Goal: Task Accomplishment & Management: Use online tool/utility

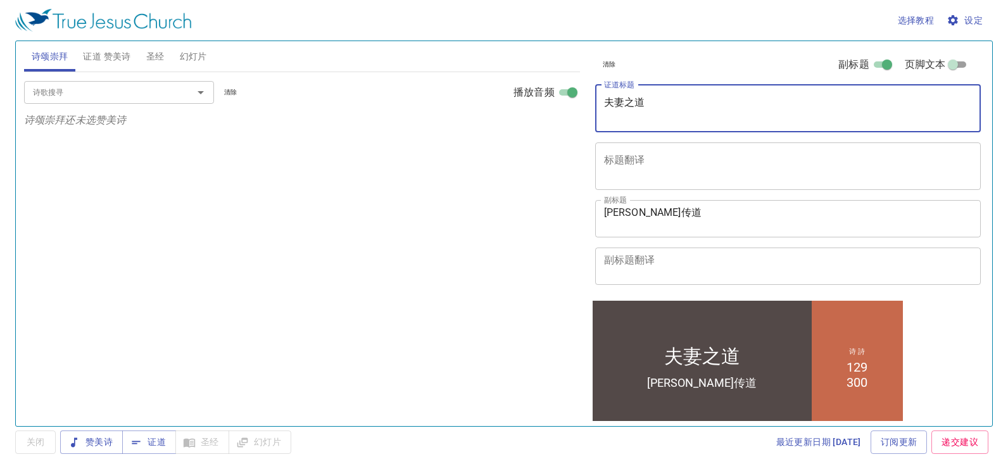
drag, startPoint x: 672, startPoint y: 112, endPoint x: 557, endPoint y: 91, distance: 116.5
click at [557, 91] on div "诗颂崇拜 证道 赞美诗 圣经 幻灯片 诗歌搜寻 诗歌搜寻 清除 播放音频 诗颂崇拜还未选赞美诗 诗歌搜寻 诗歌搜寻 清除 播放音频 删除 129、纪念圣日 1…" at bounding box center [504, 228] width 970 height 385
paste textarea "亚伯拉罕的信心"
type textarea "亚伯拉罕的信心"
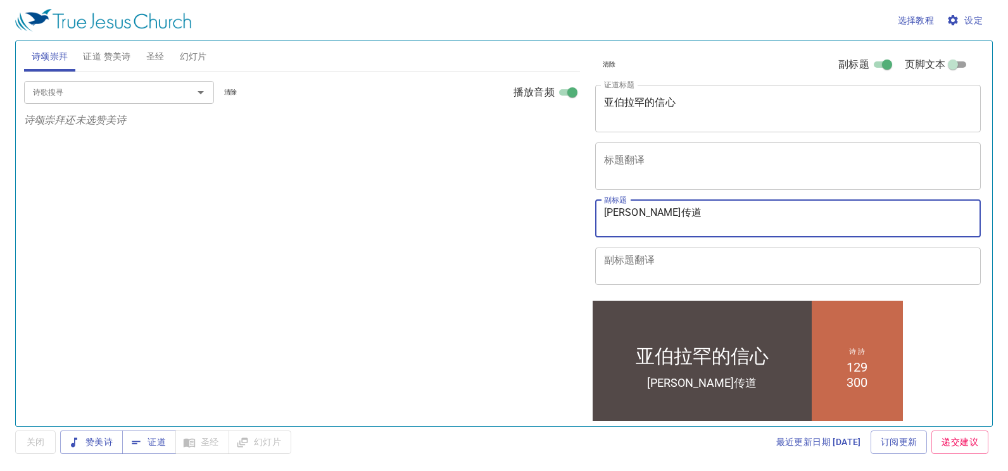
drag, startPoint x: 704, startPoint y: 218, endPoint x: 543, endPoint y: 208, distance: 161.1
click at [543, 208] on div "诗颂崇拜 证道 赞美诗 圣经 幻灯片 诗歌搜寻 诗歌搜寻 清除 播放音频 诗颂崇拜还未选赞美诗 诗歌搜寻 诗歌搜寻 清除 播放音频 删除 129、纪念圣日 1…" at bounding box center [504, 228] width 970 height 385
paste textarea "[PERSON_NAME]弟兄"
type textarea "[PERSON_NAME]弟兄"
click at [120, 65] on button "证道 赞美诗" at bounding box center [106, 56] width 63 height 30
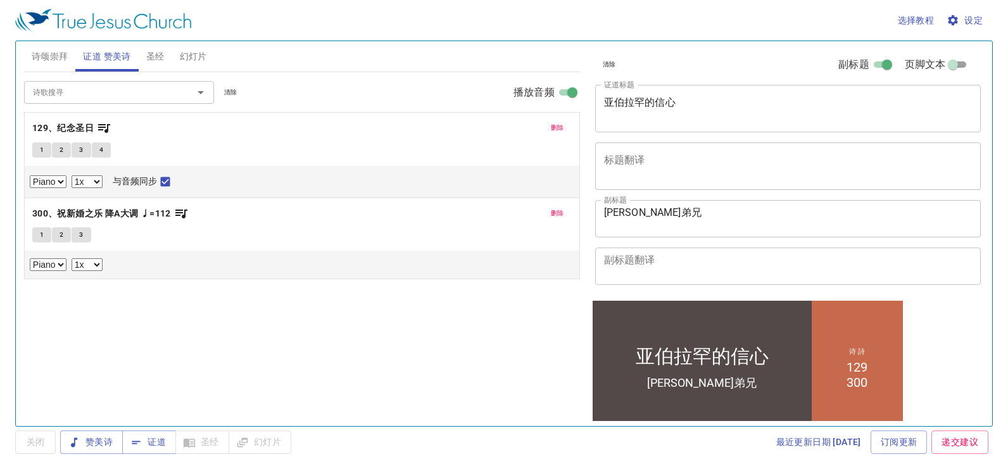
click at [555, 120] on div "删除 129、纪念圣日 1 2 3 4 Piano 0.6x 0.7x 0.8x 0.9x 1x 1.1x 1.2x 1.3x 1.4x 1.5x 1.7x …" at bounding box center [302, 155] width 555 height 85
click at [556, 122] on span "删除" at bounding box center [557, 127] width 13 height 11
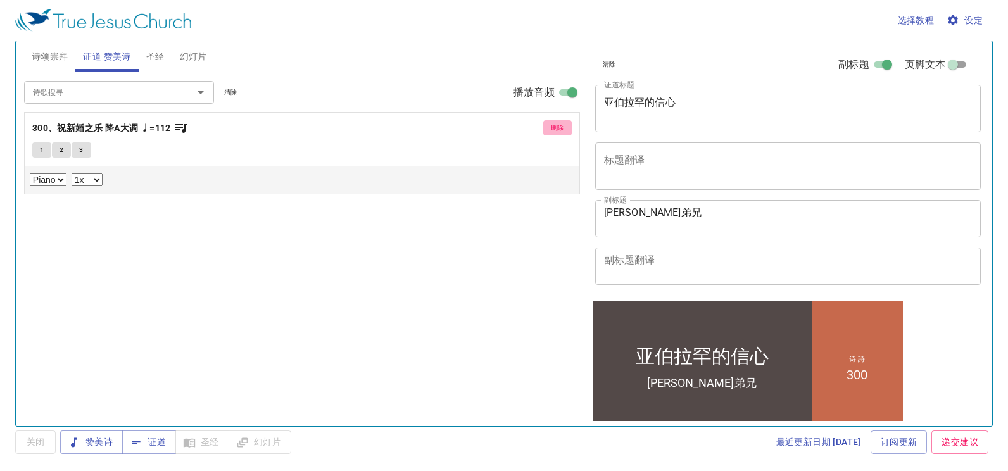
click at [556, 122] on span "删除" at bounding box center [557, 127] width 13 height 11
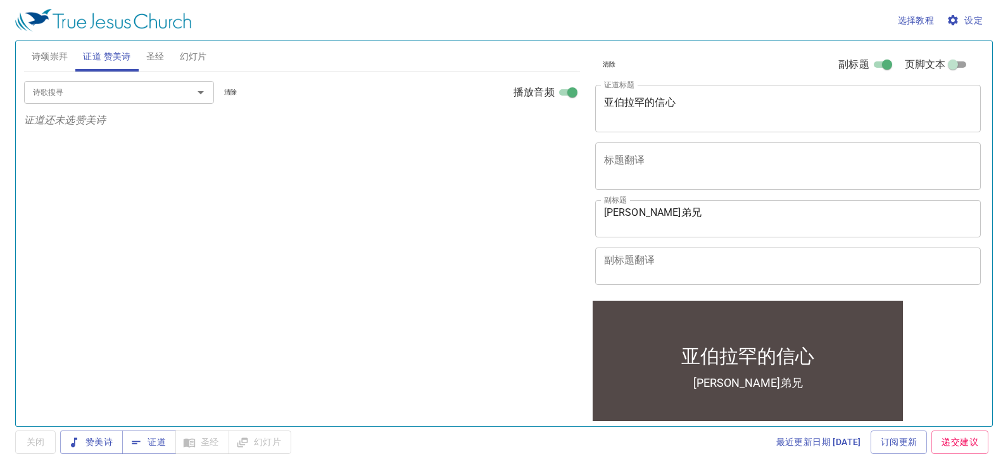
click at [127, 92] on input "诗歌搜寻" at bounding box center [100, 92] width 145 height 15
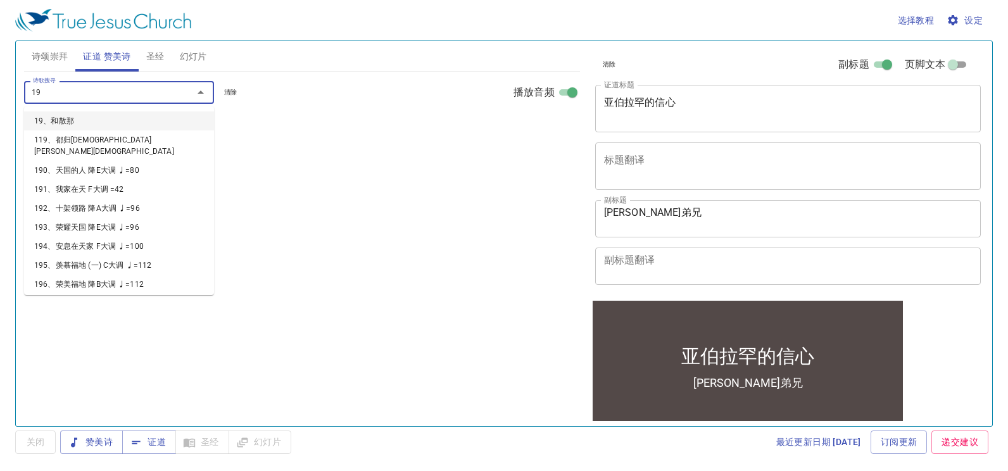
type input "198"
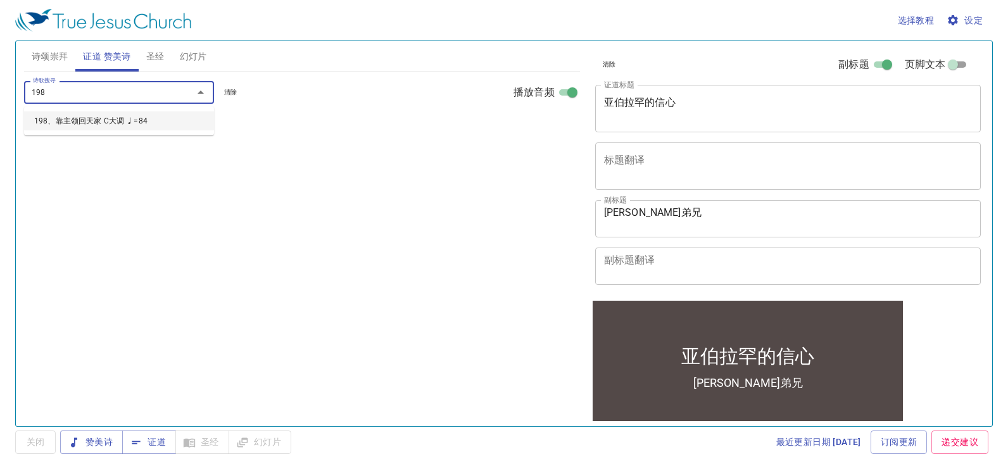
click at [105, 120] on li "198、靠主领回天家 C大调 ♩=84" at bounding box center [119, 120] width 190 height 19
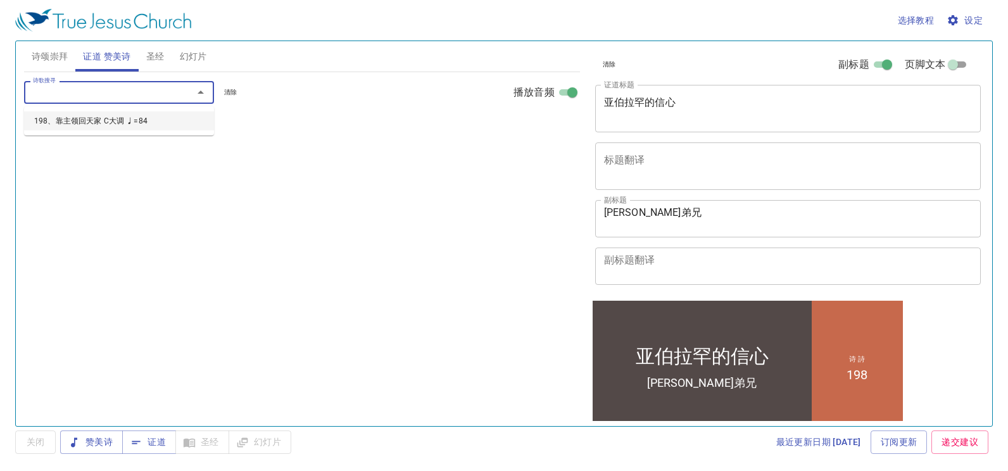
select select "1"
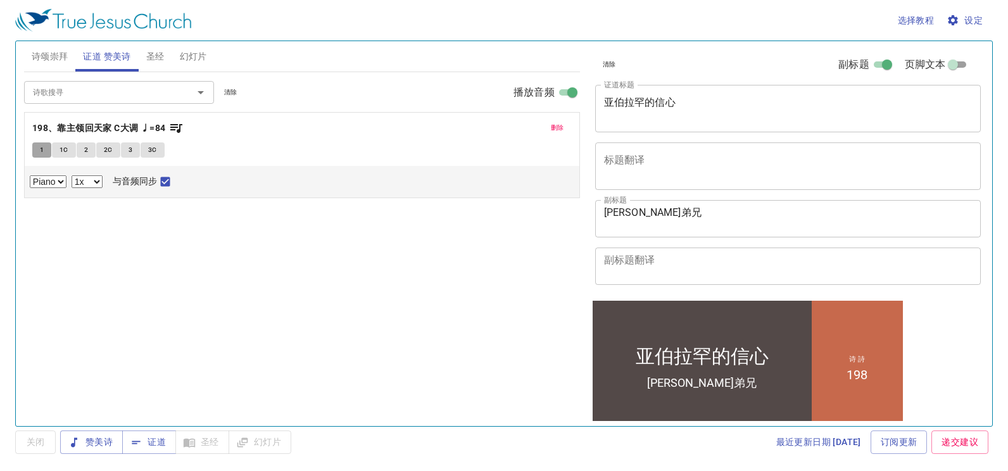
click at [40, 149] on span "1" at bounding box center [42, 149] width 4 height 11
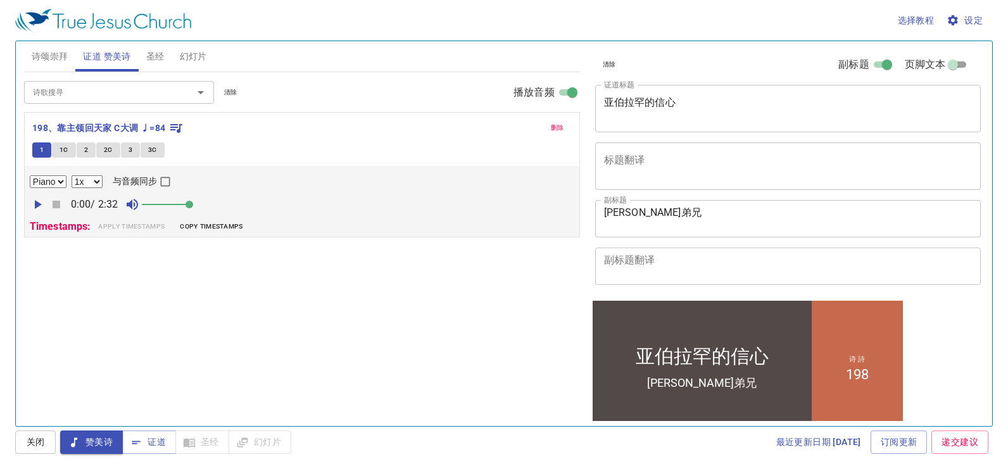
drag, startPoint x: 155, startPoint y: 210, endPoint x: 201, endPoint y: 209, distance: 46.2
click at [193, 208] on span at bounding box center [190, 205] width 8 height 8
click at [37, 205] on icon "button" at bounding box center [38, 204] width 7 height 9
click at [166, 182] on input "与音频同步" at bounding box center [165, 184] width 16 height 16
checkbox input "true"
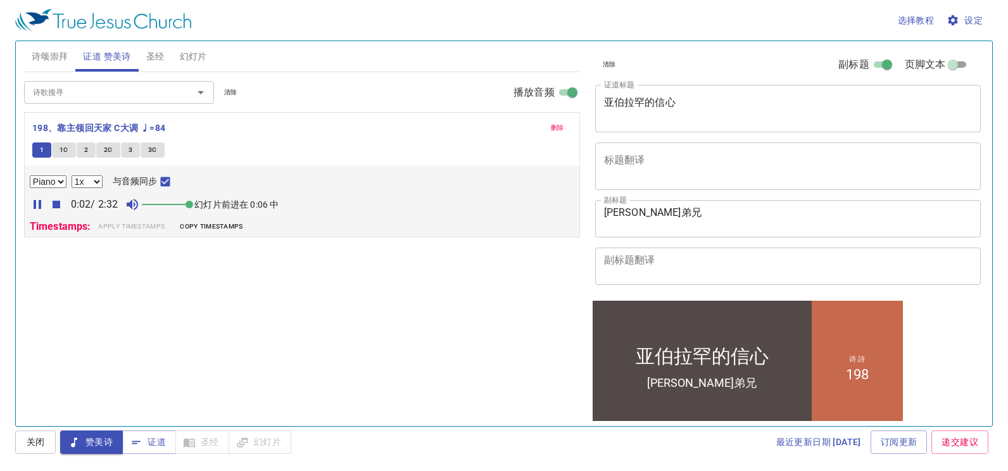
click at [91, 179] on select "0.6x 0.7x 0.8x 0.9x 1x 1.1x 1.2x 1.3x 1.4x 1.5x 1.7x 2x" at bounding box center [87, 181] width 31 height 13
select select "0.7"
click at [72, 175] on select "0.6x 0.7x 0.8x 0.9x 1x 1.1x 1.2x 1.3x 1.4x 1.5x 1.7x 2x" at bounding box center [87, 181] width 31 height 13
click at [958, 18] on icon "button" at bounding box center [953, 20] width 13 height 13
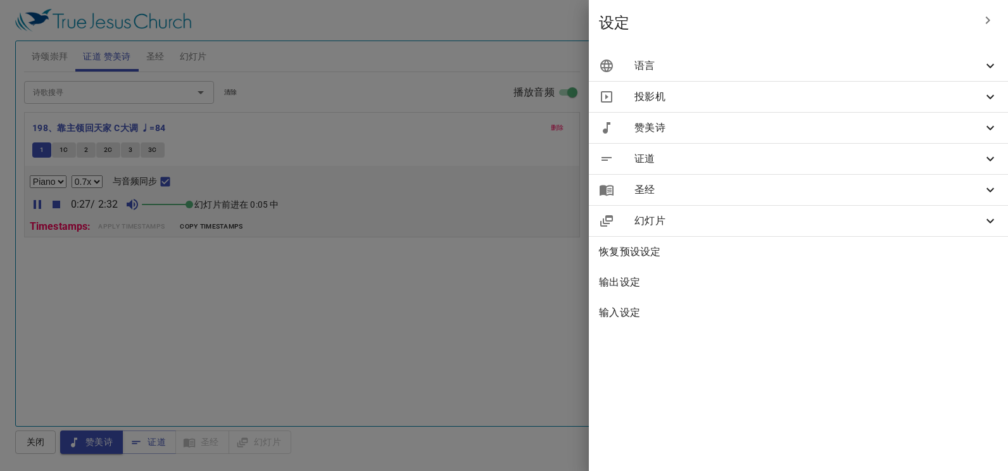
click at [809, 63] on span "语言" at bounding box center [809, 65] width 348 height 15
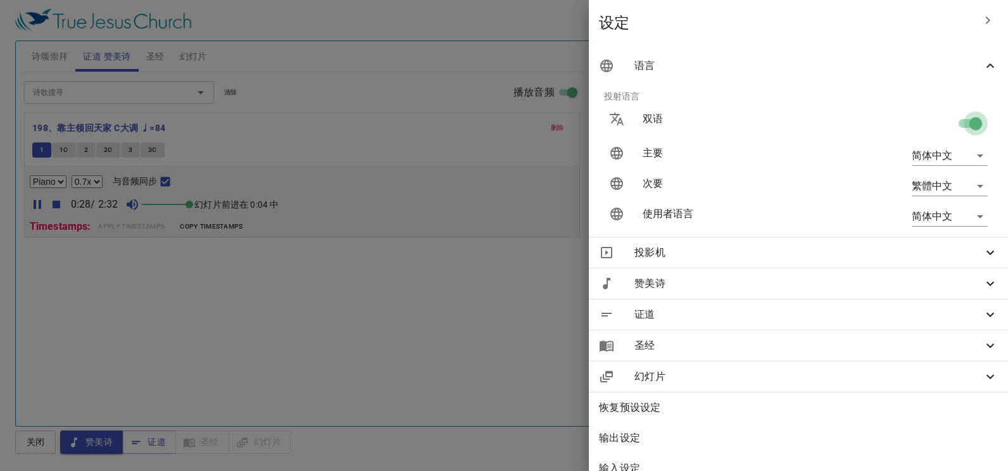
click at [958, 120] on input "checkbox" at bounding box center [976, 126] width 72 height 24
checkbox input "false"
click at [218, 306] on div at bounding box center [504, 235] width 1008 height 471
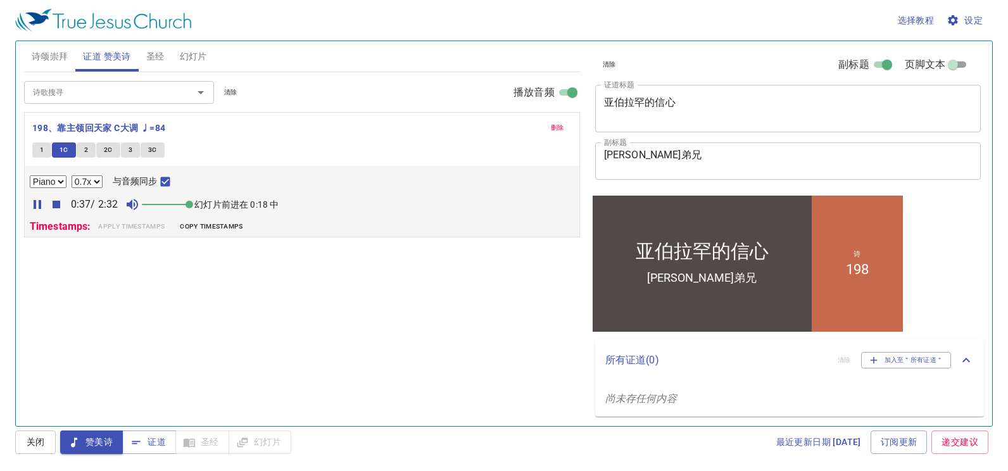
click at [127, 96] on input "诗歌搜寻" at bounding box center [100, 92] width 145 height 15
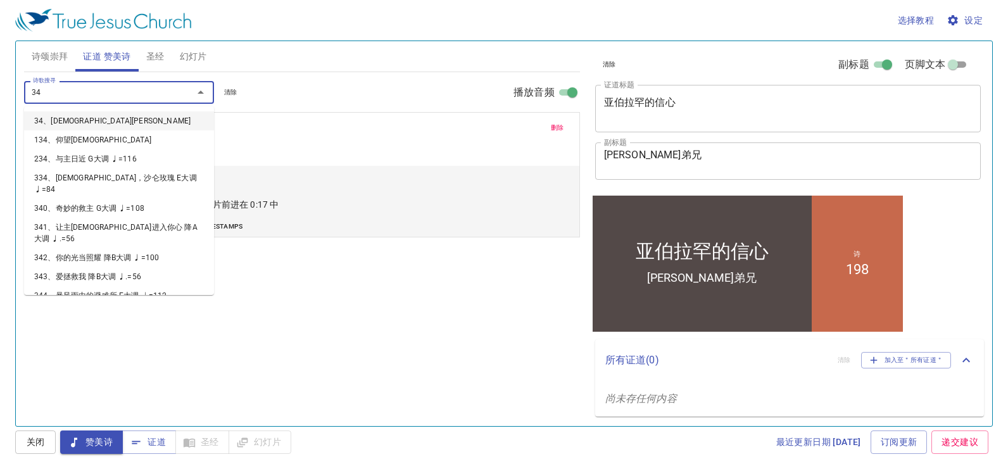
type input "343"
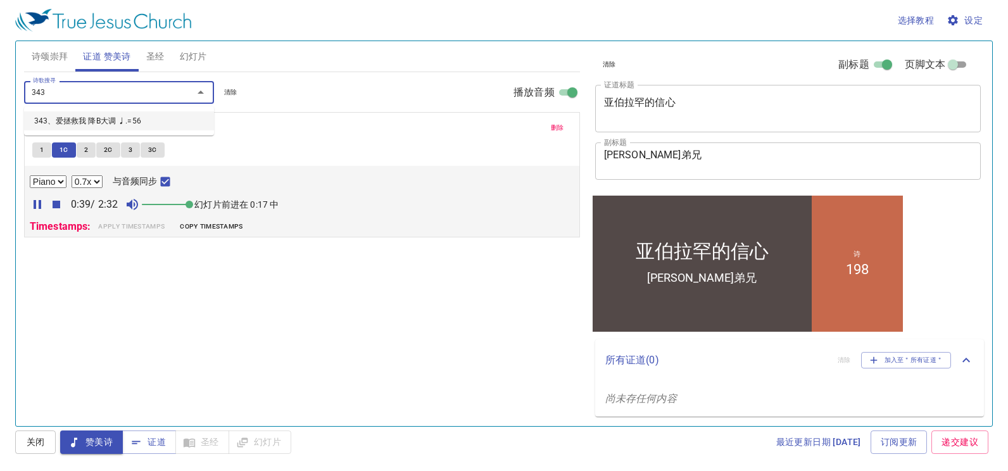
click at [114, 115] on li "343、爱拯救我 降B大调 ♩.=56" at bounding box center [119, 120] width 190 height 19
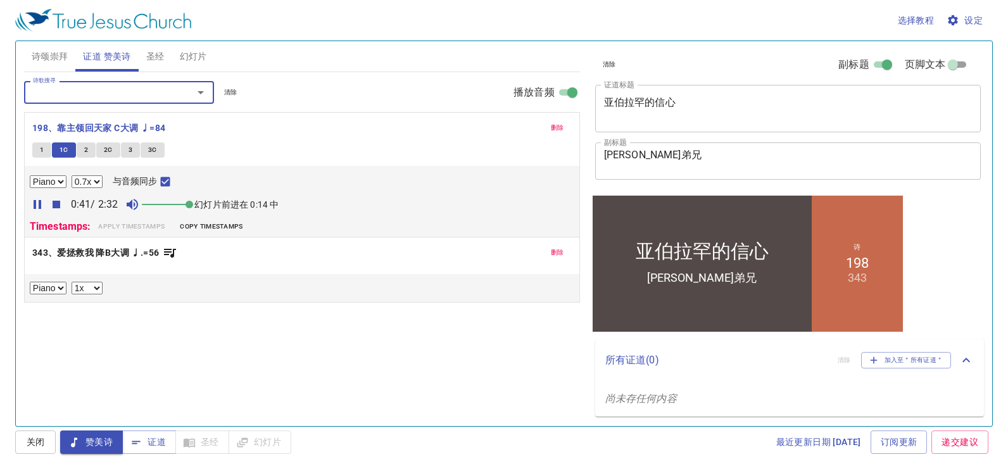
click at [83, 329] on div "诗歌搜寻 诗歌搜寻 清除 播放音频 删除 198、靠主领回天家 C大调 ♩=84 1 1C 2 2C 3 3C Piano 0.6x 0.7x 0.8x 0.…" at bounding box center [302, 243] width 556 height 343
click at [84, 255] on b "343、爱拯救我 降B大调 ♩.=56" at bounding box center [95, 253] width 127 height 16
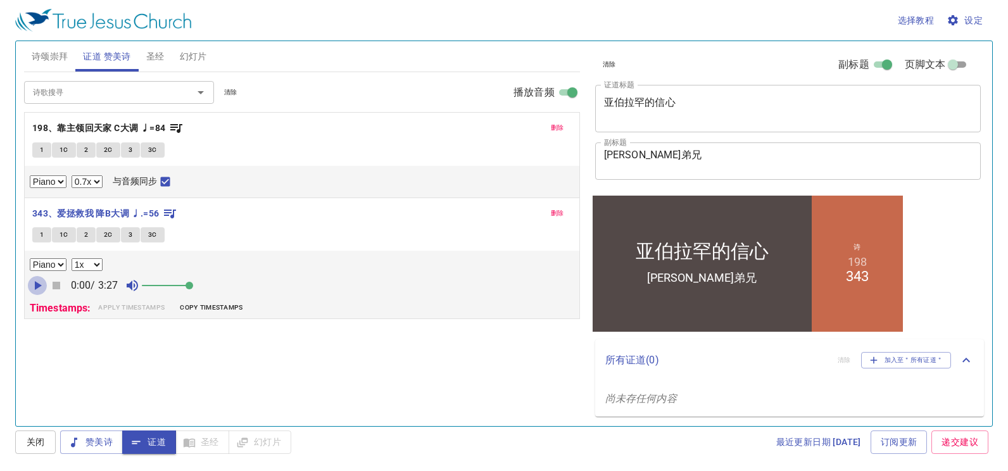
click at [36, 288] on icon "button" at bounding box center [38, 285] width 7 height 9
click at [82, 265] on select "0.6x 0.7x 0.8x 0.9x 1x 1.1x 1.2x 1.3x 1.4x 1.5x 1.7x 2x" at bounding box center [87, 264] width 31 height 13
select select "0.7"
click at [72, 258] on select "0.6x 0.7x 0.8x 0.9x 1x 1.1x 1.2x 1.3x 1.4x 1.5x 1.7x 2x" at bounding box center [87, 264] width 31 height 13
click at [106, 353] on div "诗歌搜寻 诗歌搜寻 清除 播放音频 删除 198、靠主领回天家 C大调 ♩=84 1 1C 2 2C 3 3C Piano 0.6x 0.7x 0.8x 0.…" at bounding box center [302, 243] width 556 height 343
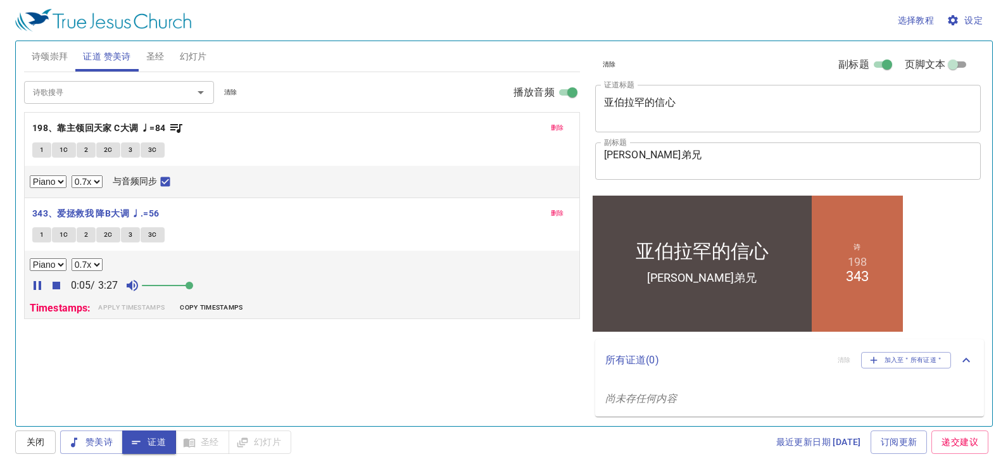
click at [139, 101] on div "诗歌搜寻" at bounding box center [119, 92] width 190 height 22
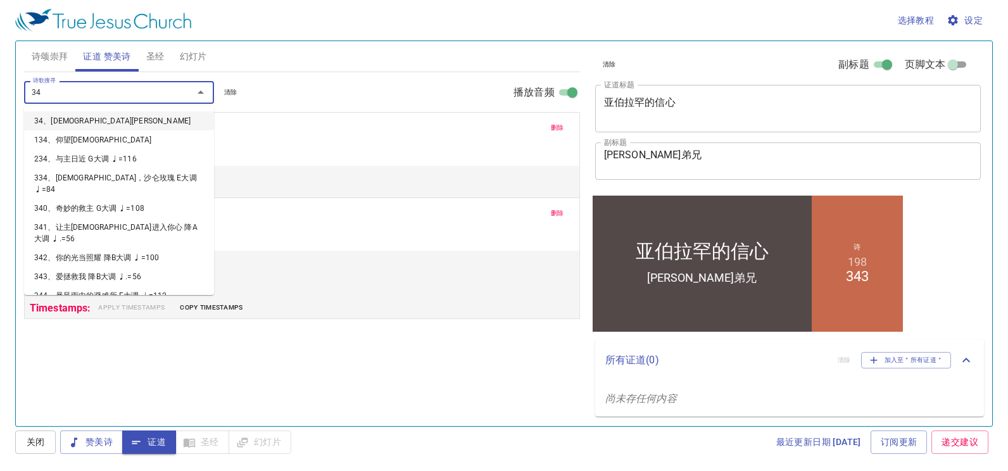
type input "343"
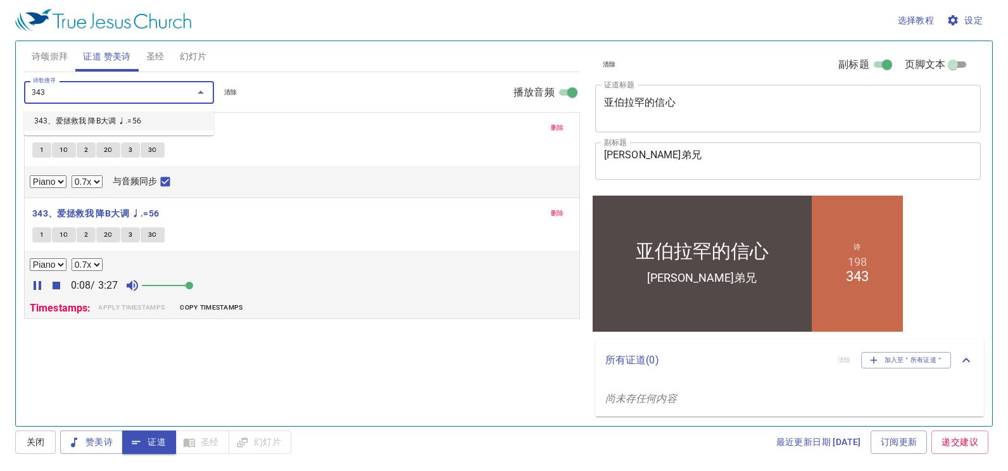
click at [139, 117] on li "343、爱拯救我 降B大调 ♩.=56" at bounding box center [119, 120] width 190 height 19
click at [141, 96] on input "诗歌搜寻" at bounding box center [100, 92] width 145 height 15
type input "343"
click at [321, 244] on div "1 1C 2 2C 3 3C" at bounding box center [302, 236] width 540 height 18
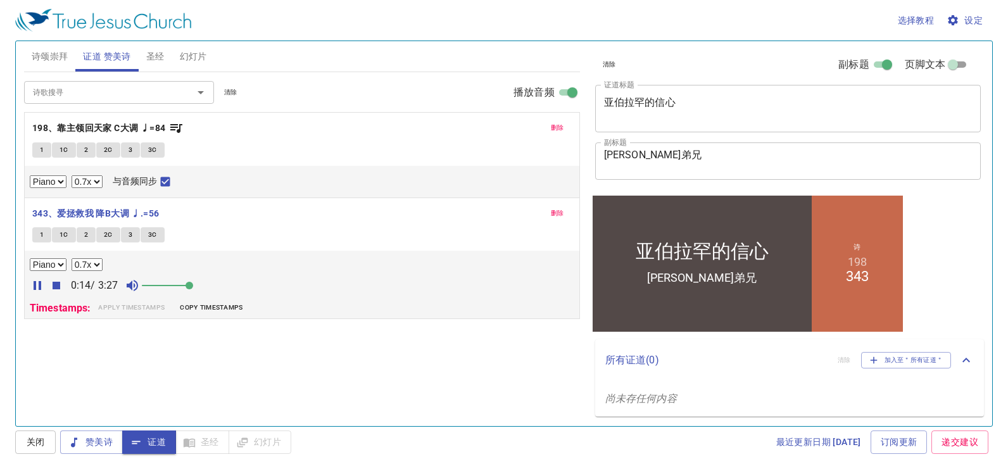
click at [314, 256] on div "Piano 0.6x 0.7x 0.8x 0.9x 1x 1.1x 1.2x 1.3x 1.4x 1.5x 1.7x 2x 0:14 / 3:27 Times…" at bounding box center [302, 284] width 555 height 67
click at [346, 229] on div "1 1C 2 2C 3 3C" at bounding box center [302, 236] width 540 height 18
click at [40, 236] on span "1" at bounding box center [42, 234] width 4 height 11
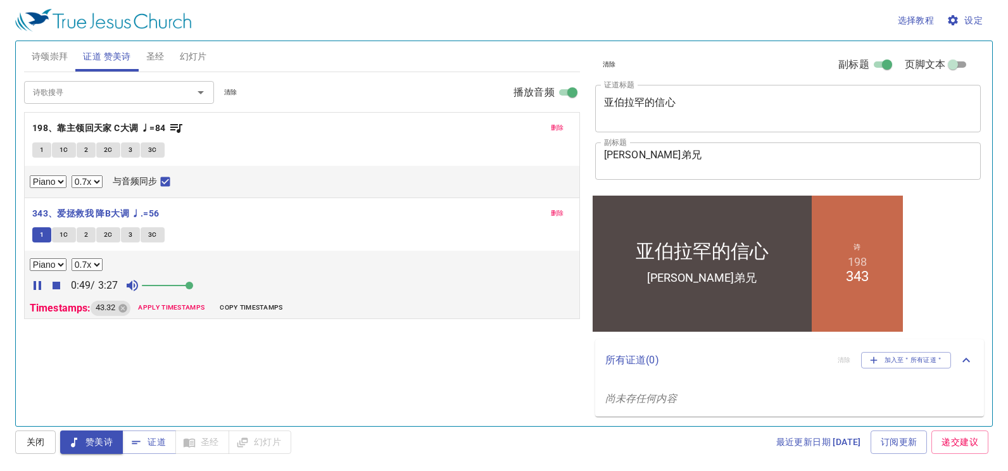
click at [70, 236] on button "1C" at bounding box center [64, 234] width 24 height 15
click at [60, 285] on icon "button" at bounding box center [57, 286] width 8 height 8
click at [123, 308] on icon at bounding box center [123, 308] width 8 height 8
click at [123, 308] on icon at bounding box center [119, 308] width 8 height 8
click at [47, 234] on button "1" at bounding box center [41, 234] width 19 height 15
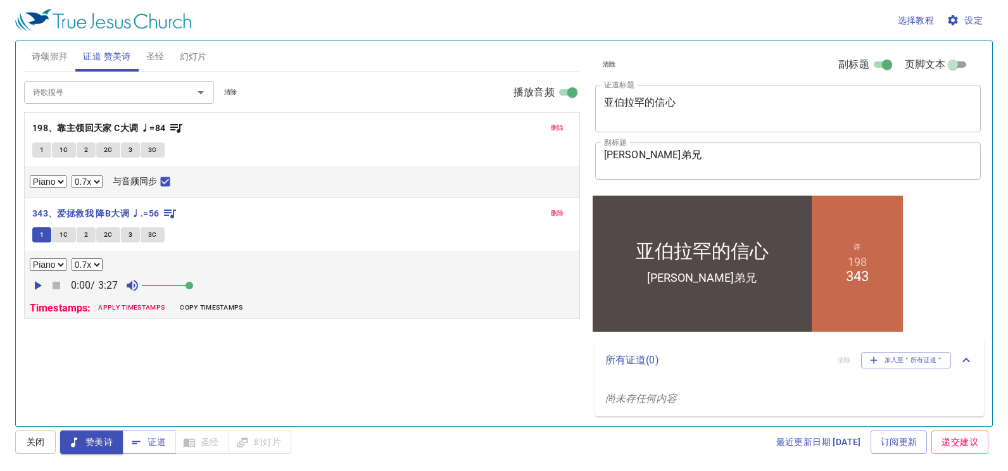
click at [35, 283] on icon "button" at bounding box center [38, 285] width 7 height 9
click at [59, 235] on button "1C" at bounding box center [64, 234] width 24 height 15
click at [244, 342] on div "诗歌搜寻 诗歌搜寻 清除 播放音频 删除 198、靠主领回天家 C大调 ♩=84 1 1C 2 2C 3 3C Piano 0.6x 0.7x 0.8x 0.…" at bounding box center [302, 243] width 556 height 343
click at [80, 240] on button "2" at bounding box center [86, 234] width 19 height 15
click at [104, 236] on span "2C" at bounding box center [108, 234] width 9 height 11
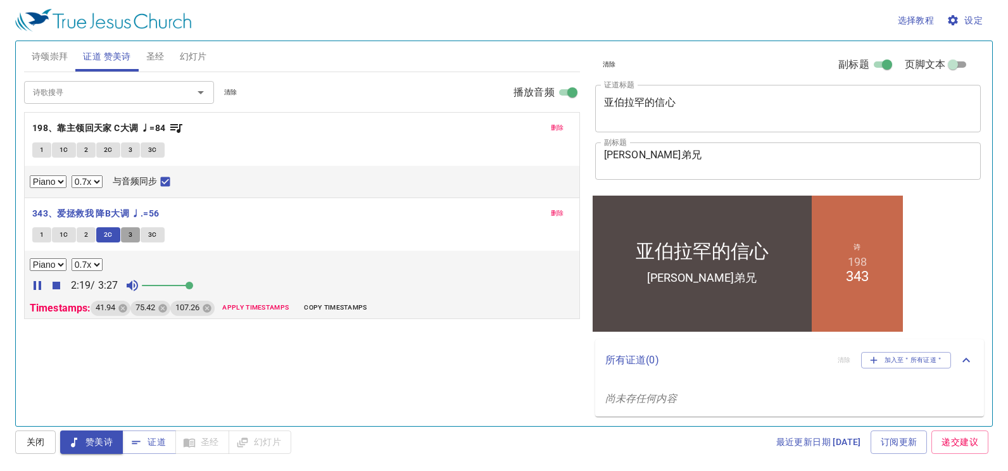
click at [129, 239] on span "3" at bounding box center [131, 234] width 4 height 11
click at [147, 234] on button "3C" at bounding box center [153, 234] width 24 height 15
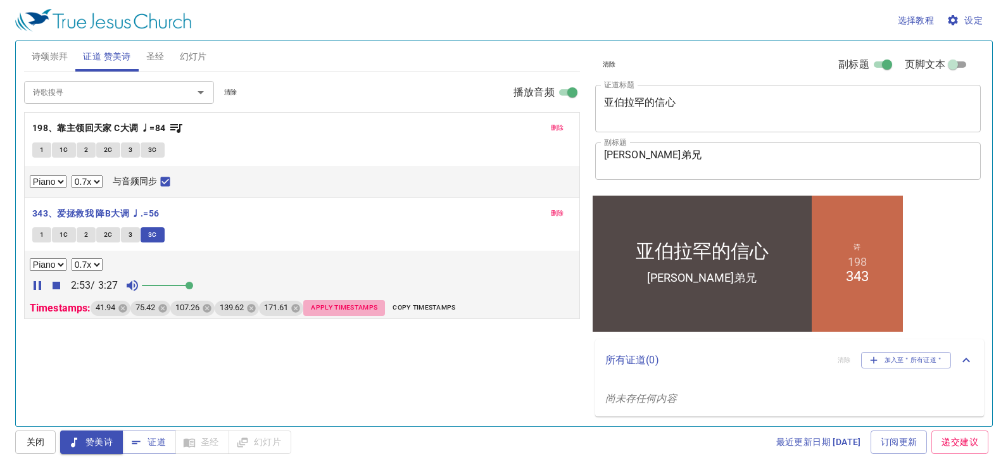
click at [362, 312] on span "Apply Timestamps" at bounding box center [344, 307] width 66 height 11
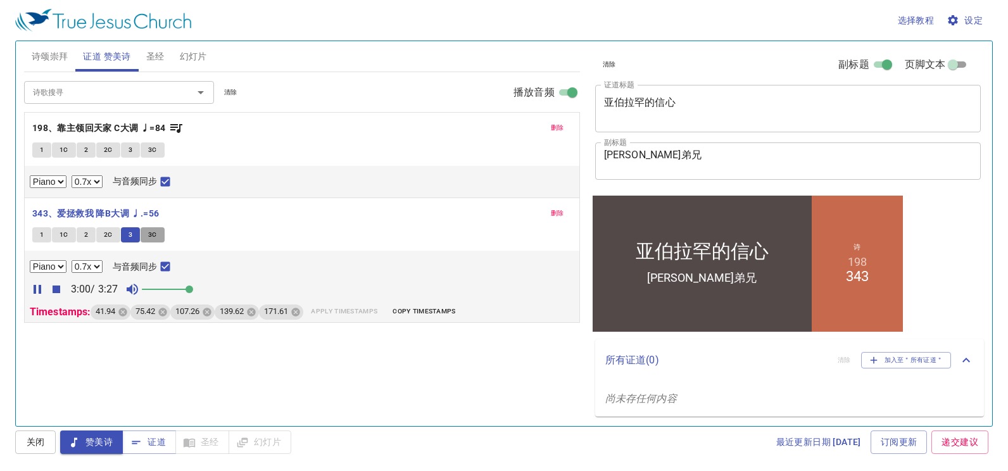
click at [150, 231] on span "3C" at bounding box center [152, 234] width 9 height 11
click at [167, 269] on input "与音频同步" at bounding box center [165, 269] width 16 height 16
click at [155, 234] on span "3C" at bounding box center [152, 234] width 9 height 11
click at [61, 292] on icon "button" at bounding box center [56, 289] width 15 height 15
click at [35, 294] on icon "button" at bounding box center [37, 289] width 15 height 15
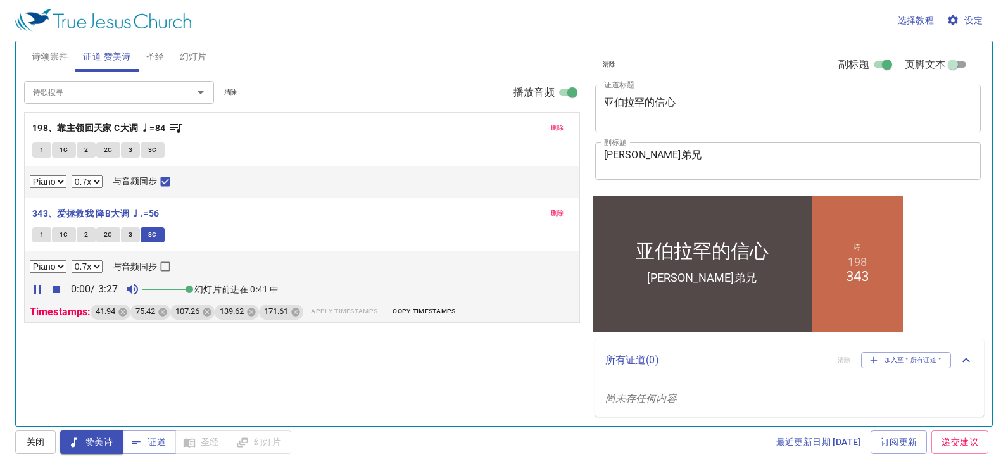
click at [160, 265] on input "与音频同步" at bounding box center [165, 269] width 16 height 16
click at [101, 312] on span "41.94" at bounding box center [106, 312] width 30 height 12
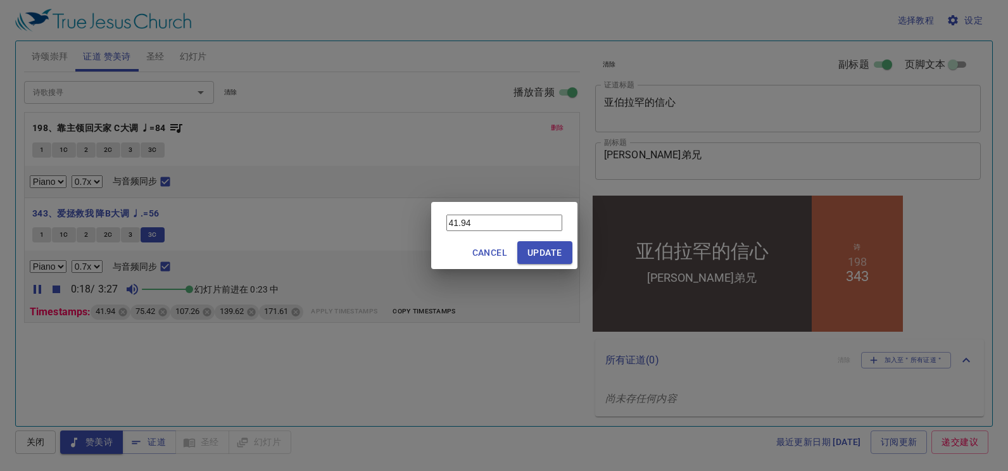
click at [481, 248] on span "Cancel" at bounding box center [489, 253] width 35 height 16
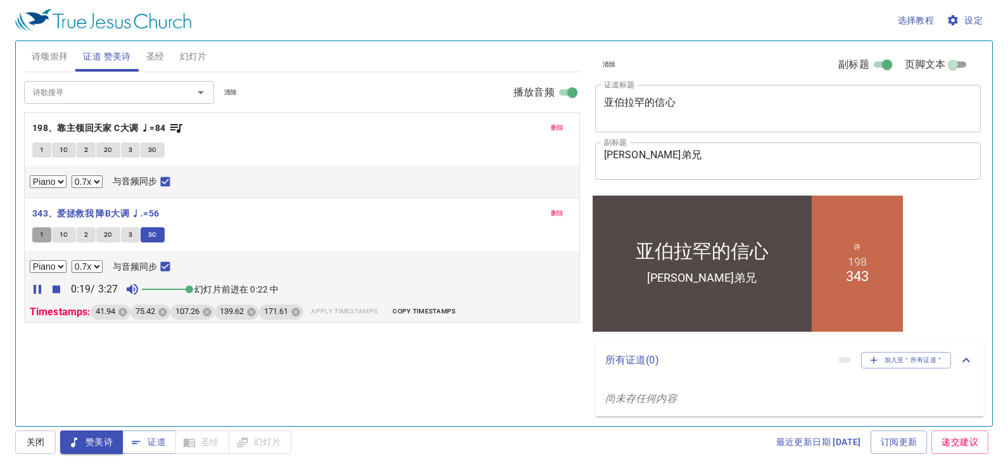
click at [32, 231] on button "1" at bounding box center [41, 234] width 19 height 15
checkbox input "false"
click at [60, 293] on icon "button" at bounding box center [57, 290] width 8 height 8
click at [87, 89] on input "诗歌搜寻" at bounding box center [100, 92] width 145 height 15
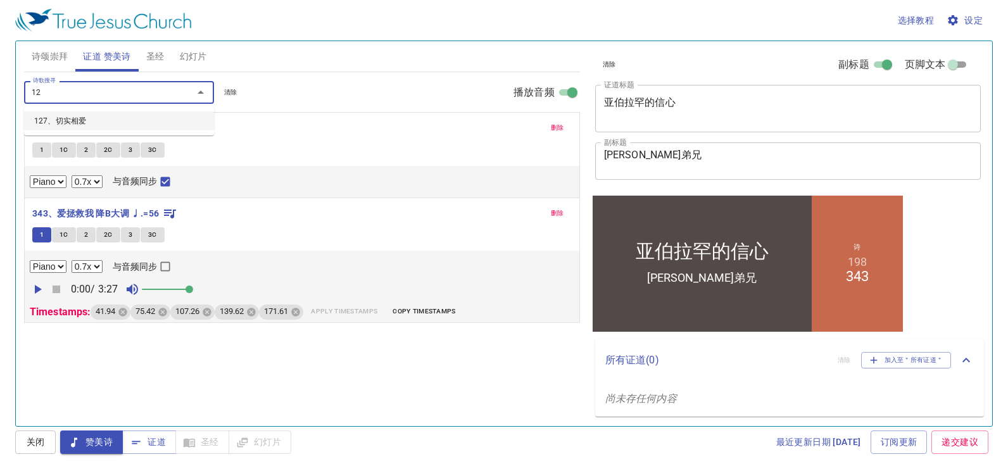
type input "128"
click at [84, 115] on li "128、快乐圣日" at bounding box center [119, 120] width 190 height 19
select select "1"
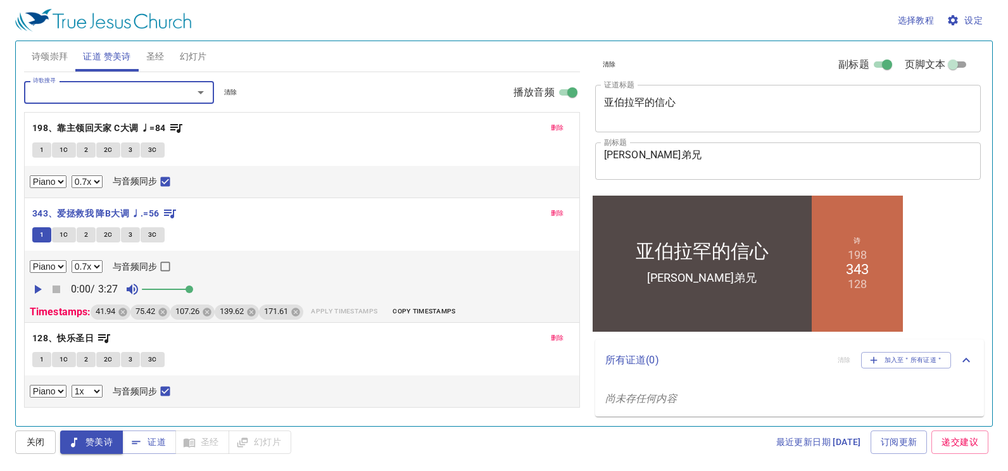
click at [37, 364] on button "1" at bounding box center [41, 359] width 19 height 15
checkbox input "false"
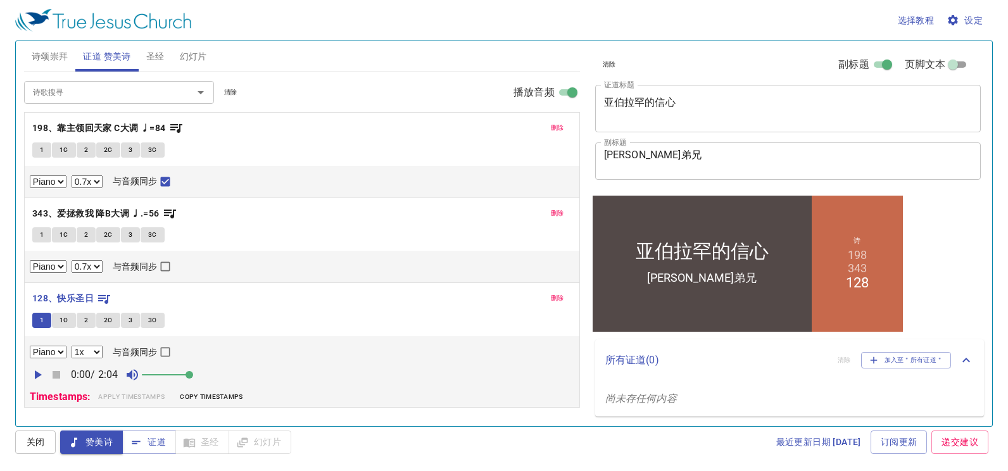
click at [33, 370] on icon "button" at bounding box center [37, 374] width 15 height 15
click at [80, 352] on select "0.6x 0.7x 0.8x 0.9x 1x 1.1x 1.2x 1.3x 1.4x 1.5x 1.7x 2x" at bounding box center [87, 352] width 31 height 13
select select "0.7"
click at [72, 346] on select "0.6x 0.7x 0.8x 0.9x 1x 1.1x 1.2x 1.3x 1.4x 1.5x 1.7x 2x" at bounding box center [87, 352] width 31 height 13
click at [163, 352] on input "与音频同步" at bounding box center [165, 354] width 16 height 16
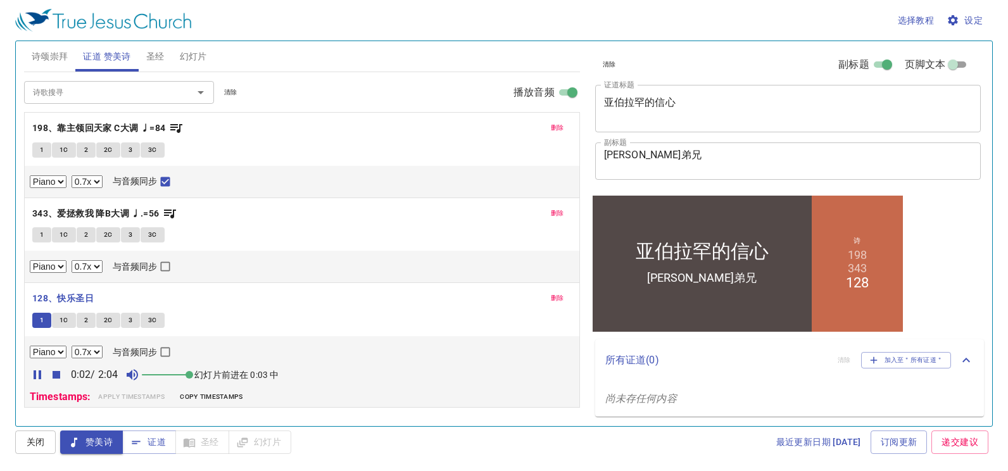
checkbox input "true"
click at [91, 103] on div "诗歌搜寻" at bounding box center [119, 92] width 190 height 22
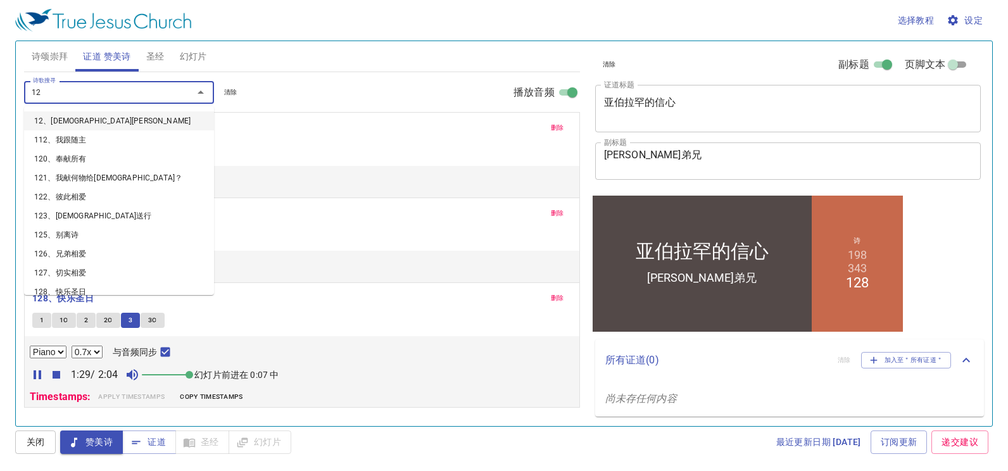
type input "129"
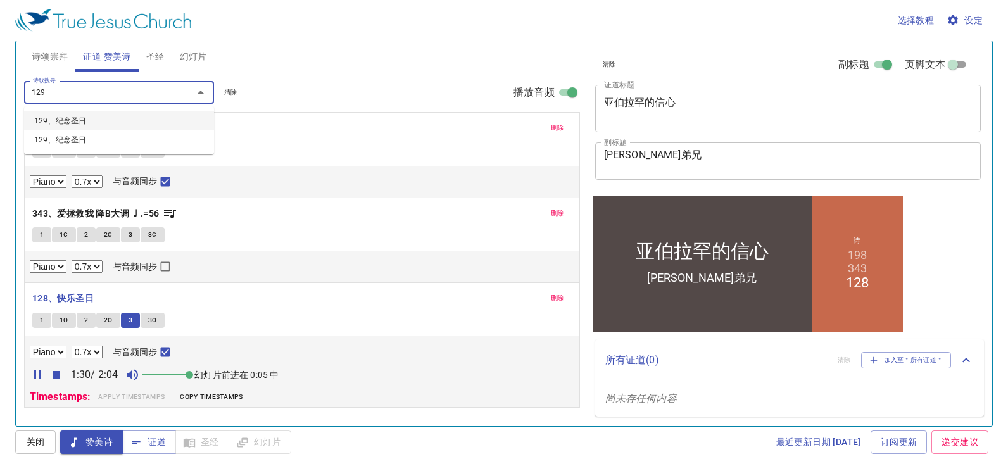
click at [75, 120] on li "129、纪念圣日" at bounding box center [119, 120] width 190 height 19
select select "1"
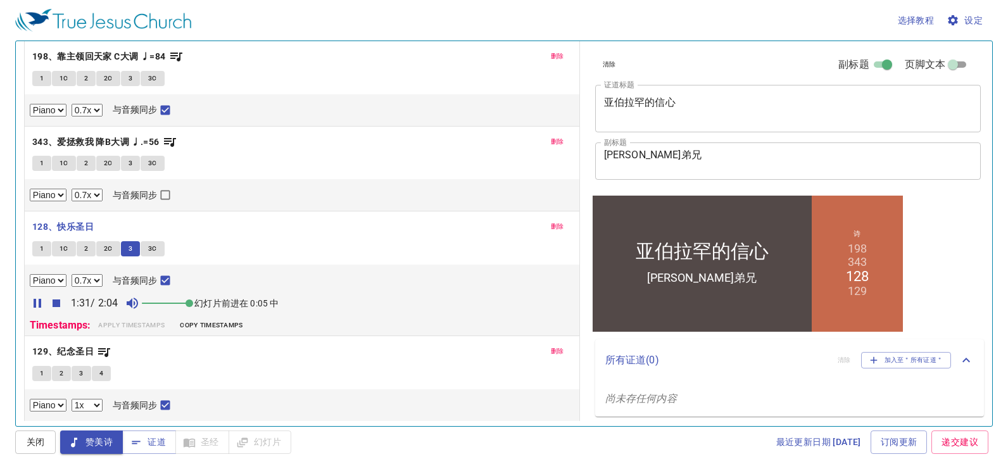
scroll to position [72, 0]
click at [46, 375] on button "1" at bounding box center [41, 372] width 19 height 15
checkbox input "false"
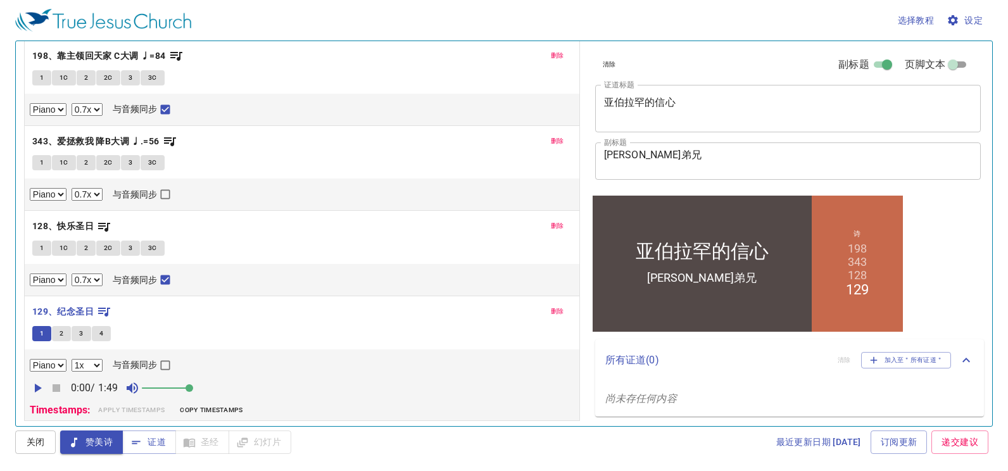
click at [41, 383] on icon "button" at bounding box center [37, 388] width 15 height 15
click at [89, 364] on select "0.6x 0.7x 0.8x 0.9x 1x 1.1x 1.2x 1.3x 1.4x 1.5x 1.7x 2x" at bounding box center [87, 365] width 31 height 13
select select "0.7"
click at [72, 359] on select "0.6x 0.7x 0.8x 0.9x 1x 1.1x 1.2x 1.3x 1.4x 1.5x 1.7x 2x" at bounding box center [87, 365] width 31 height 13
click at [151, 368] on span "与音频同步" at bounding box center [135, 364] width 45 height 13
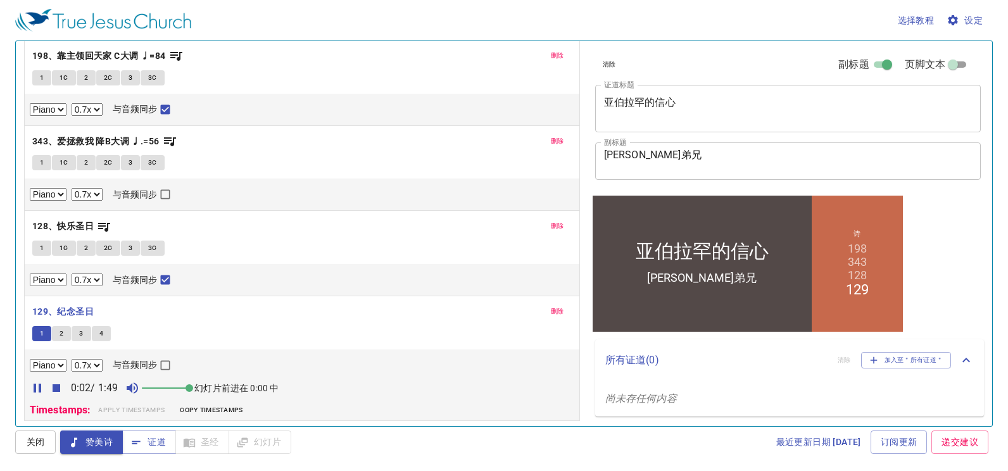
click at [157, 368] on input "与音频同步" at bounding box center [165, 368] width 16 height 16
checkbox input "true"
click at [92, 365] on select "0.6x 0.7x 0.8x 0.9x 1x 1.1x 1.2x 1.3x 1.4x 1.5x 1.7x 2x" at bounding box center [87, 365] width 31 height 13
select select "0.8"
click at [72, 359] on select "0.6x 0.7x 0.8x 0.9x 1x 1.1x 1.2x 1.3x 1.4x 1.5x 1.7x 2x" at bounding box center [87, 365] width 31 height 13
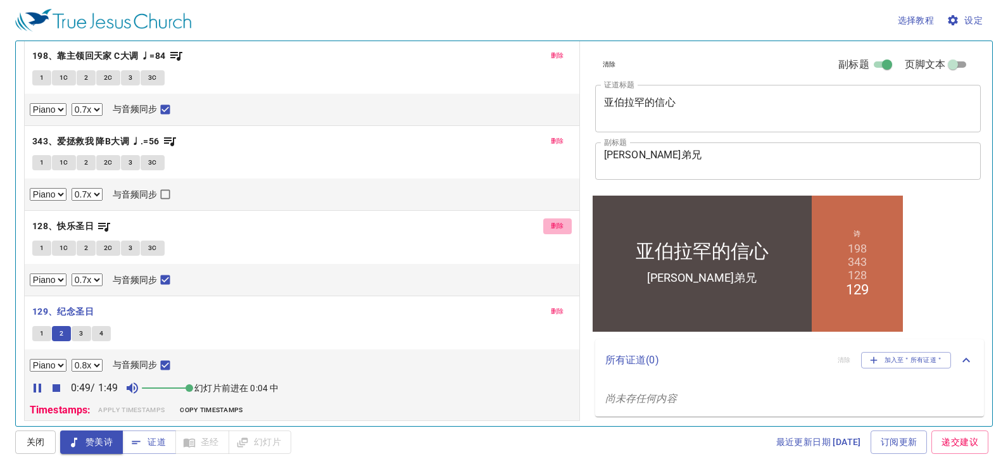
click at [551, 224] on span "删除" at bounding box center [557, 225] width 13 height 11
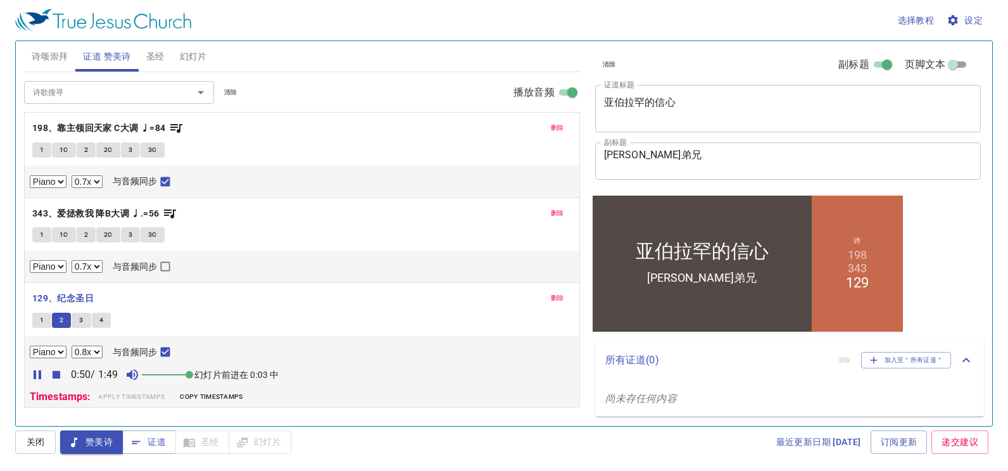
click at [98, 89] on input "诗歌搜寻" at bounding box center [100, 92] width 145 height 15
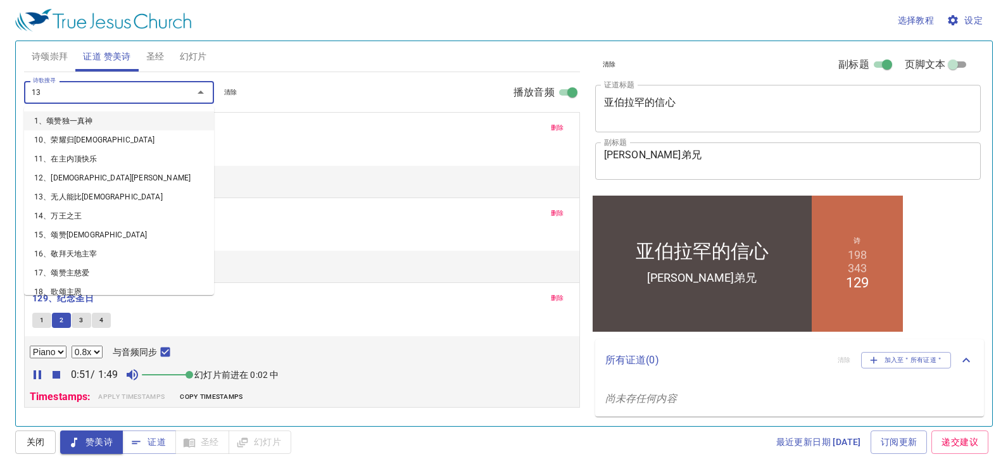
type input "130"
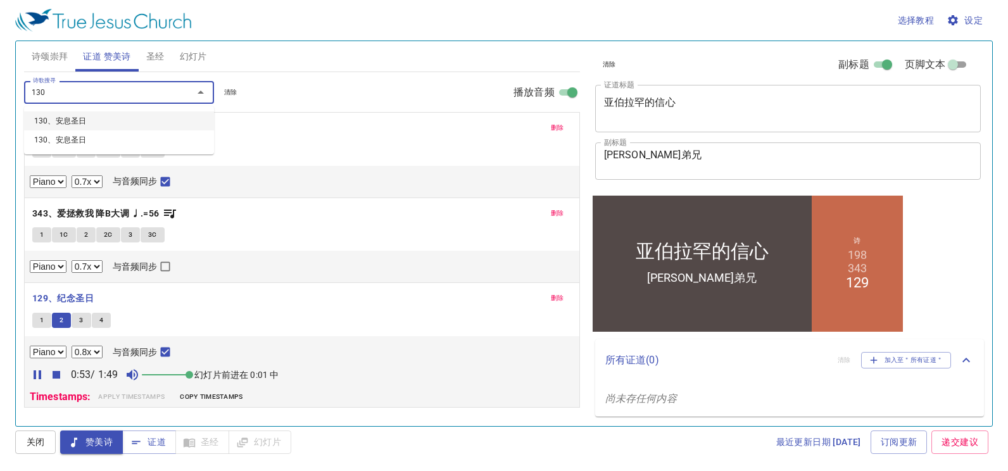
click at [87, 118] on li "130、安息圣日" at bounding box center [119, 120] width 190 height 19
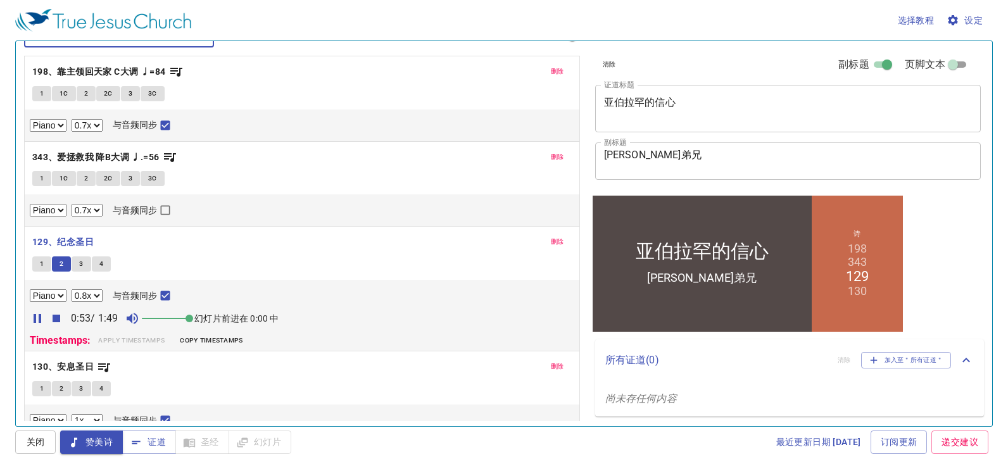
scroll to position [72, 0]
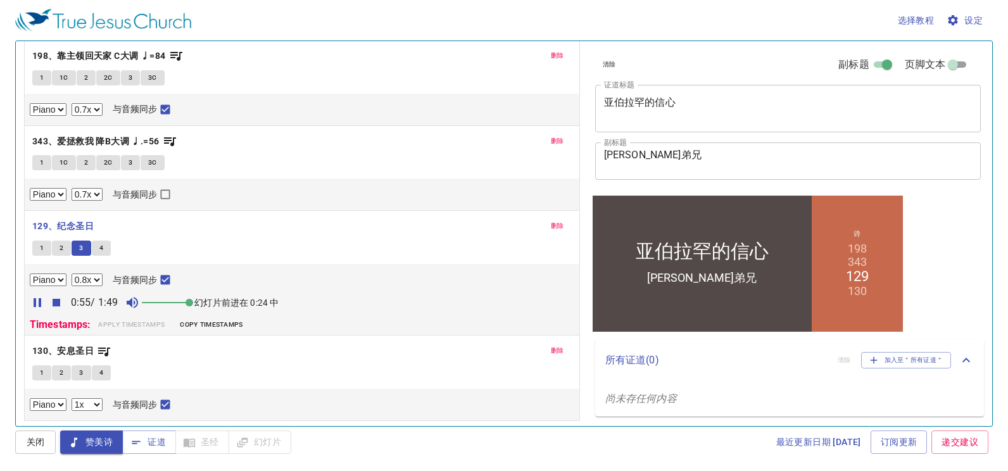
click at [84, 400] on select "0.6x 0.7x 0.8x 0.9x 1x 1.1x 1.2x 1.3x 1.4x 1.5x 1.7x 2x" at bounding box center [87, 404] width 31 height 13
select select "0.7"
click at [72, 398] on select "0.6x 0.7x 0.8x 0.9x 1x 1.1x 1.2x 1.3x 1.4x 1.5x 1.7x 2x" at bounding box center [87, 404] width 31 height 13
click at [40, 367] on span "1" at bounding box center [42, 372] width 4 height 11
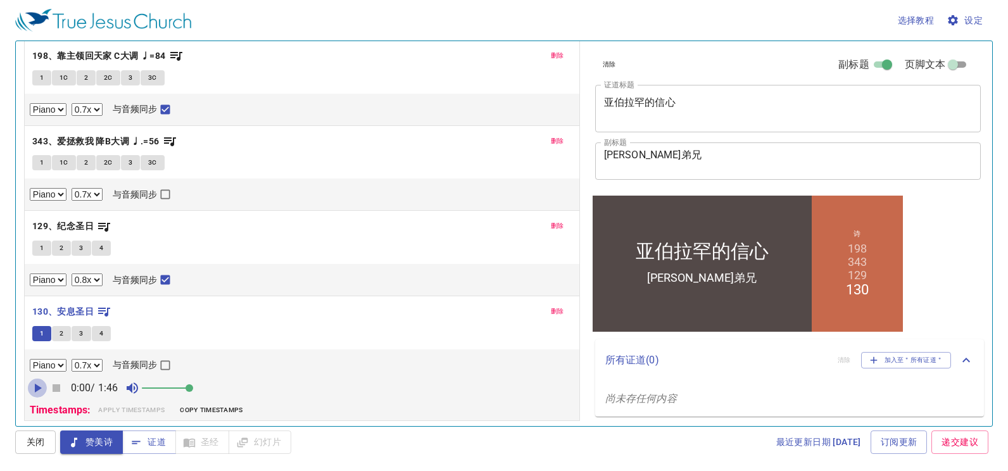
click at [39, 388] on icon "button" at bounding box center [38, 388] width 7 height 9
click at [167, 364] on input "与音频同步" at bounding box center [165, 368] width 16 height 16
checkbox input "true"
click at [552, 222] on span "删除" at bounding box center [557, 225] width 13 height 11
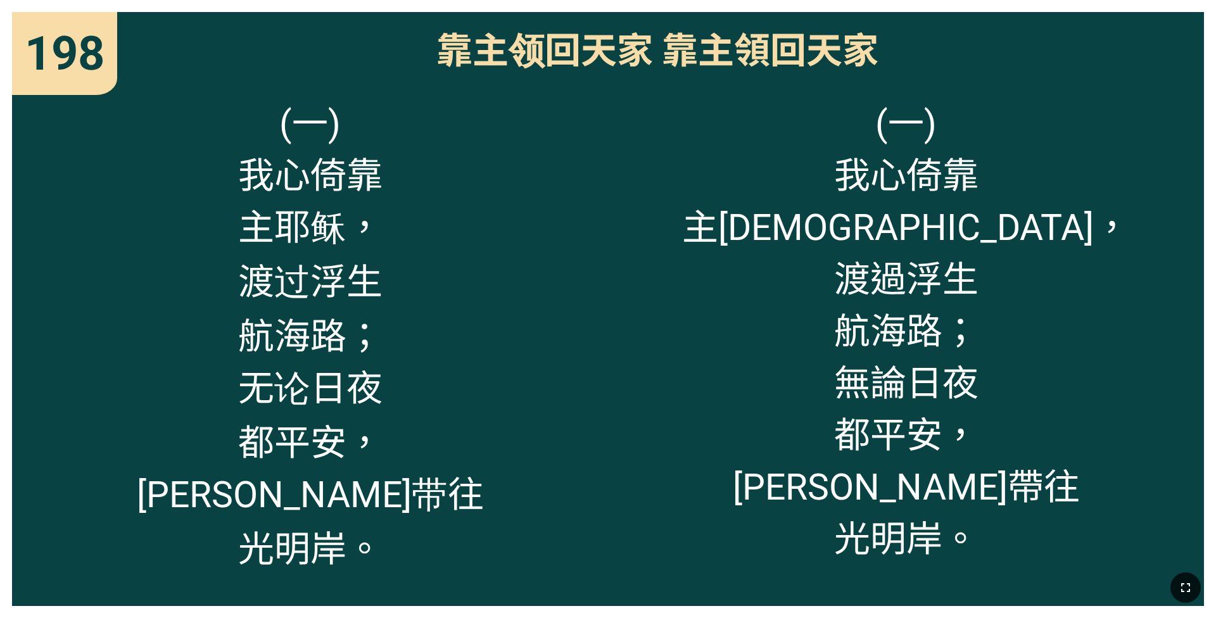
click at [506, 405] on icon "button" at bounding box center [1185, 587] width 15 height 15
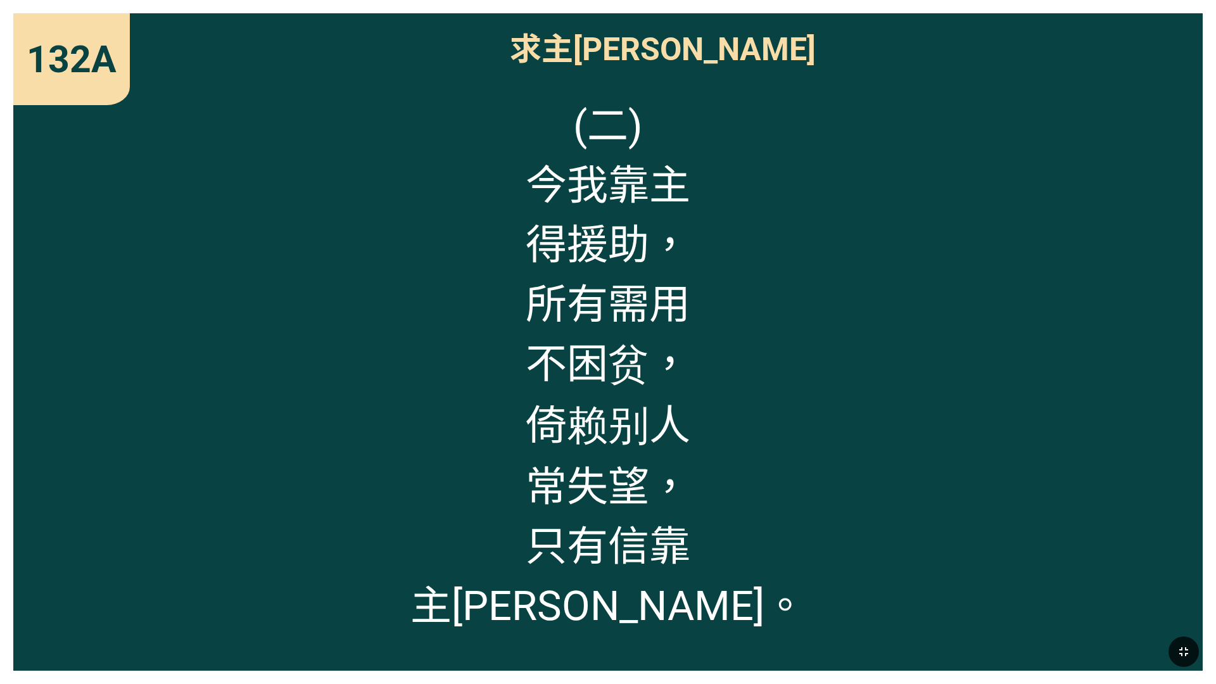
click at [139, 405] on div "(二) 今我靠主 得援助， 所有需用 不困贫， 倚赖别人 常失望， 只有信靠 主慈仁。" at bounding box center [607, 374] width 1189 height 591
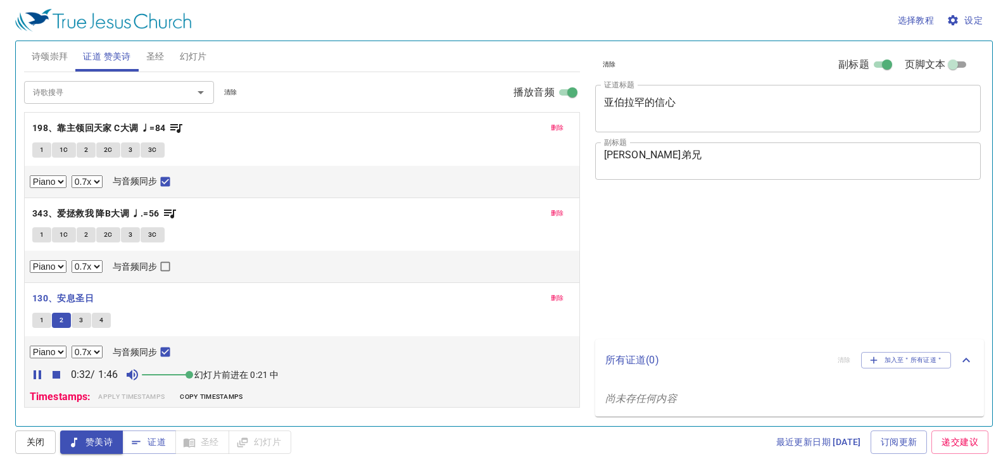
select select "0.7"
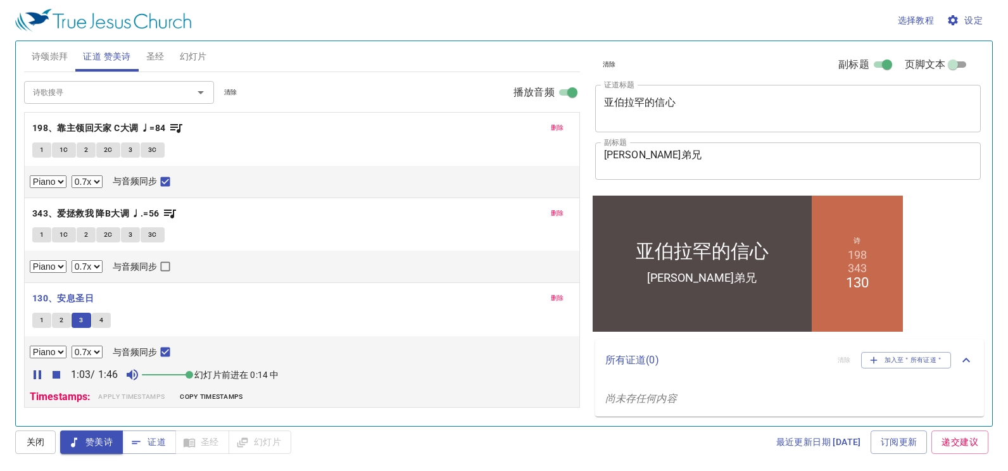
click at [123, 94] on input "诗歌搜寻" at bounding box center [100, 92] width 145 height 15
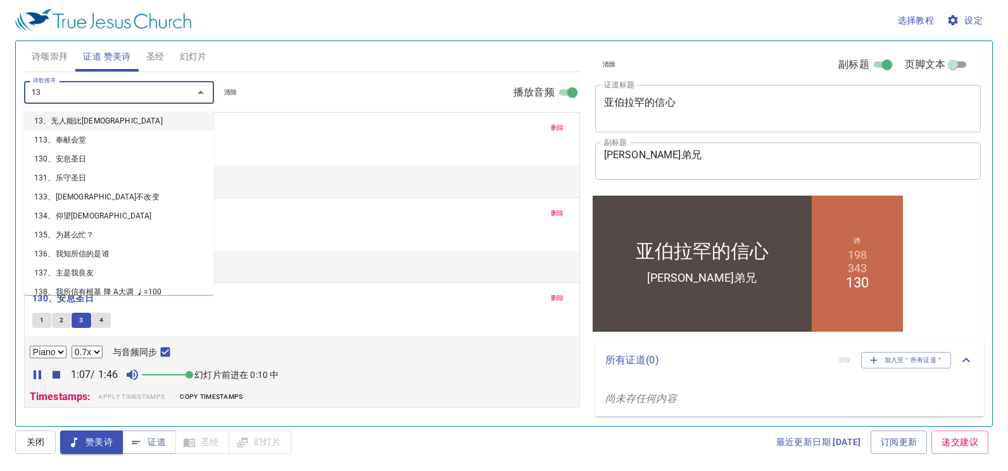
type input "131"
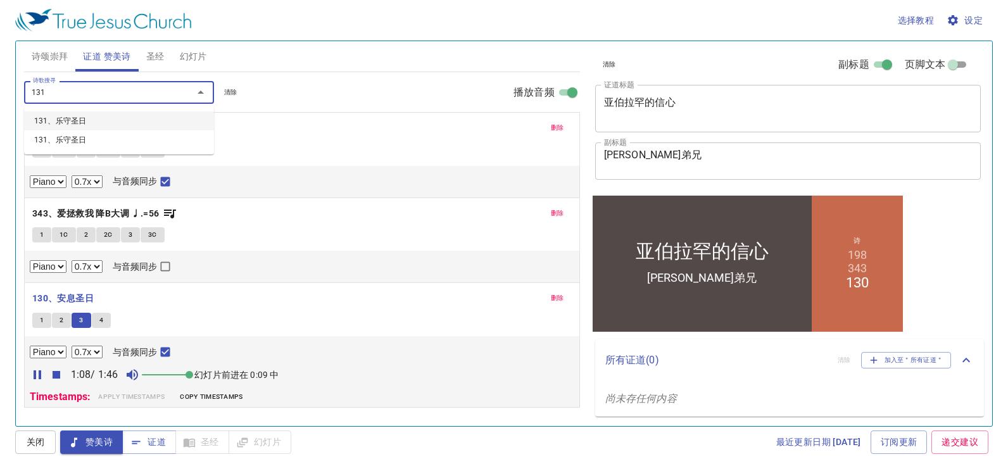
click at [143, 118] on li "131、乐守圣日" at bounding box center [119, 120] width 190 height 19
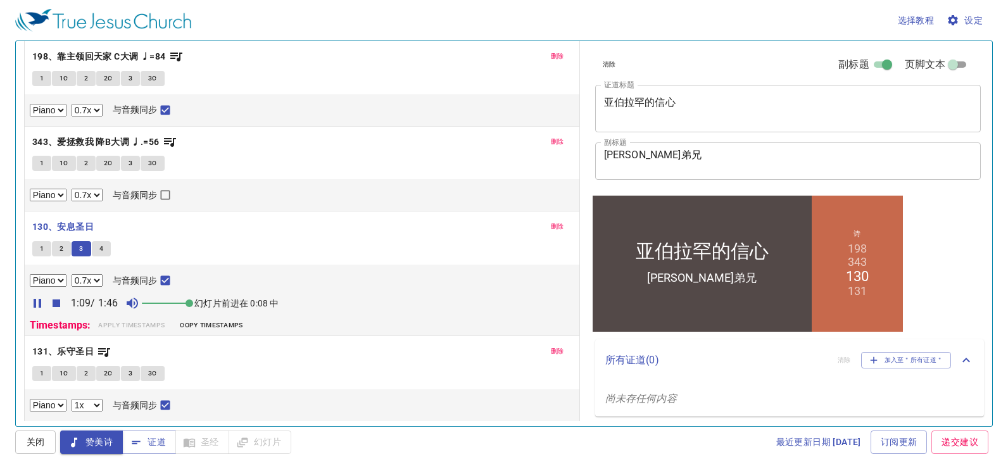
scroll to position [72, 0]
click at [87, 402] on select "0.6x 0.7x 0.8x 0.9x 1x 1.1x 1.2x 1.3x 1.4x 1.5x 1.7x 2x" at bounding box center [87, 404] width 31 height 13
select select "0.7"
click at [72, 398] on select "0.6x 0.7x 0.8x 0.9x 1x 1.1x 1.2x 1.3x 1.4x 1.5x 1.7x 2x" at bounding box center [87, 404] width 31 height 13
click at [37, 369] on button "1" at bounding box center [41, 372] width 19 height 15
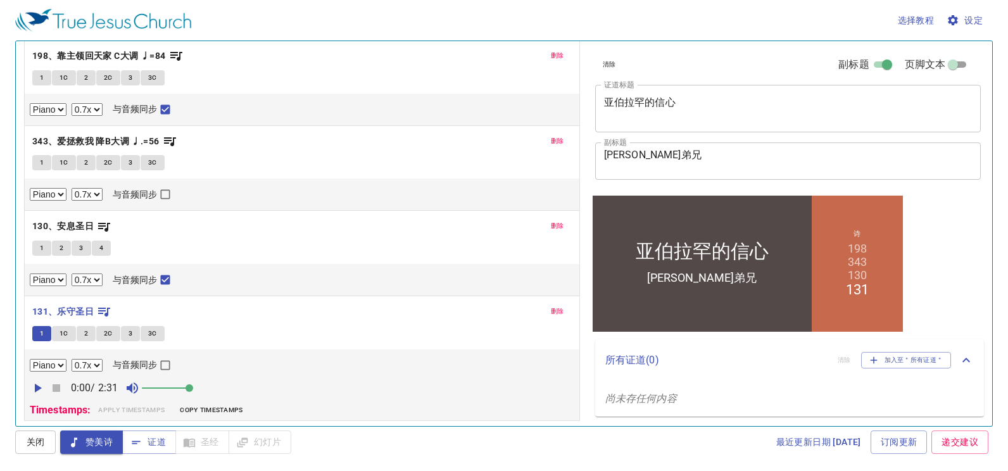
click at [44, 388] on icon "button" at bounding box center [37, 388] width 15 height 15
click at [165, 362] on input "与音频同步" at bounding box center [165, 368] width 16 height 16
checkbox input "true"
click at [552, 229] on span "删除" at bounding box center [557, 225] width 13 height 11
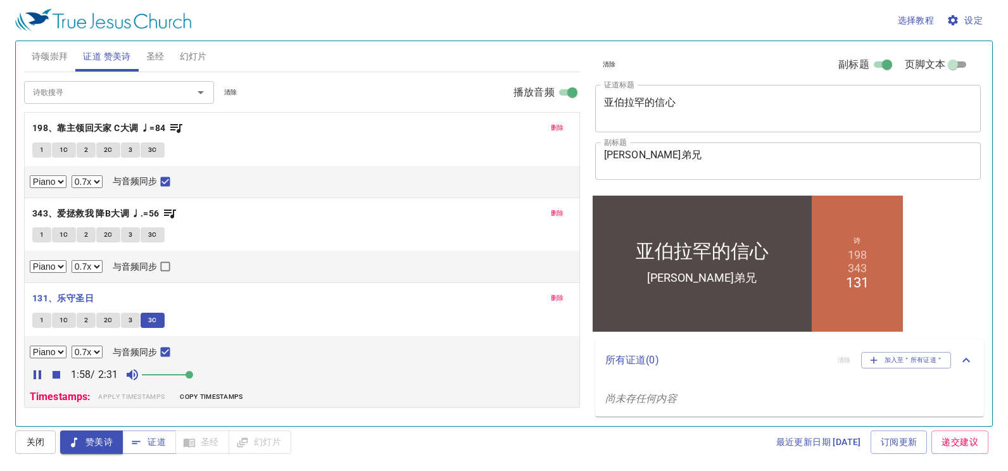
click at [119, 85] on input "诗歌搜寻" at bounding box center [100, 92] width 145 height 15
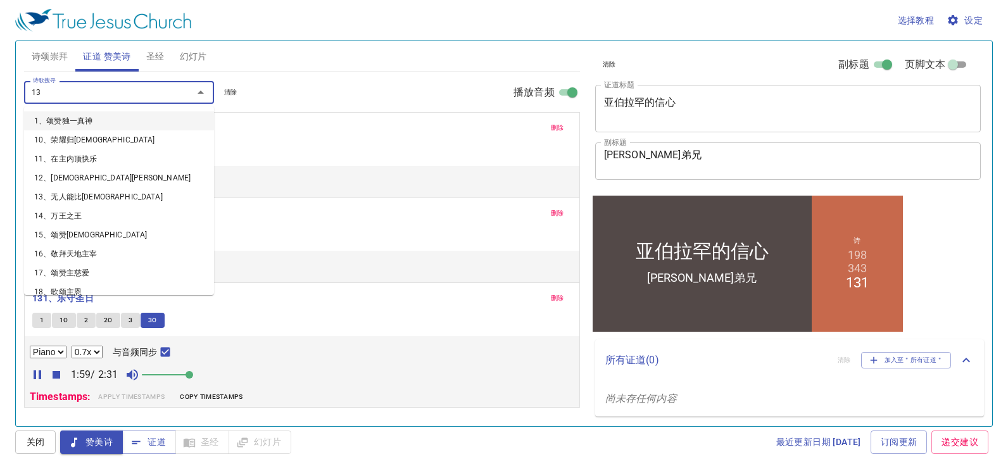
type input "132"
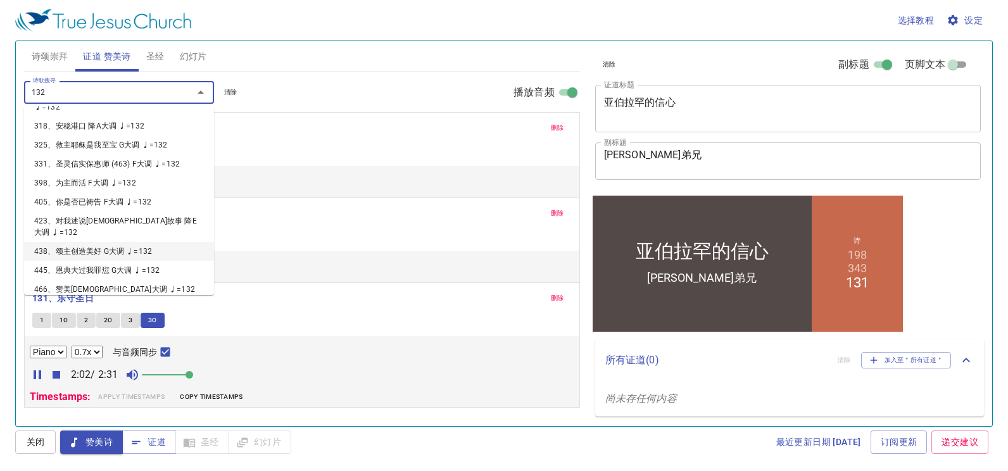
scroll to position [87, 0]
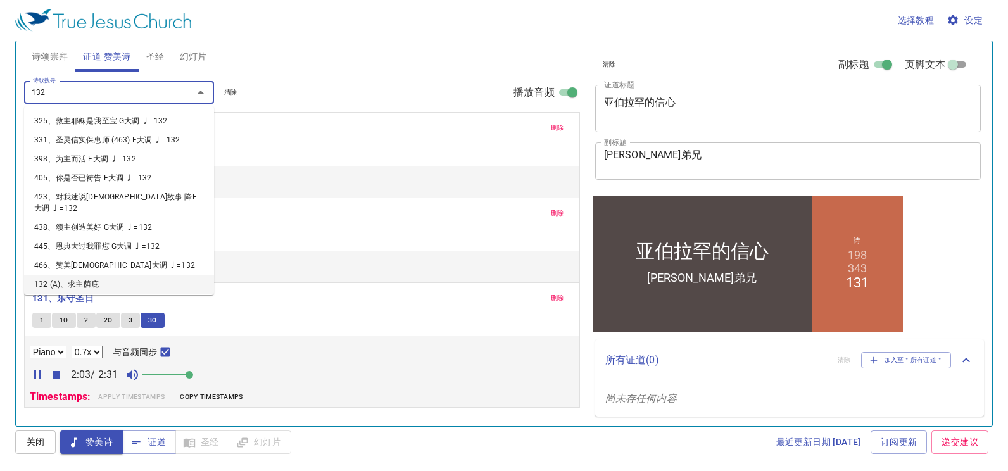
click at [109, 275] on li "132 (A)、求主荫庇" at bounding box center [119, 284] width 190 height 19
select select "1"
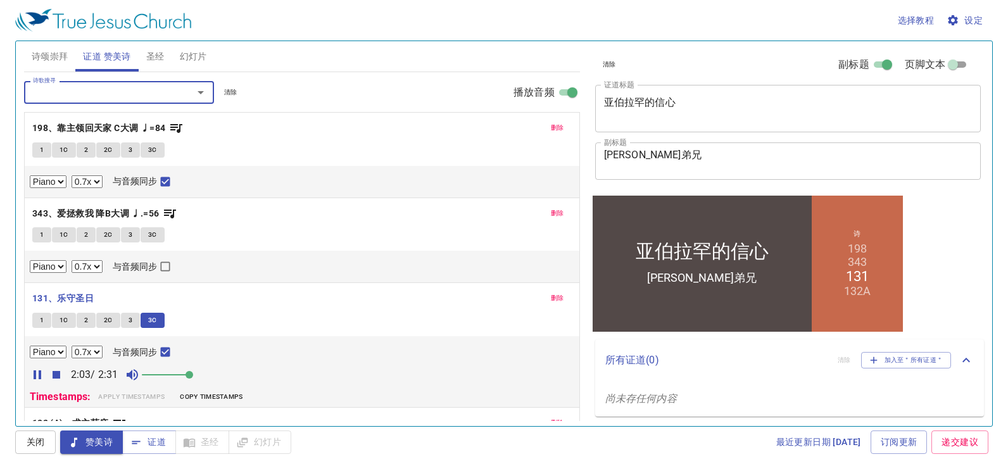
scroll to position [72, 0]
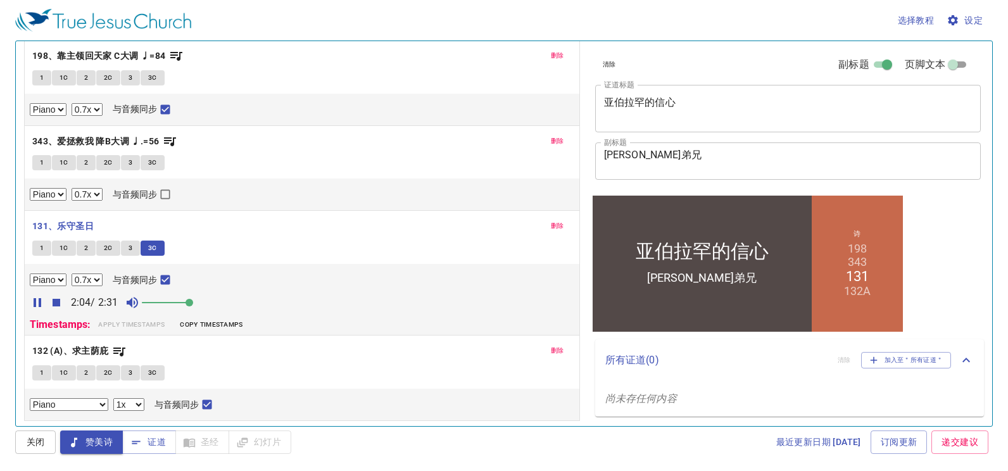
click at [46, 372] on button "1" at bounding box center [41, 372] width 19 height 15
checkbox input "false"
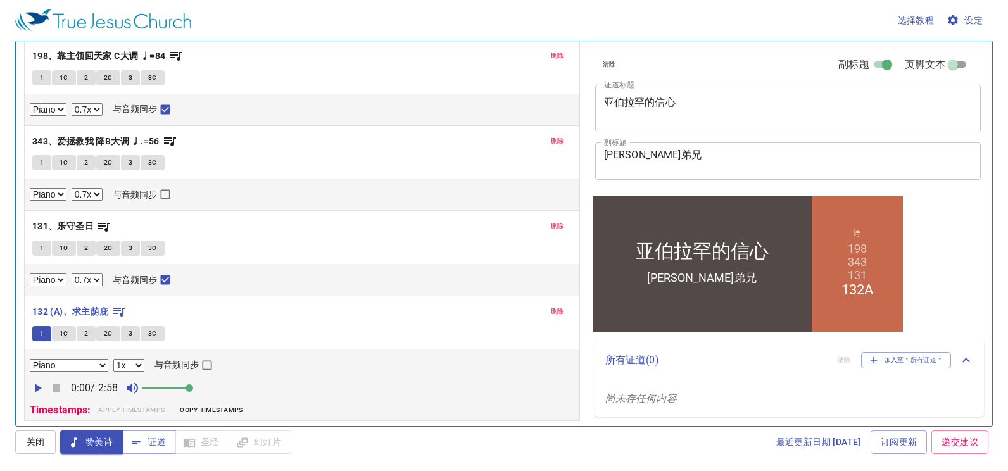
click at [115, 367] on select "0.6x 0.7x 0.8x 0.9x 1x 1.1x 1.2x 1.3x 1.4x 1.5x 1.7x 2x" at bounding box center [128, 365] width 31 height 13
select select "0.7"
click at [113, 359] on select "0.6x 0.7x 0.8x 0.9x 1x 1.1x 1.2x 1.3x 1.4x 1.5x 1.7x 2x" at bounding box center [128, 365] width 31 height 13
click at [33, 391] on icon "button" at bounding box center [37, 388] width 15 height 15
click at [208, 364] on input "与音频同步" at bounding box center [207, 368] width 16 height 16
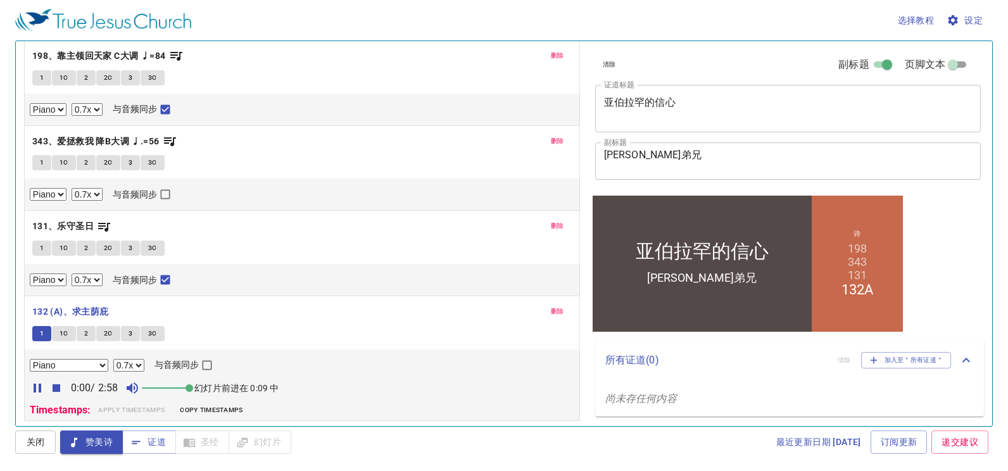
checkbox input "true"
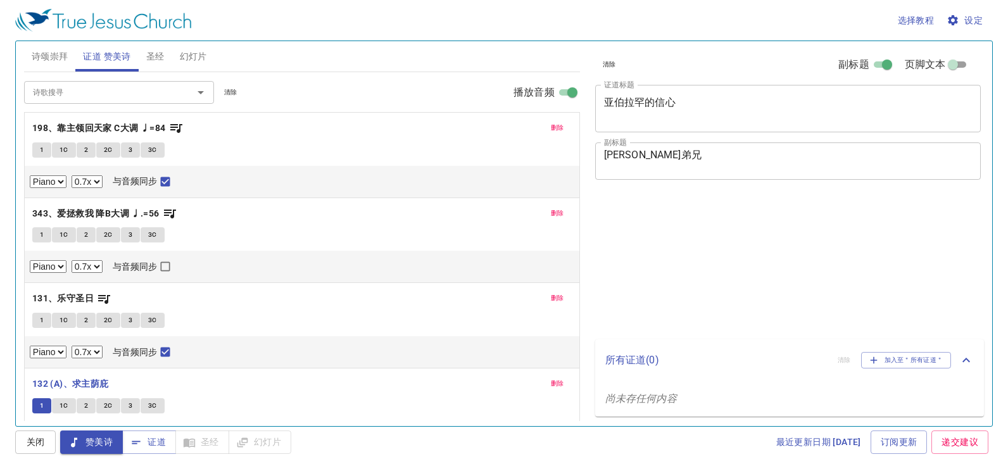
select select "0.7"
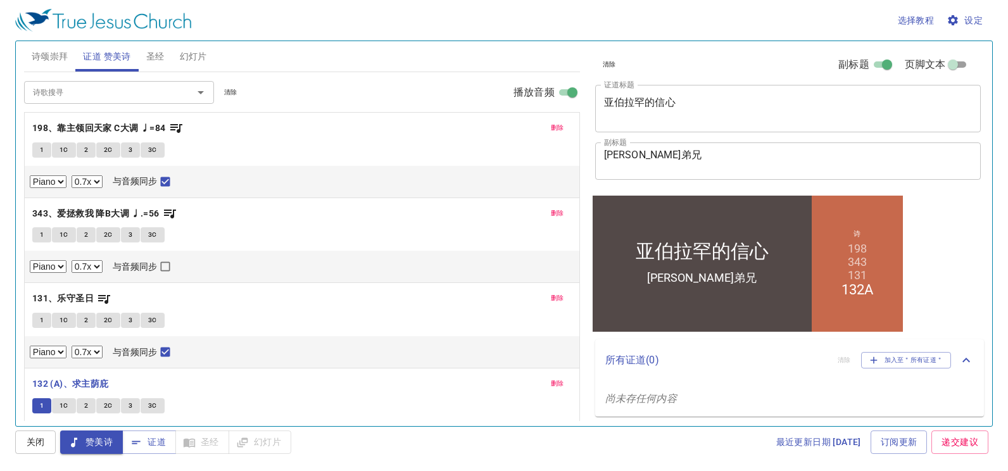
scroll to position [72, 0]
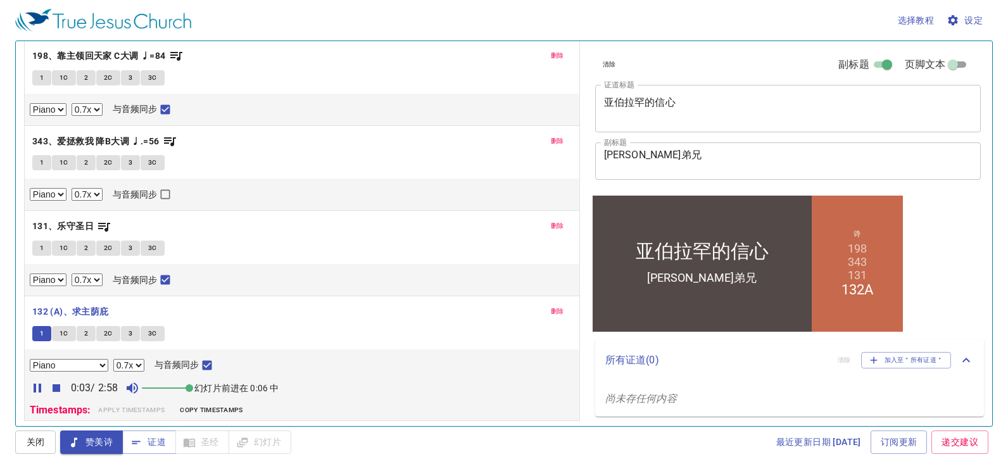
click at [551, 225] on span "删除" at bounding box center [557, 225] width 13 height 11
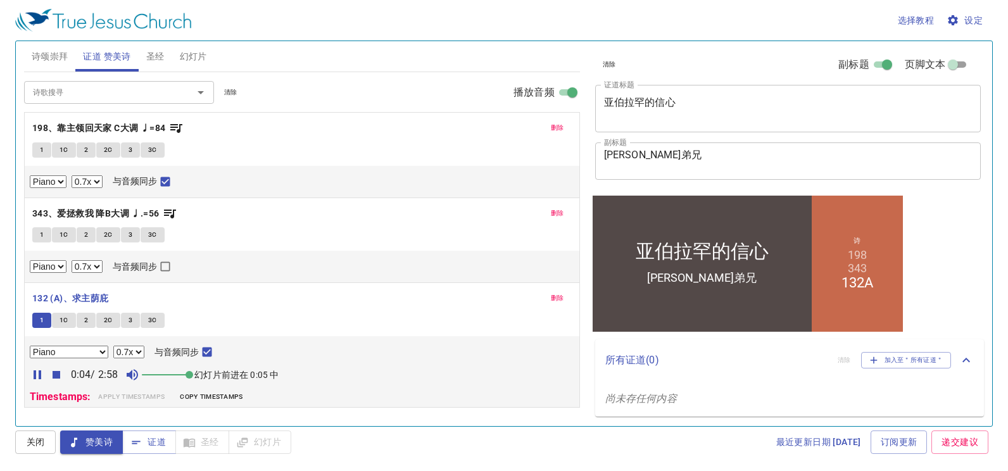
click at [134, 353] on select "0.6x 0.7x 0.8x 0.9x 1x 1.1x 1.2x 1.3x 1.4x 1.5x 1.7x 2x" at bounding box center [128, 352] width 31 height 13
select select "0.8"
click at [113, 346] on select "0.6x 0.7x 0.8x 0.9x 1x 1.1x 1.2x 1.3x 1.4x 1.5x 1.7x 2x" at bounding box center [128, 352] width 31 height 13
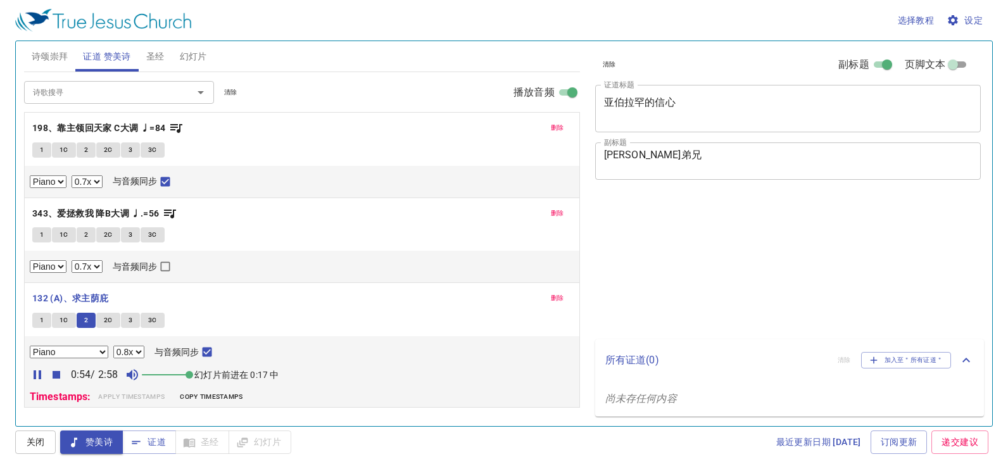
select select "0.7"
select select "0.8"
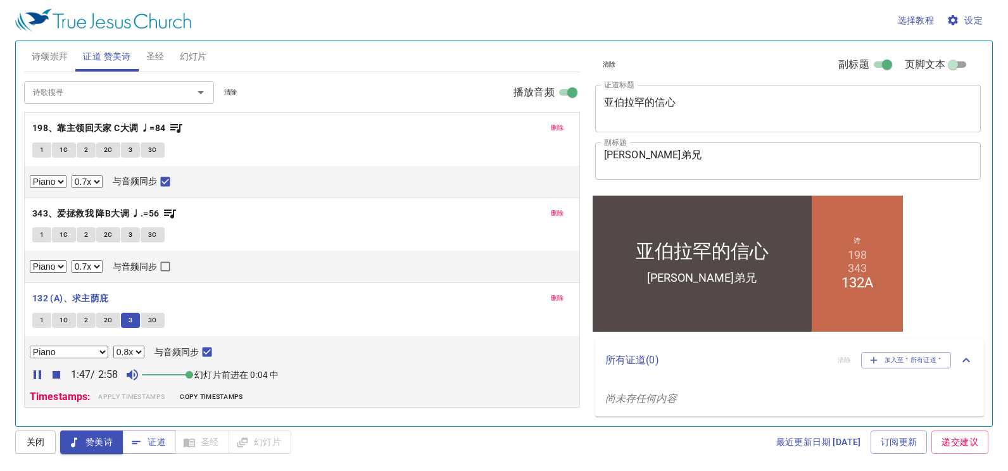
click at [155, 98] on input "诗歌搜寻" at bounding box center [100, 92] width 145 height 15
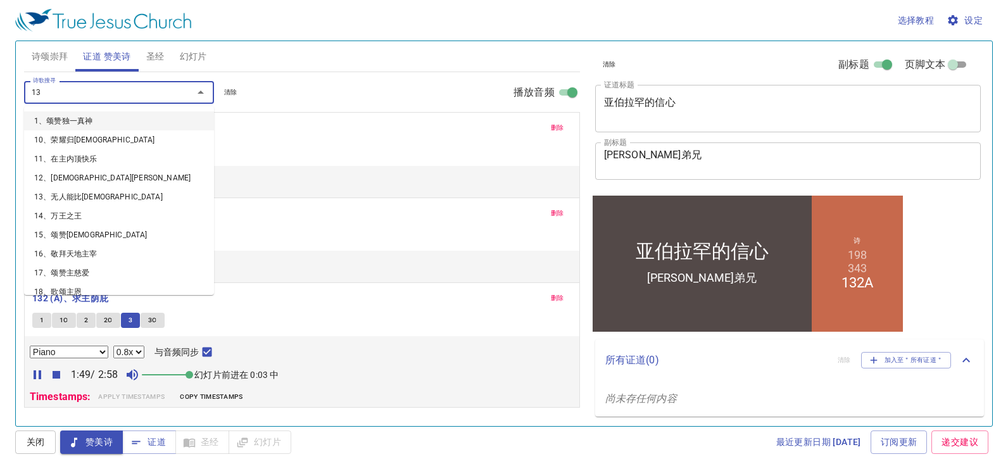
type input "132"
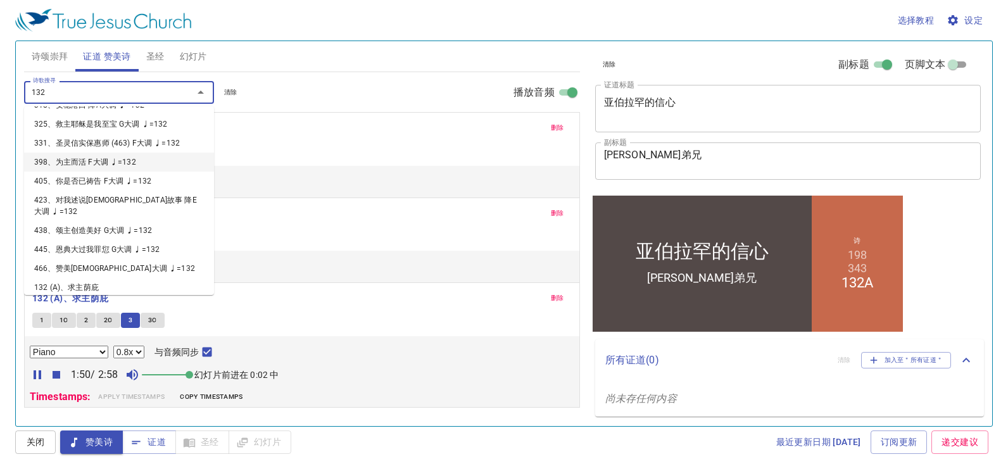
scroll to position [87, 0]
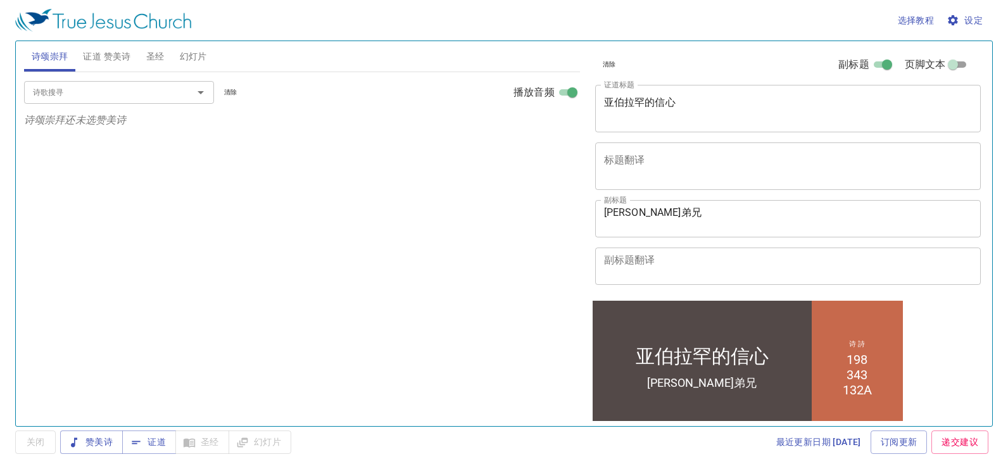
click at [101, 94] on input "诗歌搜寻" at bounding box center [100, 92] width 145 height 15
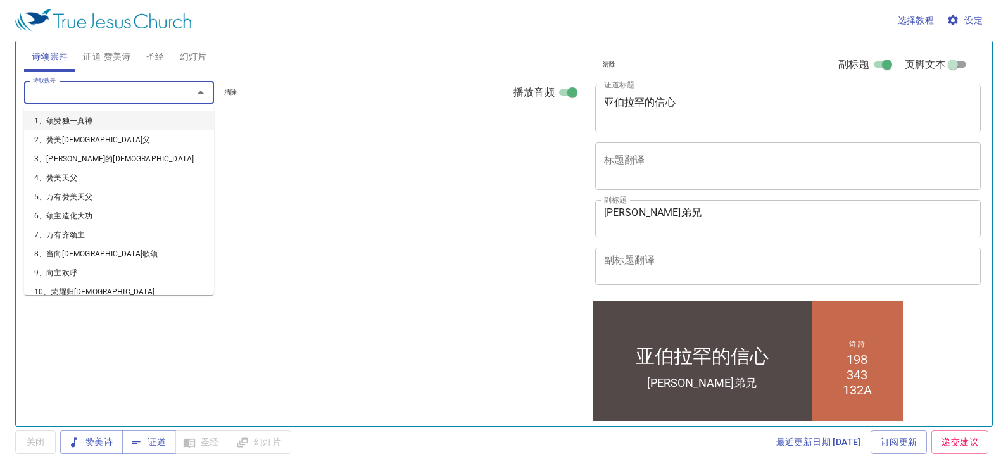
click at [101, 56] on span "证道 赞美诗" at bounding box center [106, 57] width 47 height 16
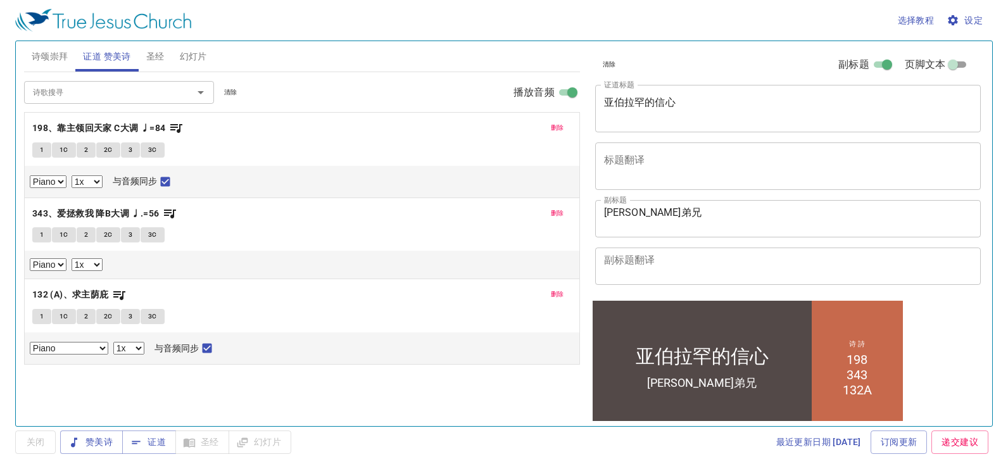
click at [36, 313] on button "1" at bounding box center [41, 316] width 19 height 15
checkbox input "false"
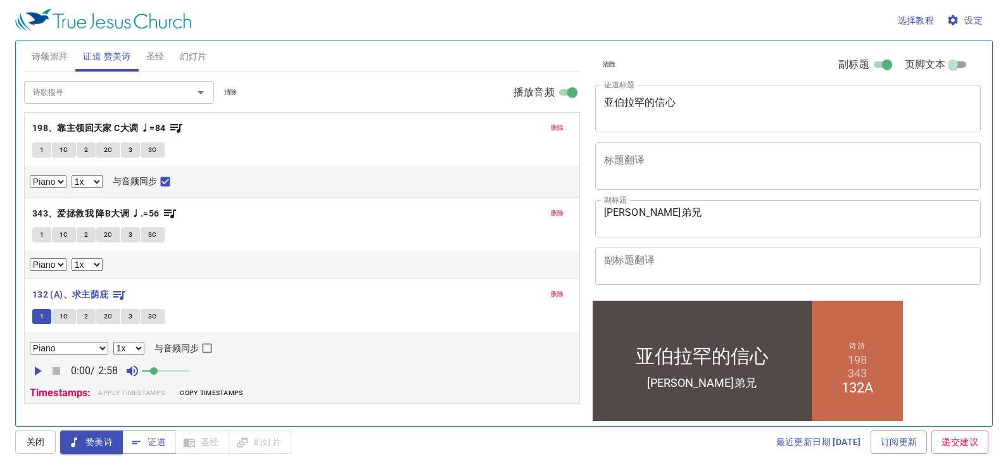
click at [122, 344] on select "0.6x 0.7x 0.8x 0.9x 1x 1.1x 1.2x 1.3x 1.4x 1.5x 1.7x 2x" at bounding box center [128, 348] width 31 height 13
select select "0.7"
click at [113, 342] on select "0.6x 0.7x 0.8x 0.9x 1x 1.1x 1.2x 1.3x 1.4x 1.5x 1.7x 2x" at bounding box center [128, 348] width 31 height 13
click at [38, 373] on icon "button" at bounding box center [38, 371] width 7 height 9
click at [201, 345] on input "与音频同步" at bounding box center [207, 351] width 16 height 16
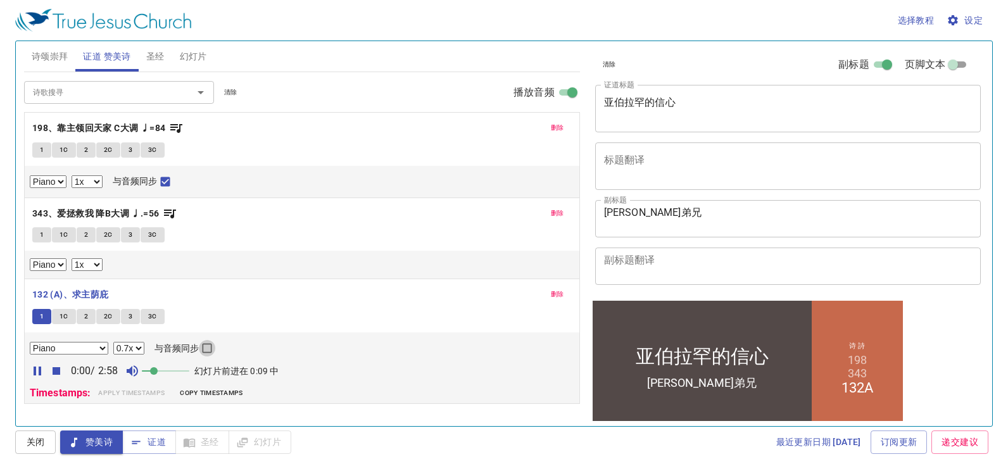
checkbox input "true"
drag, startPoint x: 158, startPoint y: 373, endPoint x: 227, endPoint y: 383, distance: 69.1
click at [227, 383] on div "Piano Piano (3 verses) 0.6x 0.7x 0.8x 0.9x 1x 1.1x 1.2x 1.3x 1.4x 1.5x 1.7x 2x …" at bounding box center [302, 367] width 555 height 71
click at [133, 346] on select "0.6x 0.7x 0.8x 0.9x 1x 1.1x 1.2x 1.3x 1.4x 1.5x 1.7x 2x" at bounding box center [128, 348] width 31 height 13
select select "0.8"
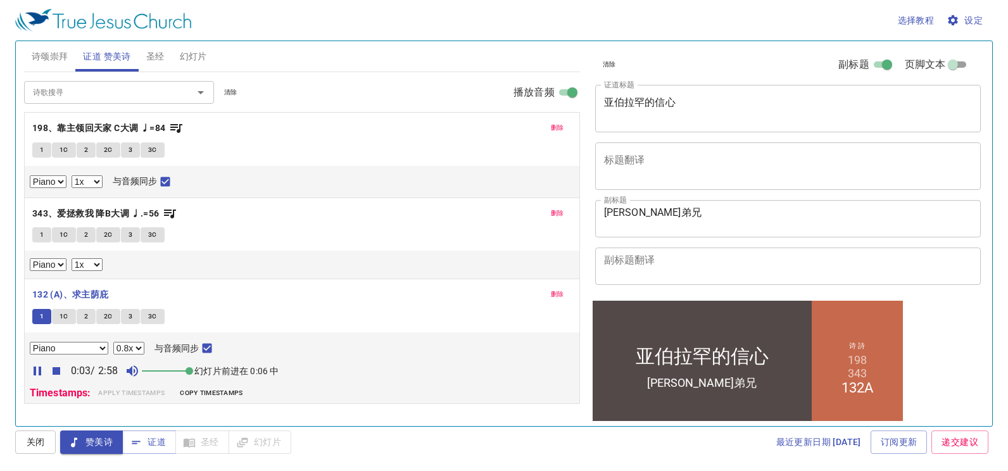
click at [113, 342] on select "0.6x 0.7x 0.8x 0.9x 1x 1.1x 1.2x 1.3x 1.4x 1.5x 1.7x 2x" at bounding box center [128, 348] width 31 height 13
click at [91, 177] on select "0.6x 0.7x 0.8x 0.9x 1x 1.1x 1.2x 1.3x 1.4x 1.5x 1.7x 2x" at bounding box center [87, 181] width 31 height 13
select select "0.7"
click at [72, 175] on select "0.6x 0.7x 0.8x 0.9x 1x 1.1x 1.2x 1.3x 1.4x 1.5x 1.7x 2x" at bounding box center [87, 181] width 31 height 13
click at [85, 267] on select "0.6x 0.7x 0.8x 0.9x 1x 1.1x 1.2x 1.3x 1.4x 1.5x 1.7x 2x" at bounding box center [87, 264] width 31 height 13
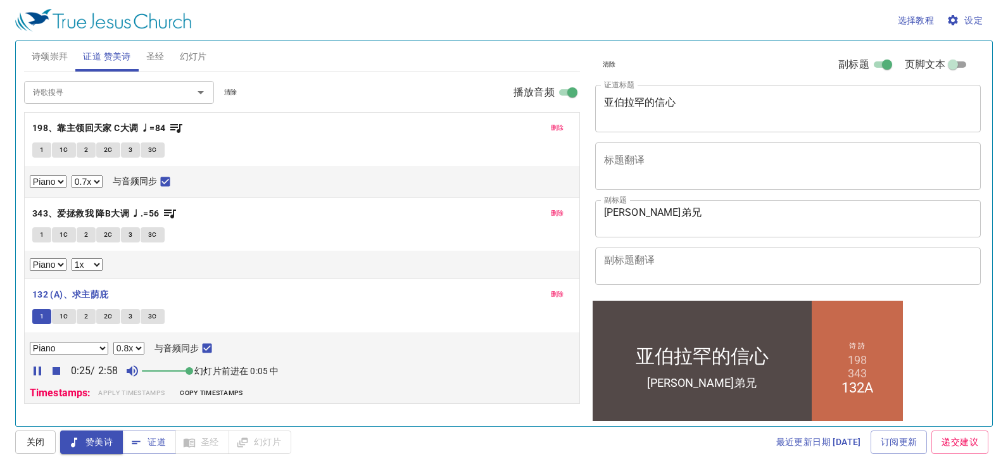
select select "0.7"
click at [72, 258] on select "0.6x 0.7x 0.8x 0.9x 1x 1.1x 1.2x 1.3x 1.4x 1.5x 1.7x 2x" at bounding box center [87, 264] width 31 height 13
click at [958, 21] on icon "button" at bounding box center [953, 20] width 13 height 13
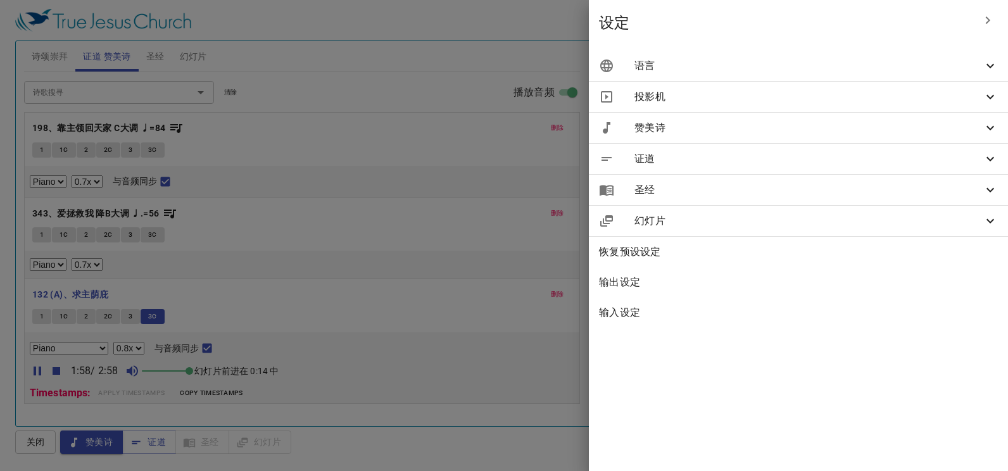
click at [891, 52] on div "语言" at bounding box center [798, 66] width 419 height 30
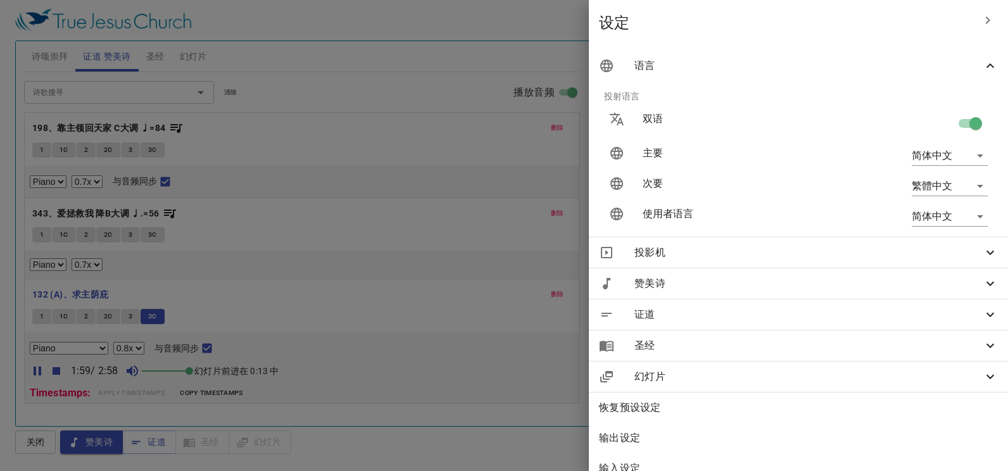
click at [957, 124] on input "checkbox" at bounding box center [976, 126] width 72 height 24
checkbox input "false"
click at [980, 21] on icon "button" at bounding box center [987, 20] width 15 height 15
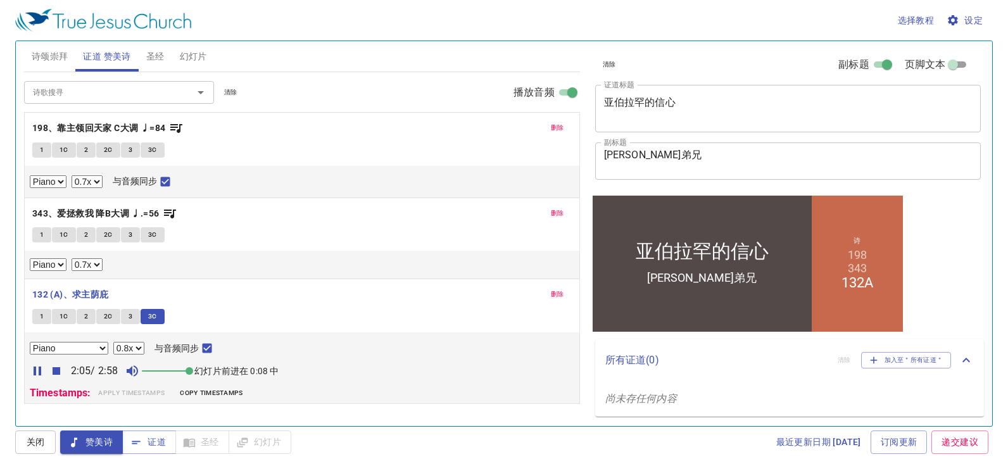
click at [168, 50] on button "圣经" at bounding box center [156, 56] width 34 height 30
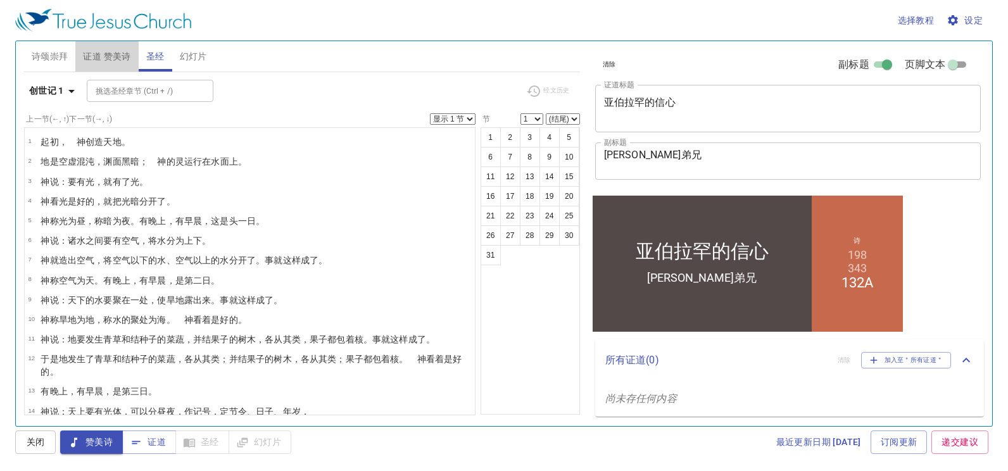
click at [114, 56] on span "证道 赞美诗" at bounding box center [106, 57] width 47 height 16
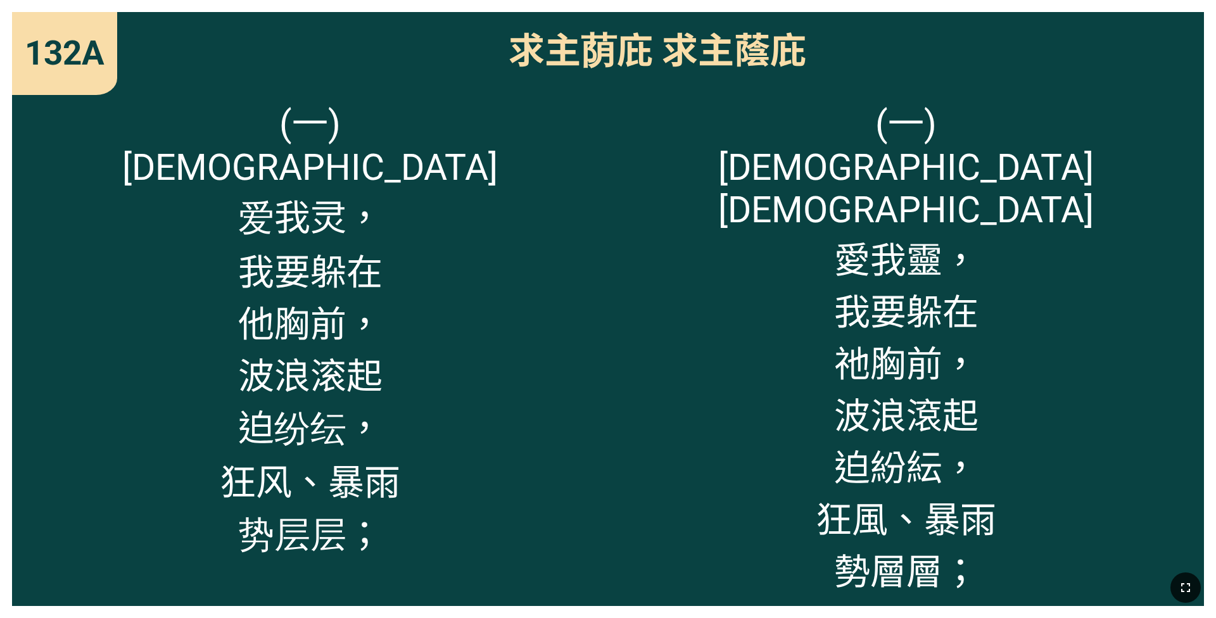
click at [506, 405] on icon "button" at bounding box center [1185, 587] width 15 height 15
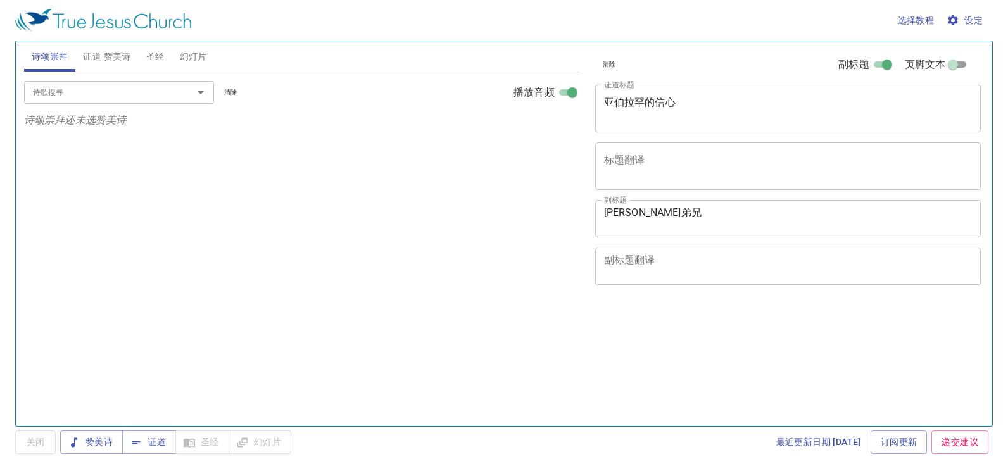
select select "1"
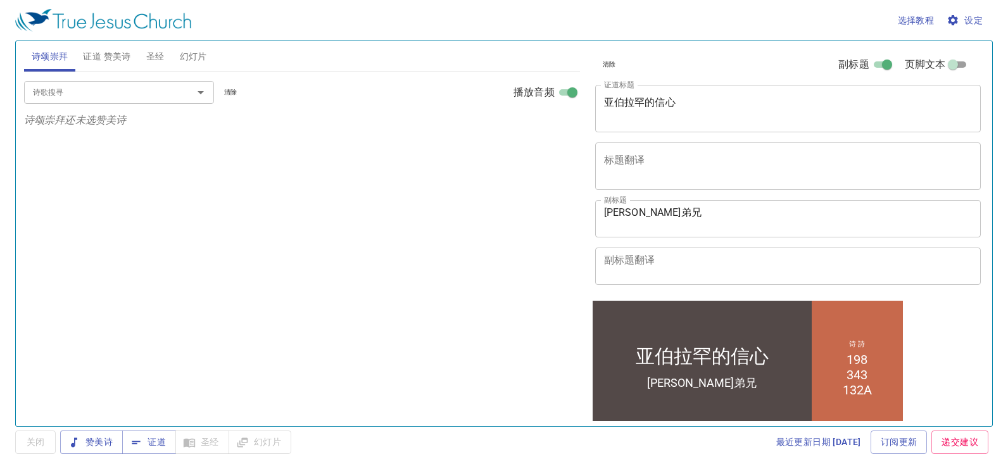
click at [110, 55] on span "证道 赞美诗" at bounding box center [106, 57] width 47 height 16
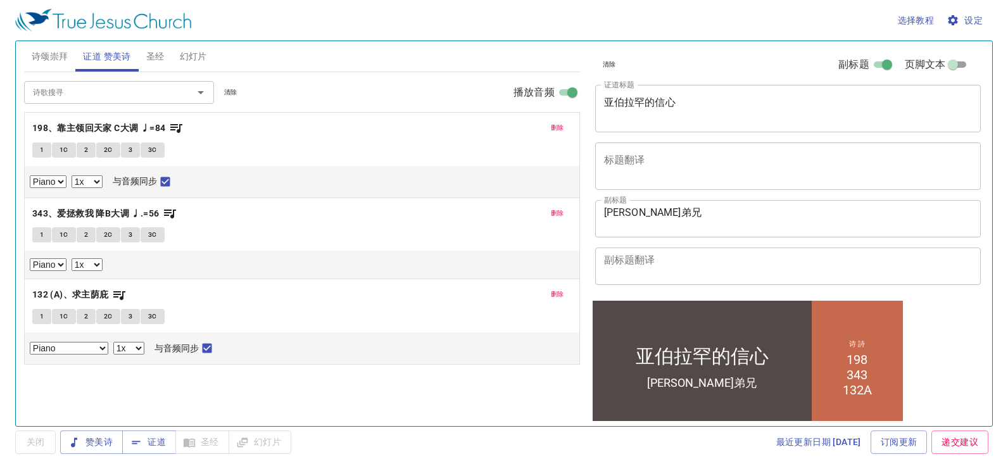
click at [555, 292] on span "删除" at bounding box center [557, 294] width 13 height 11
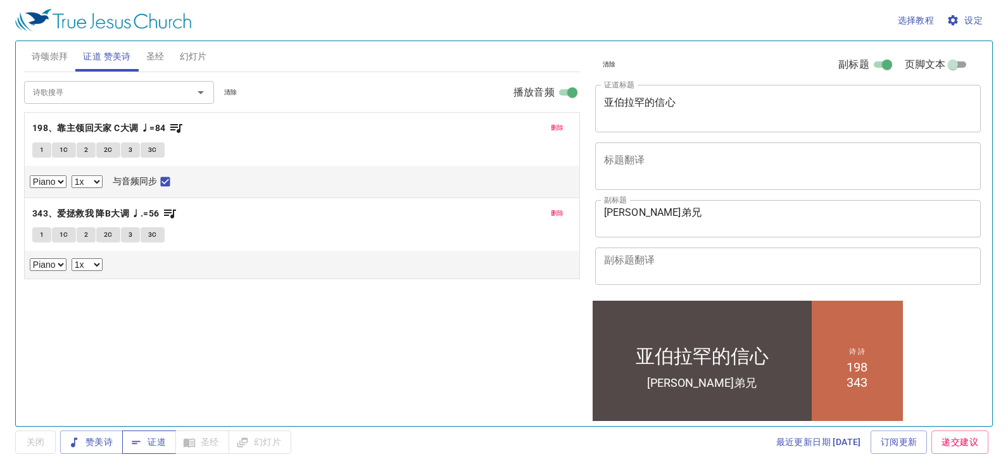
click at [133, 440] on icon "button" at bounding box center [136, 442] width 13 height 13
click at [94, 185] on select "0.6x 0.7x 0.8x 0.9x 1x 1.1x 1.2x 1.3x 1.4x 1.5x 1.7x 2x" at bounding box center [87, 181] width 31 height 13
select select "0.7"
click at [72, 175] on select "0.6x 0.7x 0.8x 0.9x 1x 1.1x 1.2x 1.3x 1.4x 1.5x 1.7x 2x" at bounding box center [87, 181] width 31 height 13
click at [91, 263] on select "0.6x 0.7x 0.8x 0.9x 1x 1.1x 1.2x 1.3x 1.4x 1.5x 1.7x 2x" at bounding box center [87, 264] width 31 height 13
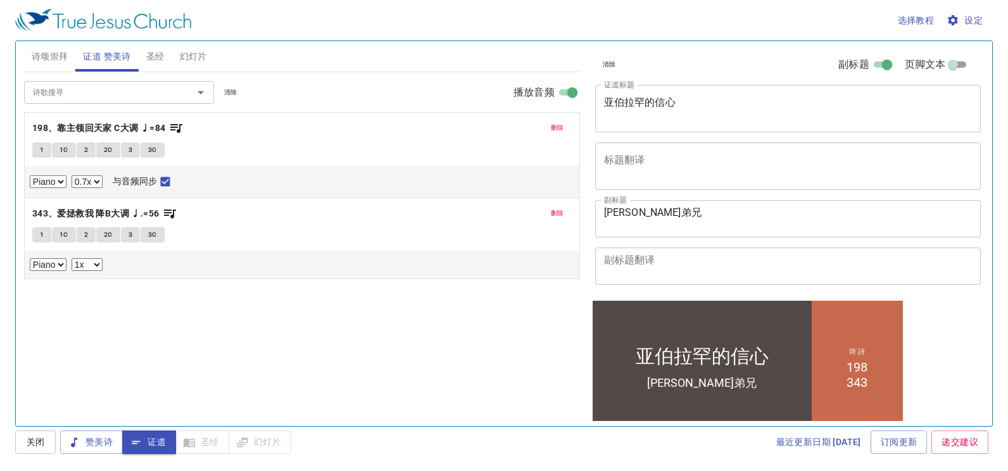
select select "0.7"
click at [72, 258] on select "0.6x 0.7x 0.8x 0.9x 1x 1.1x 1.2x 1.3x 1.4x 1.5x 1.7x 2x" at bounding box center [87, 264] width 31 height 13
click at [92, 320] on div "诗歌搜寻 诗歌搜寻 清除 播放音频 删除 198、靠主领回天家 C大调 ♩=84 1 1C 2 2C 3 3C Piano 0.6x 0.7x 0.8x 0.…" at bounding box center [302, 243] width 556 height 343
click at [232, 332] on div "诗歌搜寻 诗歌搜寻 清除 播放音频 删除 198、靠主领回天家 C大调 ♩=84 1 1C 2 2C 3 3C Piano 0.6x 0.7x 0.8x 0.…" at bounding box center [302, 243] width 556 height 343
click at [40, 157] on button "1" at bounding box center [41, 149] width 19 height 15
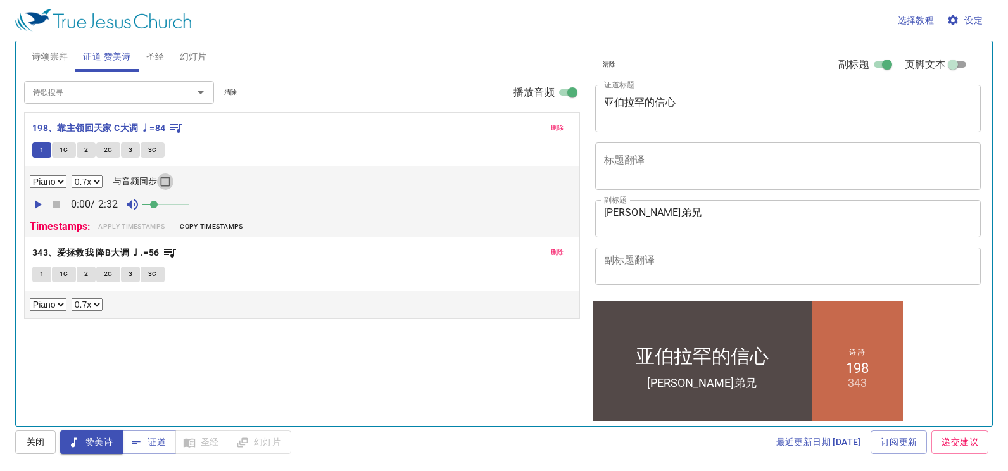
click at [168, 182] on input "与音频同步" at bounding box center [165, 184] width 16 height 16
checkbox input "true"
drag, startPoint x: 182, startPoint y: 206, endPoint x: 219, endPoint y: 208, distance: 36.8
click at [219, 208] on div "0:00 / 2:32" at bounding box center [302, 204] width 545 height 19
click at [42, 206] on icon "button" at bounding box center [37, 204] width 15 height 15
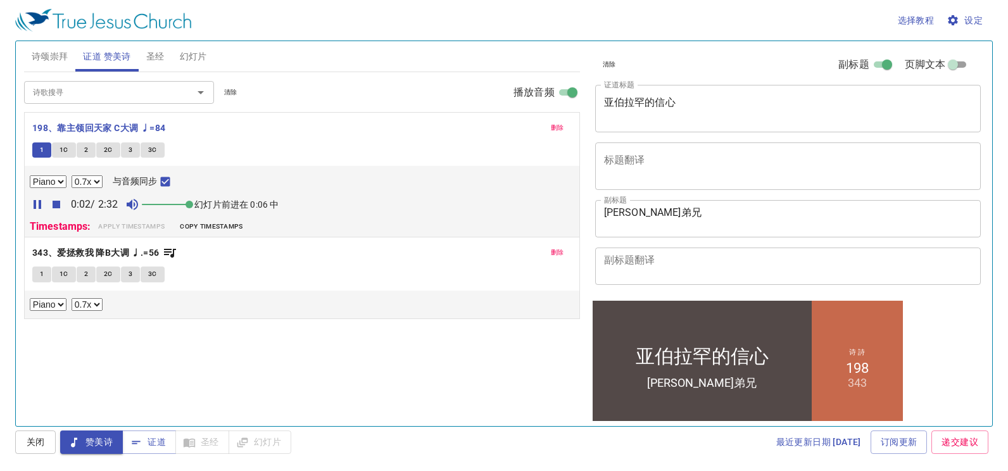
click at [92, 182] on select "0.6x 0.7x 0.8x 0.9x 1x 1.1x 1.2x 1.3x 1.4x 1.5x 1.7x 2x" at bounding box center [87, 181] width 31 height 13
select select "0.8"
click at [72, 175] on select "0.6x 0.7x 0.8x 0.9x 1x 1.1x 1.2x 1.3x 1.4x 1.5x 1.7x 2x" at bounding box center [87, 181] width 31 height 13
click at [954, 18] on icon "button" at bounding box center [953, 20] width 10 height 10
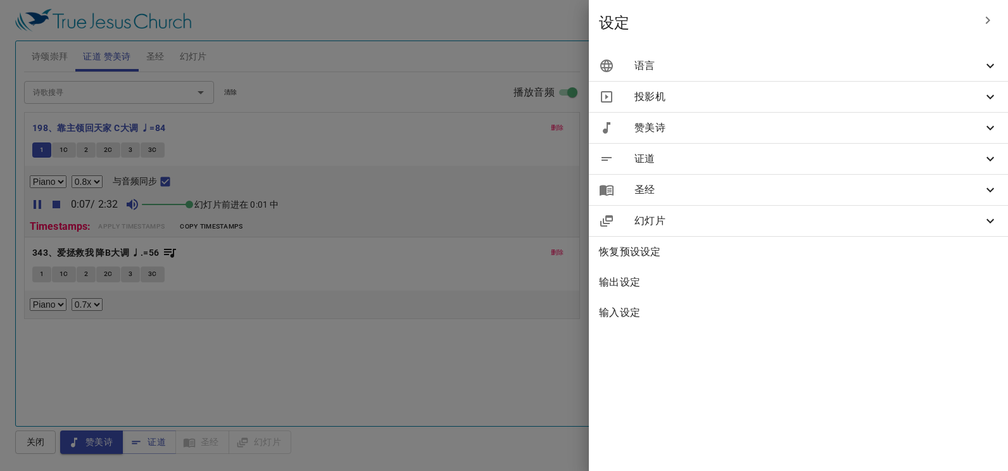
click at [842, 61] on span "语言" at bounding box center [809, 65] width 348 height 15
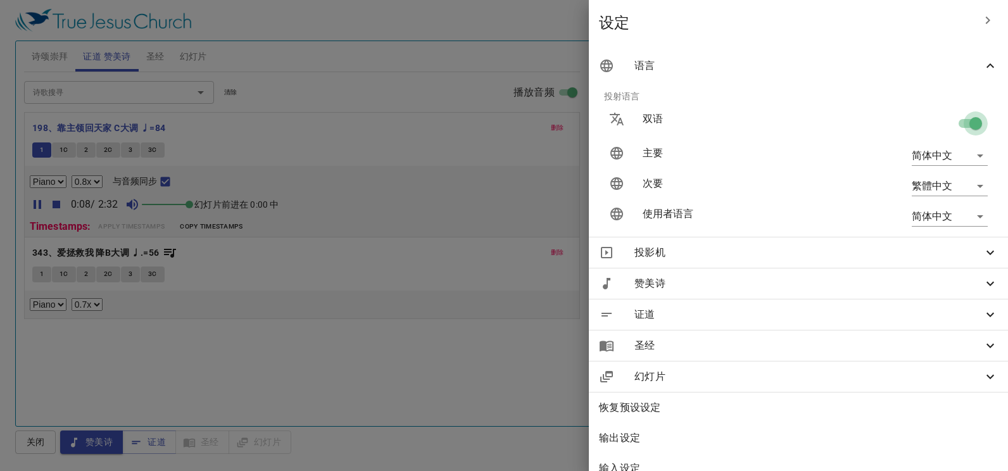
click at [967, 119] on input "checkbox" at bounding box center [976, 126] width 72 height 24
checkbox input "false"
click at [364, 372] on div at bounding box center [504, 235] width 1008 height 471
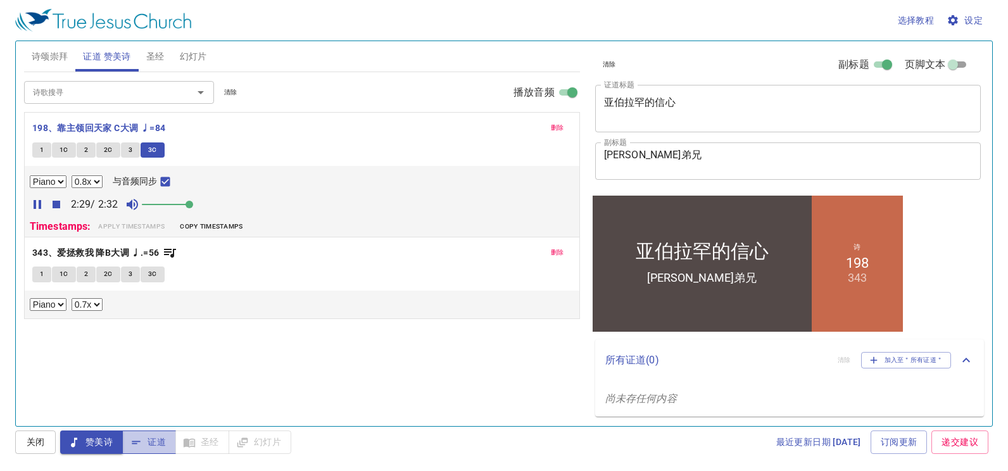
click at [150, 440] on span "证道" at bounding box center [149, 442] width 34 height 16
click at [153, 443] on span "证道" at bounding box center [149, 442] width 34 height 16
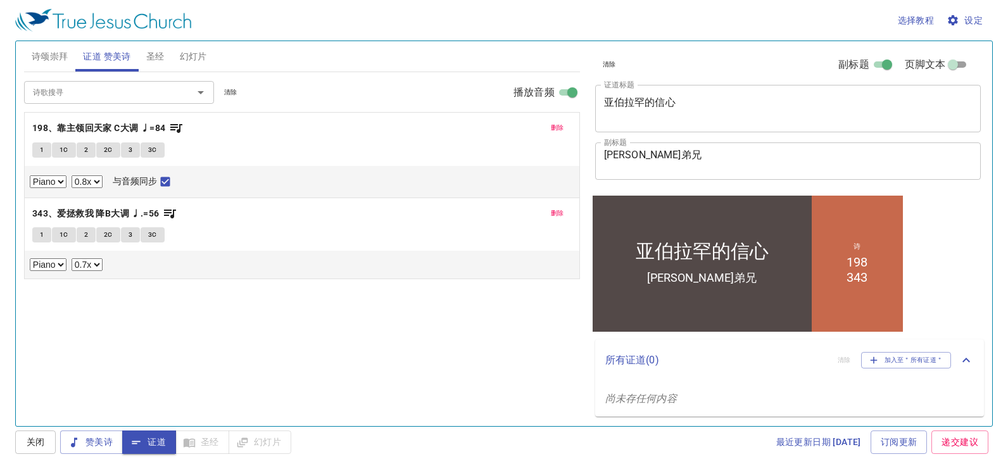
click at [186, 369] on div "诗歌搜寻 诗歌搜寻 清除 播放音频 删除 198、靠主领回天家 C大调 ♩=84 1 1C 2 2C 3 3C Piano 0.6x 0.7x 0.8x 0.…" at bounding box center [302, 243] width 556 height 343
click at [170, 368] on div "诗歌搜寻 诗歌搜寻 清除 播放音频 删除 198、靠主领回天家 C大调 ♩=84 1 1C 2 2C 3 3C Piano 0.6x 0.7x 0.8x 0.…" at bounding box center [302, 243] width 556 height 343
click at [243, 316] on div "诗歌搜寻 诗歌搜寻 清除 播放音频 删除 198、靠主领回天家 C大调 ♩=84 1 1C 2 2C 3 3C Piano 0.6x 0.7x 0.8x 0.…" at bounding box center [302, 243] width 556 height 343
click at [148, 65] on button "圣经" at bounding box center [156, 56] width 34 height 30
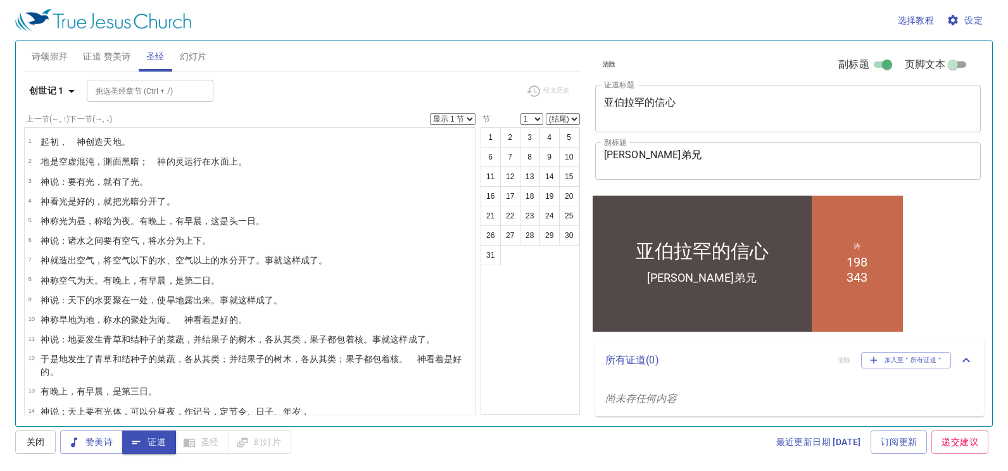
click at [516, 301] on div "1 2 3 4 5 6 7 8 9 10 11 12 13 14 15 16 17 18 19 20 21 22 23 24 25 26 27 28 29 3…" at bounding box center [530, 271] width 99 height 288
click at [64, 88] on icon "button" at bounding box center [71, 91] width 15 height 15
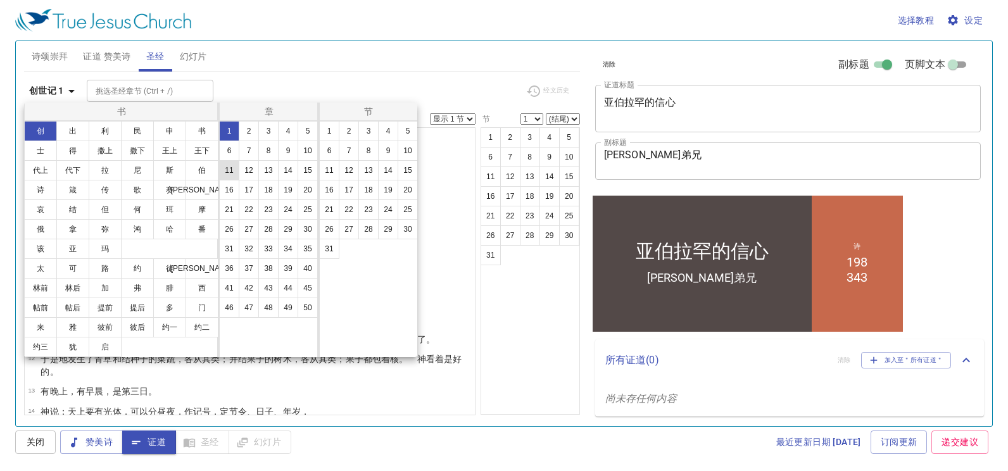
click at [235, 164] on button "11" at bounding box center [229, 170] width 20 height 20
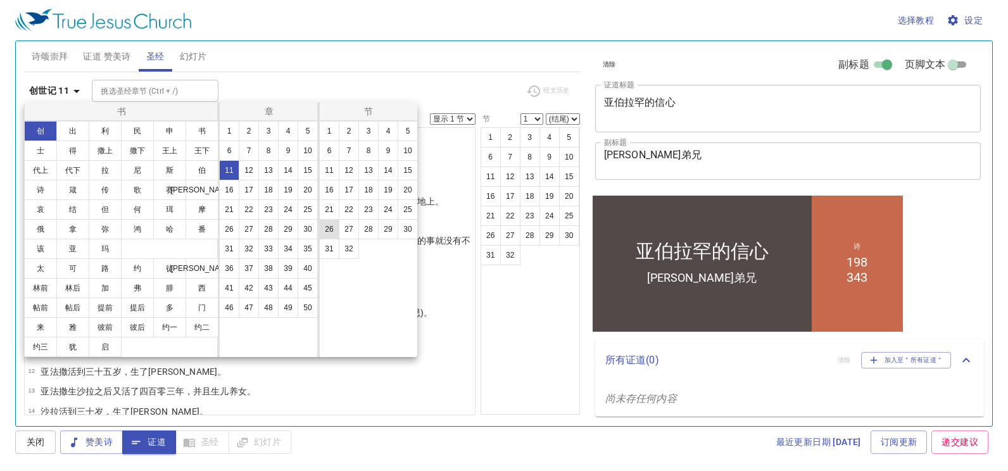
click at [328, 230] on button "26" at bounding box center [329, 229] width 20 height 20
select select "26"
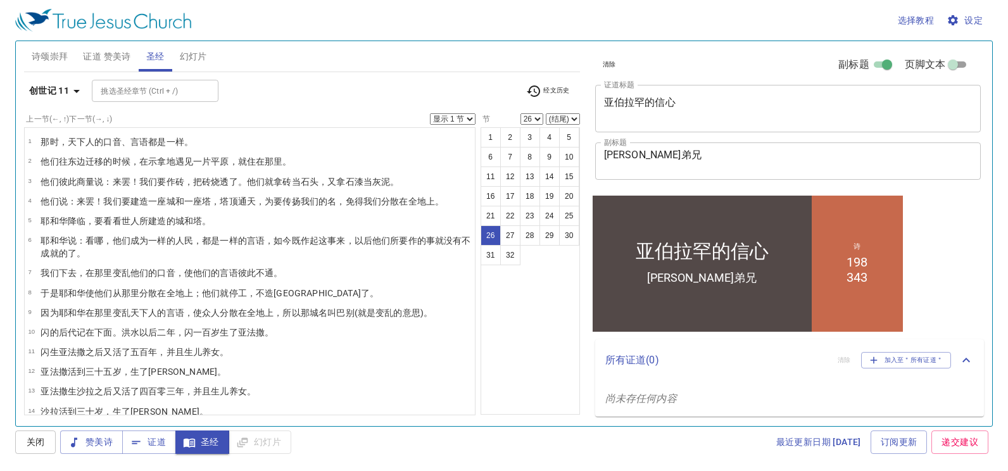
scroll to position [378, 0]
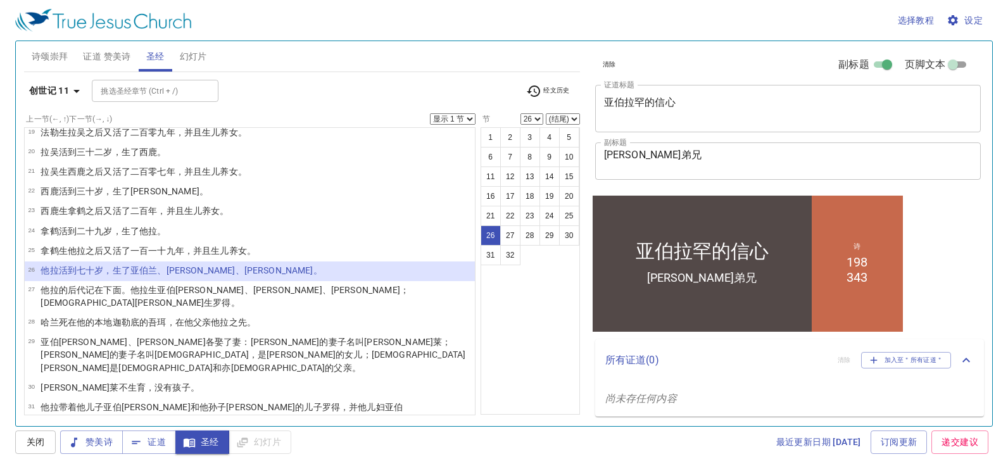
click at [455, 120] on select "显示 1 节 显示 2 节 显示 3 节 显示 4 节 显示 5 节" at bounding box center [453, 118] width 46 height 11
click at [430, 113] on select "显示 1 节 显示 2 节 显示 3 节 显示 4 节 显示 5 节" at bounding box center [453, 118] width 46 height 11
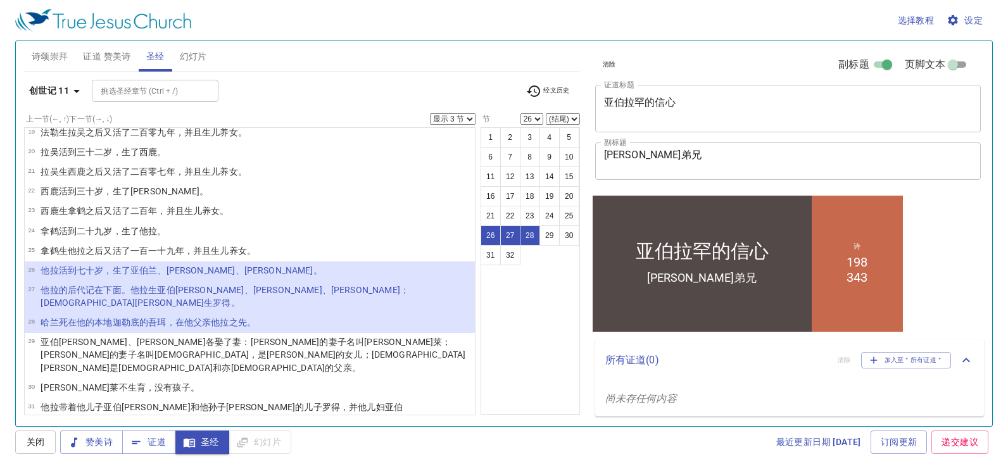
click at [502, 309] on div "1 2 3 4 5 6 7 8 9 10 11 12 13 14 15 16 17 18 19 20 21 22 23 24 25 26 27 28 29 3…" at bounding box center [530, 271] width 99 height 288
click at [46, 89] on b "创世记 11" at bounding box center [49, 91] width 40 height 16
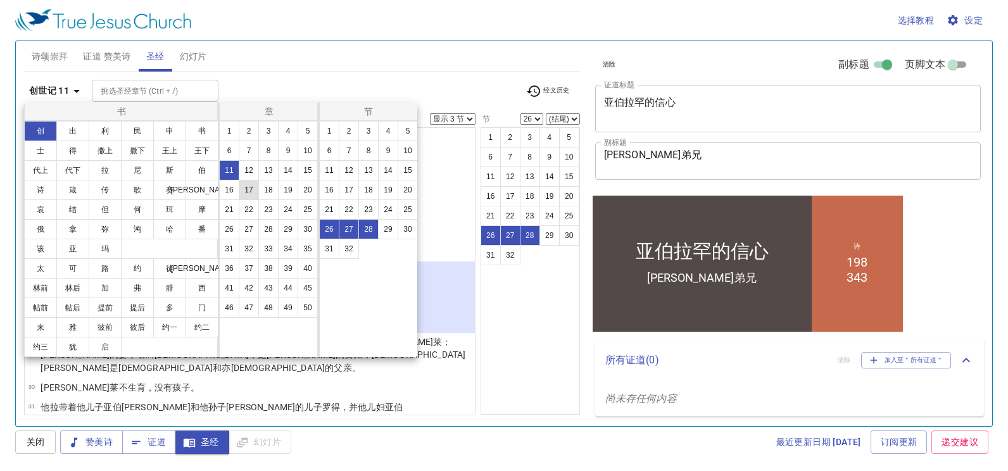
click at [251, 191] on button "17" at bounding box center [249, 190] width 20 height 20
select select "1"
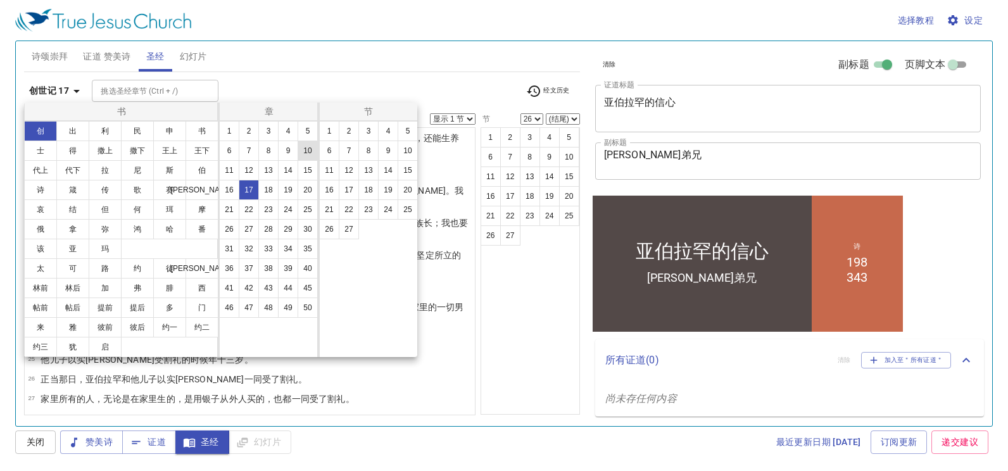
scroll to position [0, 0]
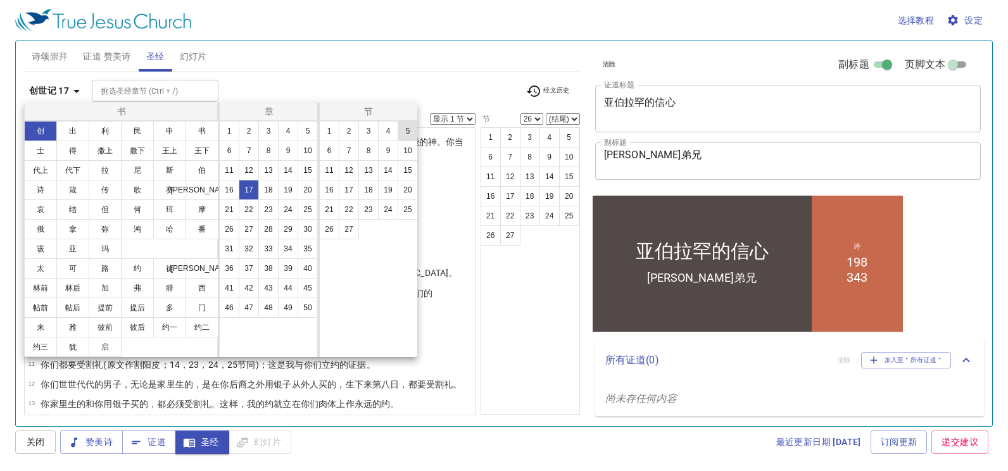
click at [400, 134] on button "5" at bounding box center [408, 131] width 20 height 20
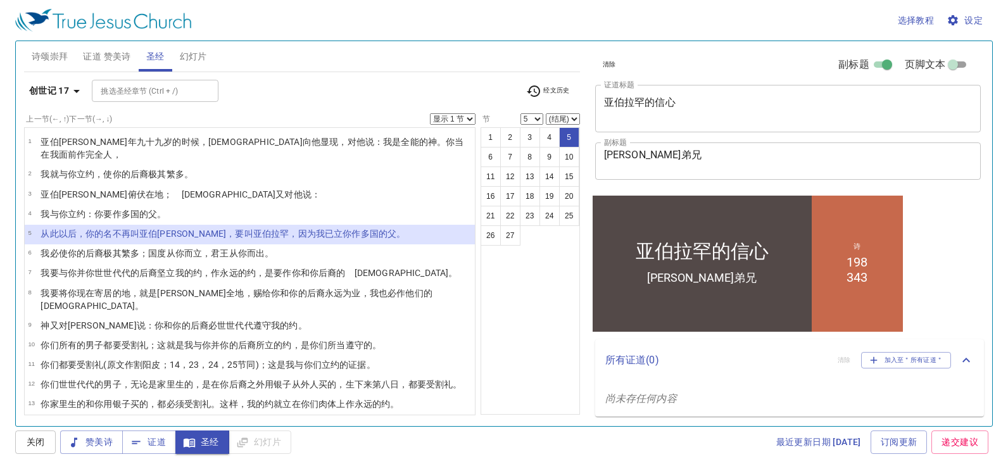
click at [522, 327] on div "1 2 3 4 5 6 7 8 9 10 11 12 13 14 15 16 17 18 19 20 21 22 23 24 25 26 27" at bounding box center [530, 271] width 99 height 288
click at [66, 88] on b "创世记 17" at bounding box center [49, 91] width 40 height 16
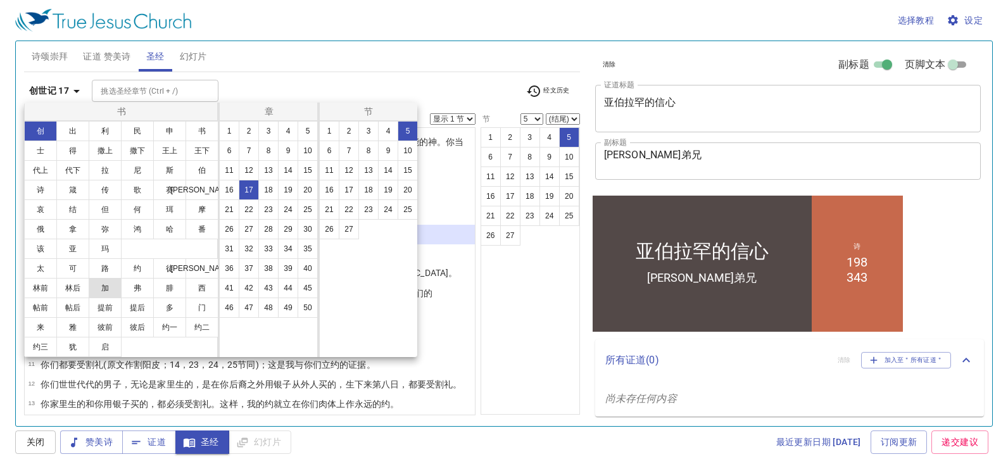
click at [106, 283] on button "加" at bounding box center [105, 288] width 33 height 20
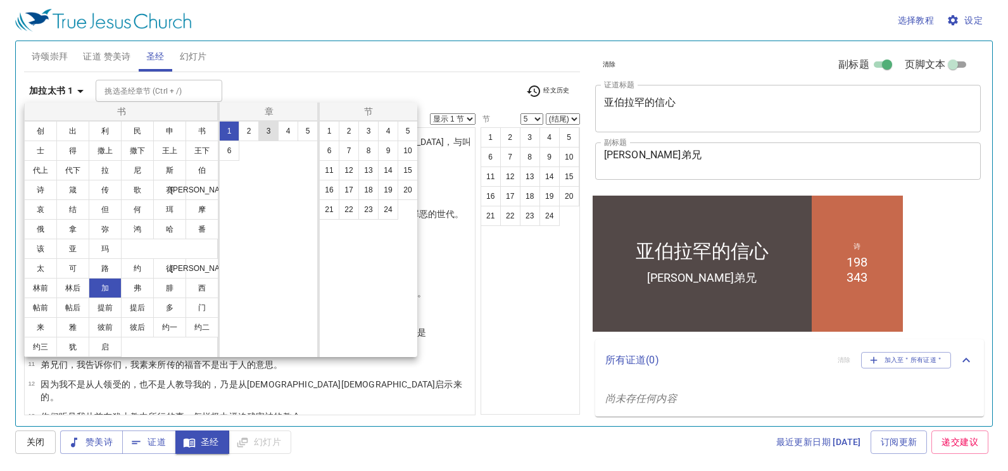
click at [272, 129] on button "3" at bounding box center [268, 131] width 20 height 20
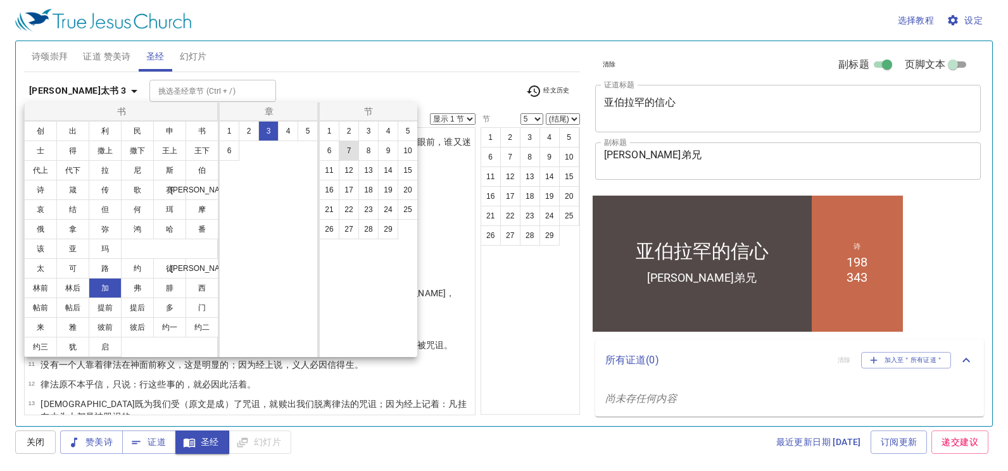
click at [353, 153] on button "7" at bounding box center [349, 151] width 20 height 20
select select "7"
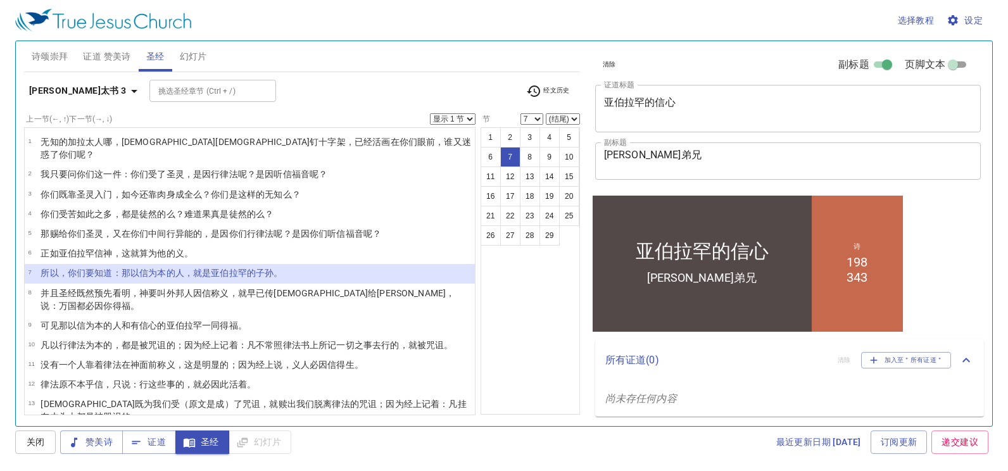
click at [452, 119] on select "显示 1 节 显示 2 节 显示 3 节 显示 4 节 显示 5 节" at bounding box center [453, 118] width 46 height 11
click at [430, 113] on select "显示 1 节 显示 2 节 显示 3 节 显示 4 节 显示 5 节" at bounding box center [453, 118] width 46 height 11
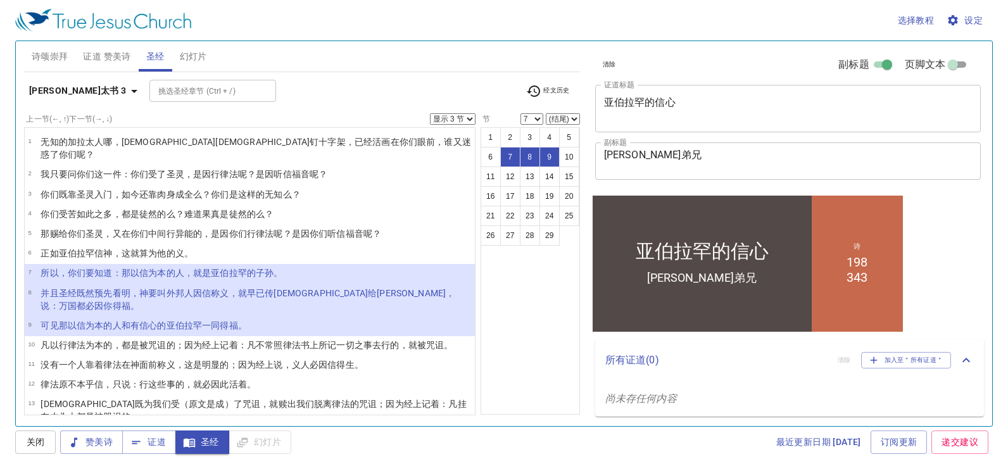
click at [66, 89] on b "加拉太书 3" at bounding box center [78, 91] width 98 height 16
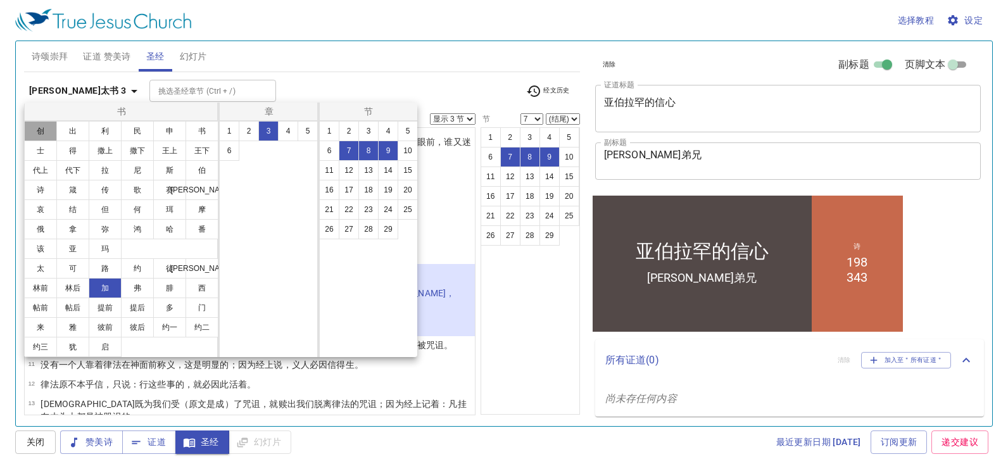
click at [37, 137] on button "创" at bounding box center [40, 131] width 33 height 20
select select "1"
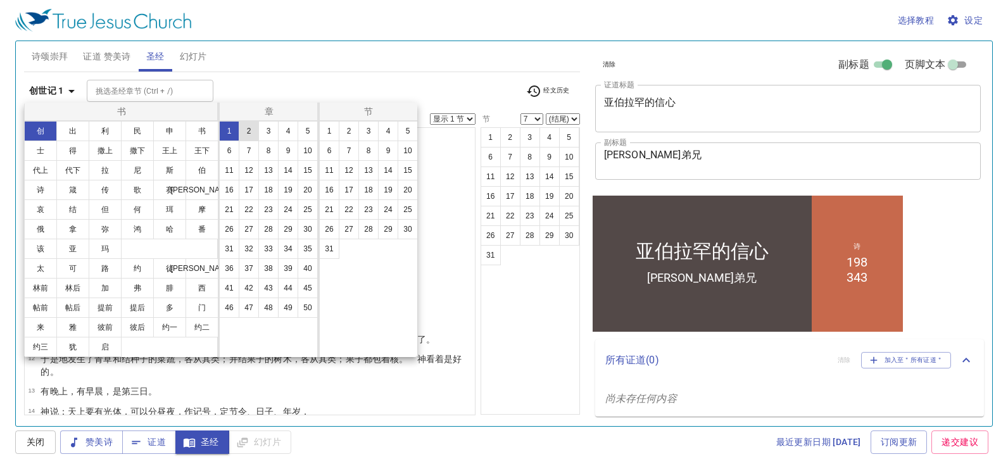
click at [246, 137] on button "2" at bounding box center [249, 131] width 20 height 20
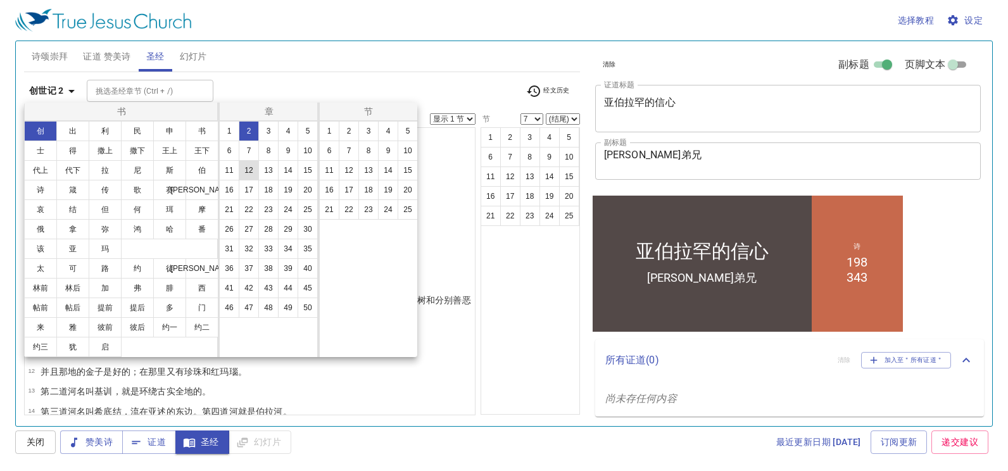
click at [251, 170] on button "12" at bounding box center [249, 170] width 20 height 20
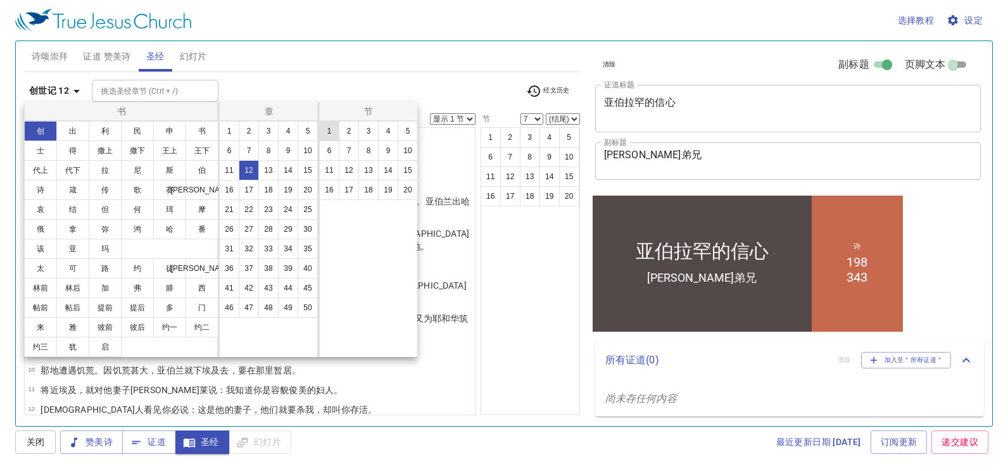
click at [336, 132] on button "1" at bounding box center [329, 131] width 20 height 20
select select "1"
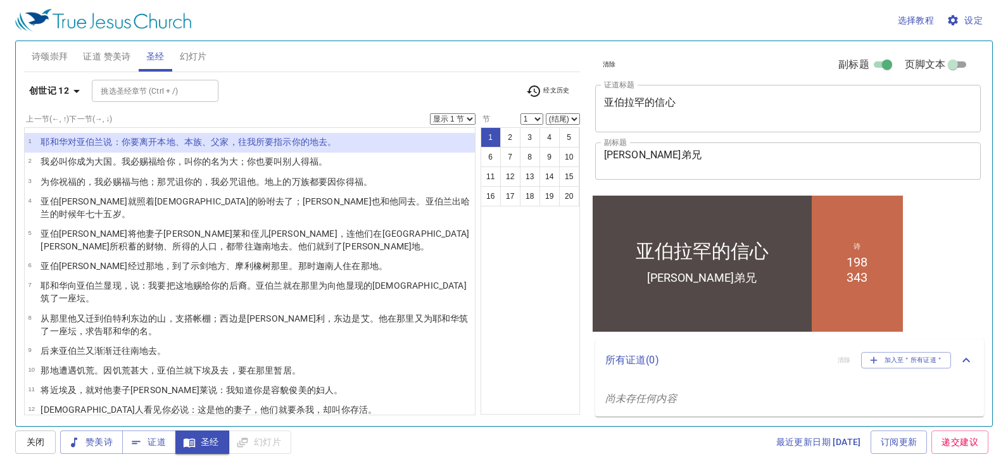
click at [467, 116] on select "显示 1 节 显示 2 节 显示 3 节 显示 4 节 显示 5 节" at bounding box center [453, 118] width 46 height 11
click at [430, 113] on select "显示 1 节 显示 2 节 显示 3 节 显示 4 节 显示 5 节" at bounding box center [453, 118] width 46 height 11
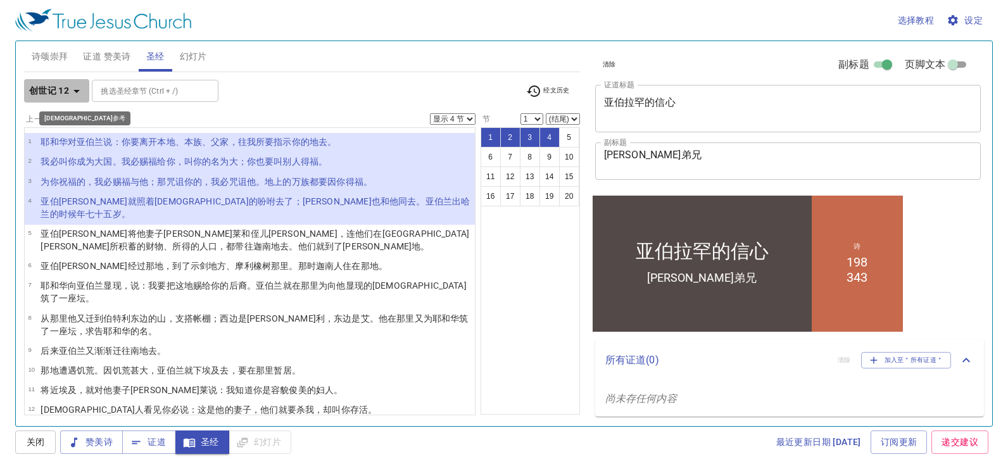
click at [35, 92] on b "创世记 12" at bounding box center [49, 91] width 40 height 16
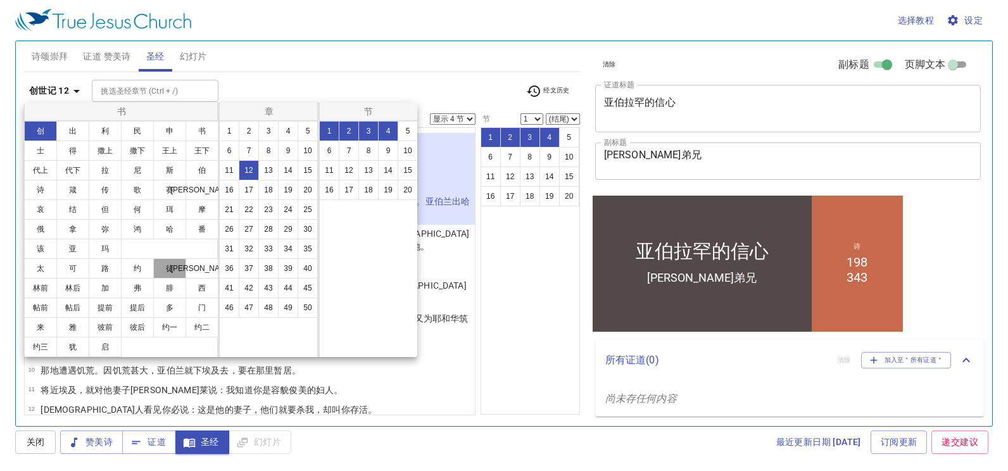
click at [164, 270] on button "徒" at bounding box center [169, 268] width 33 height 20
select select "1"
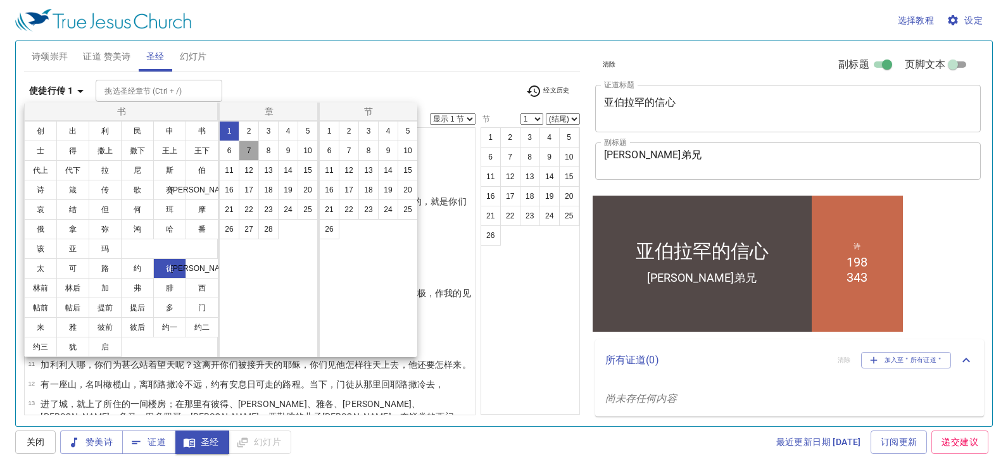
click at [249, 152] on button "7" at bounding box center [249, 151] width 20 height 20
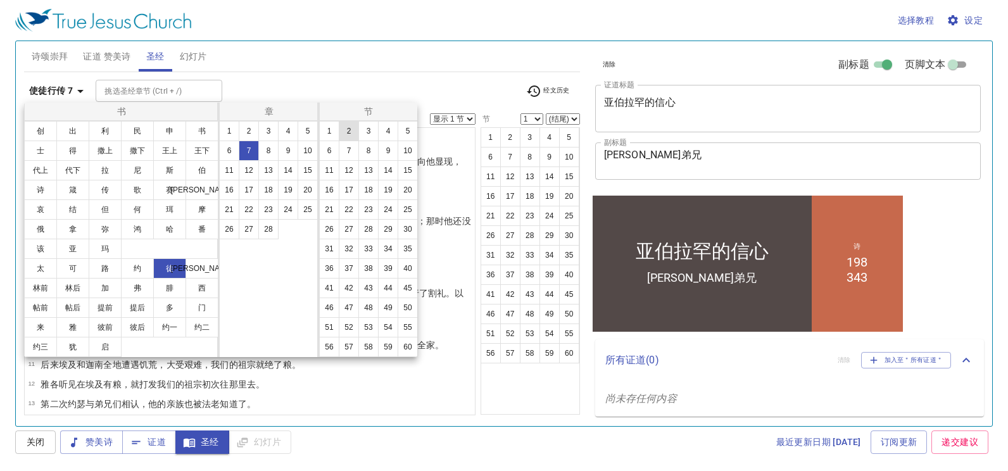
click at [350, 132] on button "2" at bounding box center [349, 131] width 20 height 20
select select "2"
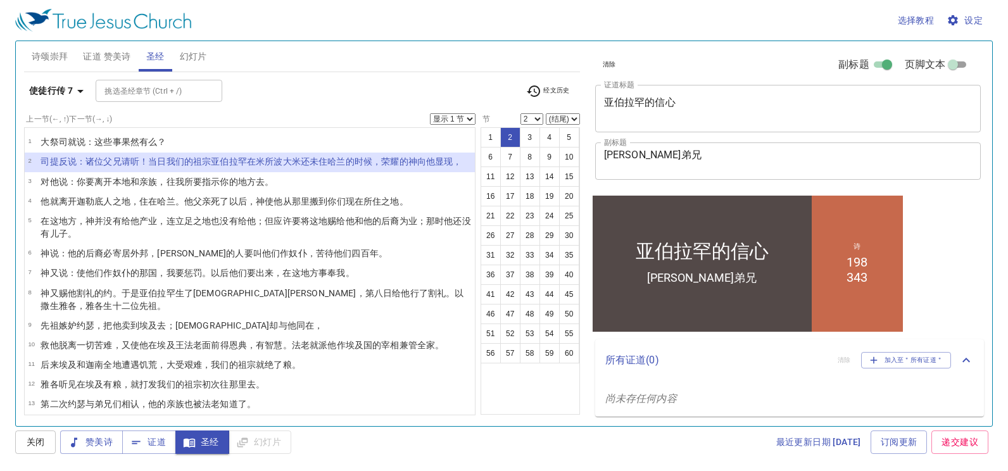
click at [457, 114] on select "显示 1 节 显示 2 节 显示 3 节 显示 4 节 显示 5 节" at bounding box center [453, 118] width 46 height 11
click at [430, 113] on select "显示 1 节 显示 2 节 显示 3 节 显示 4 节 显示 5 节" at bounding box center [453, 118] width 46 height 11
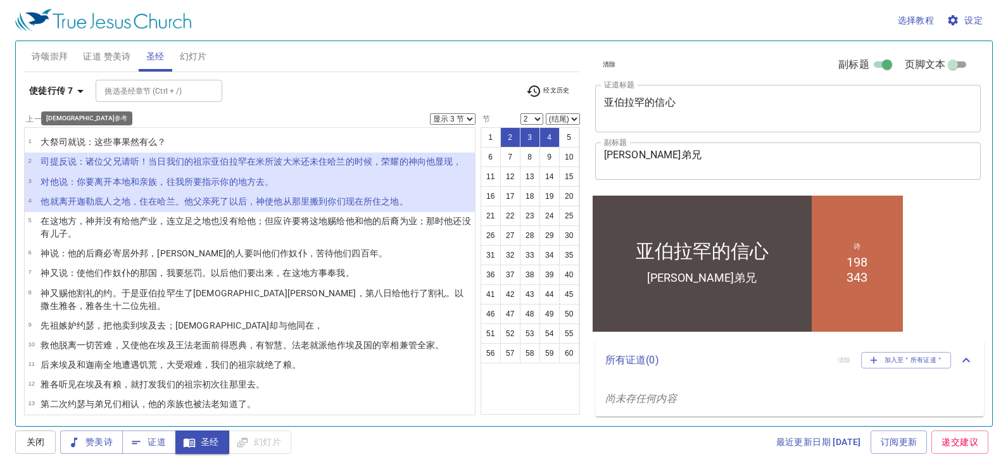
click at [47, 94] on b "使徒行传 7" at bounding box center [51, 91] width 44 height 16
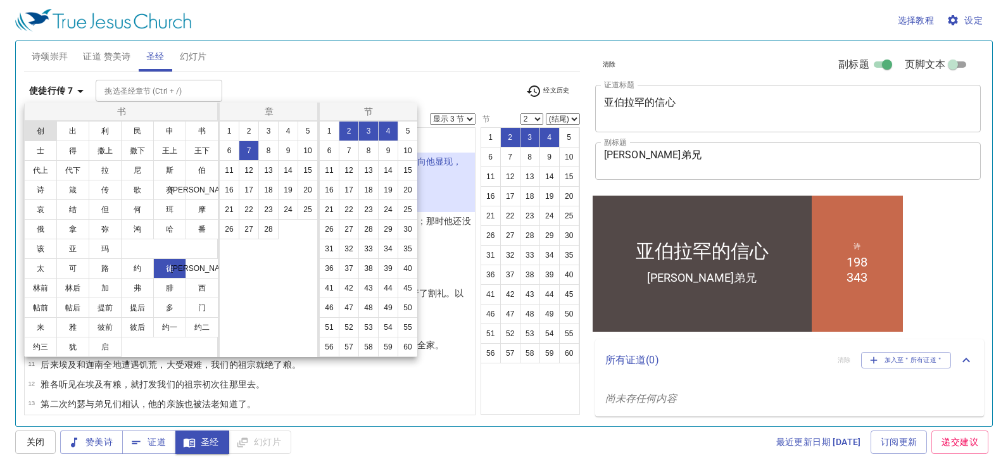
click at [49, 132] on button "创" at bounding box center [40, 131] width 33 height 20
select select "1"
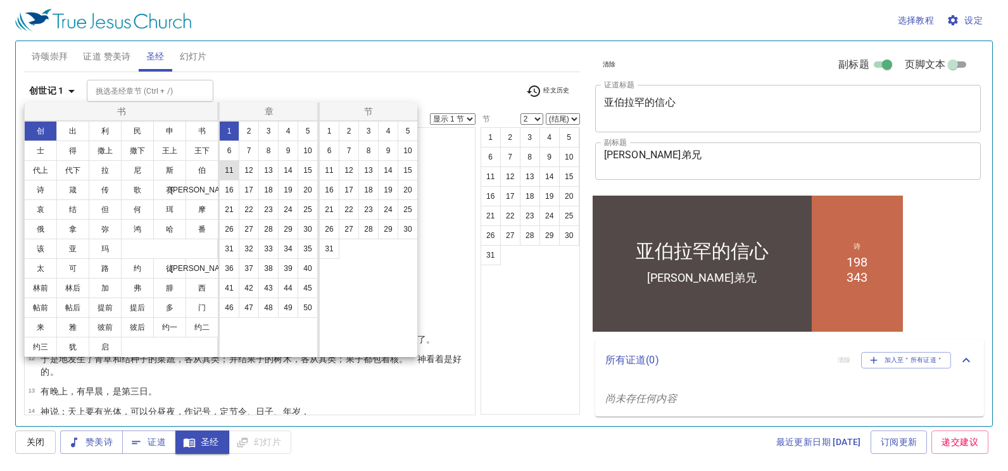
click at [226, 167] on button "11" at bounding box center [229, 170] width 20 height 20
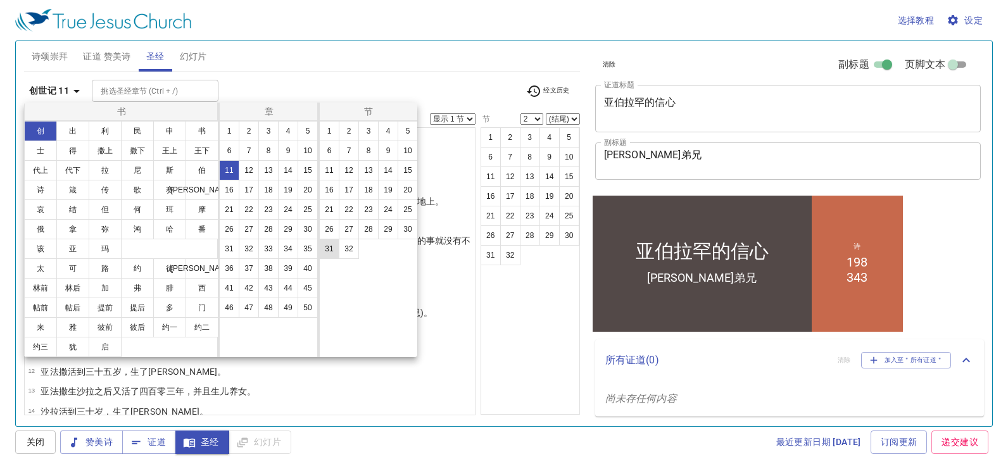
click at [329, 248] on button "31" at bounding box center [329, 249] width 20 height 20
select select "31"
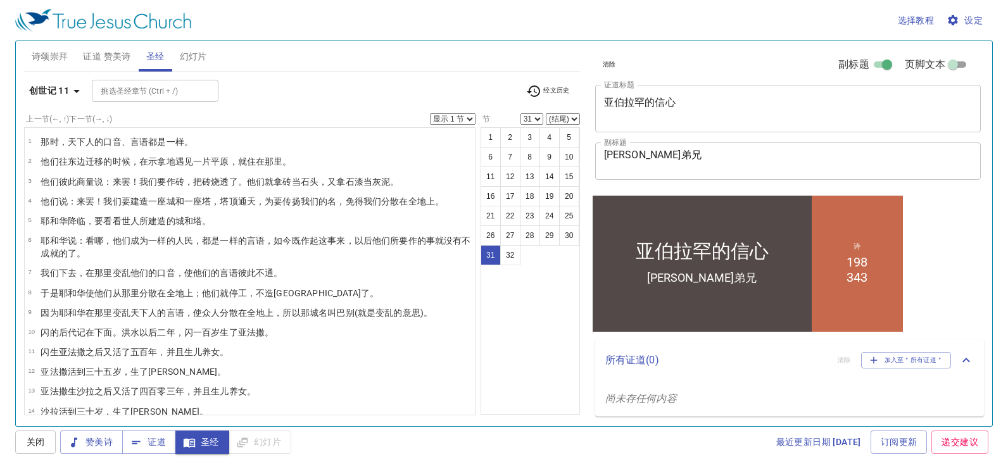
scroll to position [393, 0]
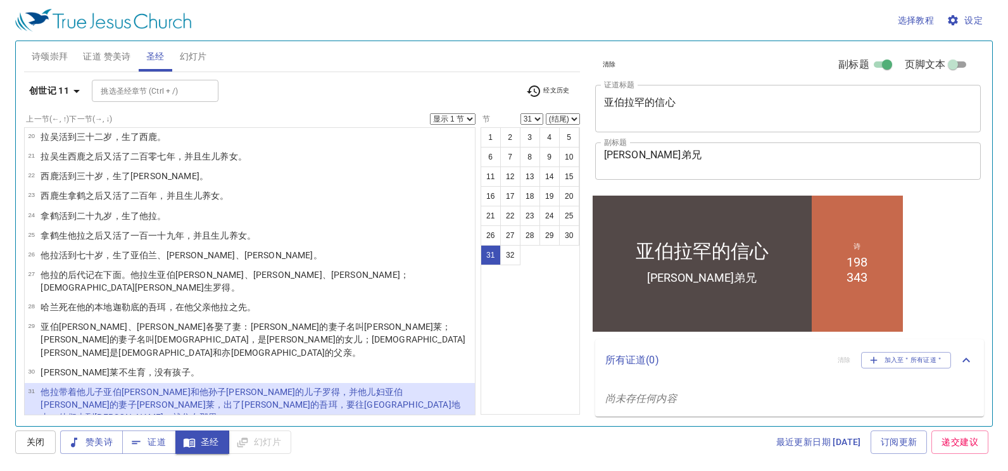
click at [468, 119] on select "显示 1 节 显示 2 节 显示 3 节 显示 4 节 显示 5 节" at bounding box center [453, 118] width 46 height 11
click at [430, 113] on select "显示 1 节 显示 2 节 显示 3 节 显示 4 节 显示 5 节" at bounding box center [453, 118] width 46 height 11
click at [66, 96] on b "创世记 11" at bounding box center [49, 91] width 40 height 16
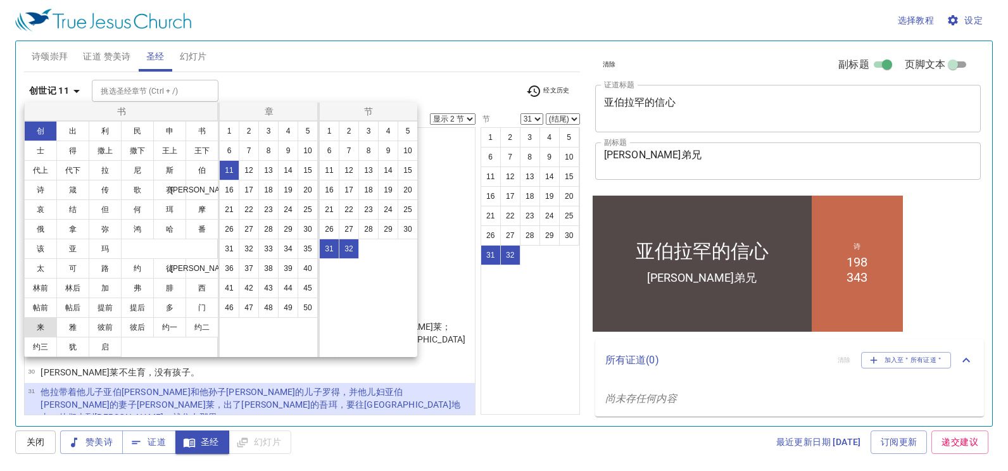
click at [47, 322] on button "来" at bounding box center [40, 327] width 33 height 20
select select "1"
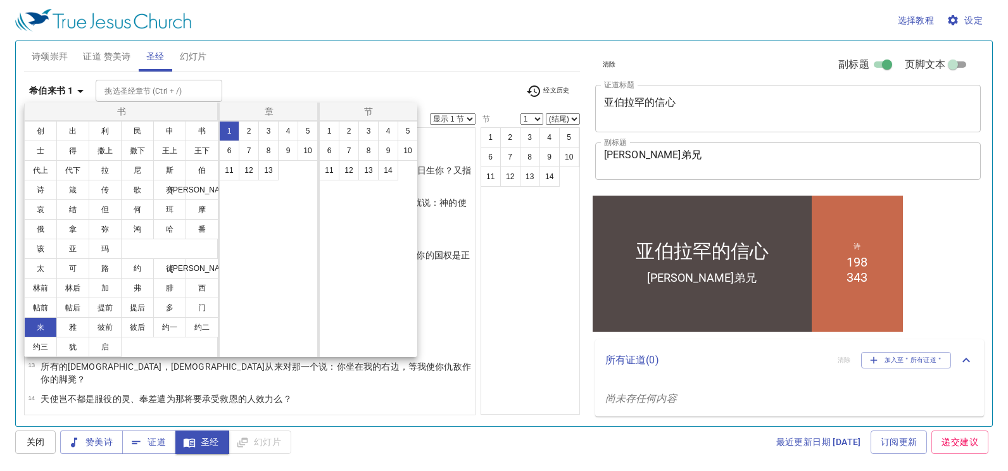
scroll to position [0, 0]
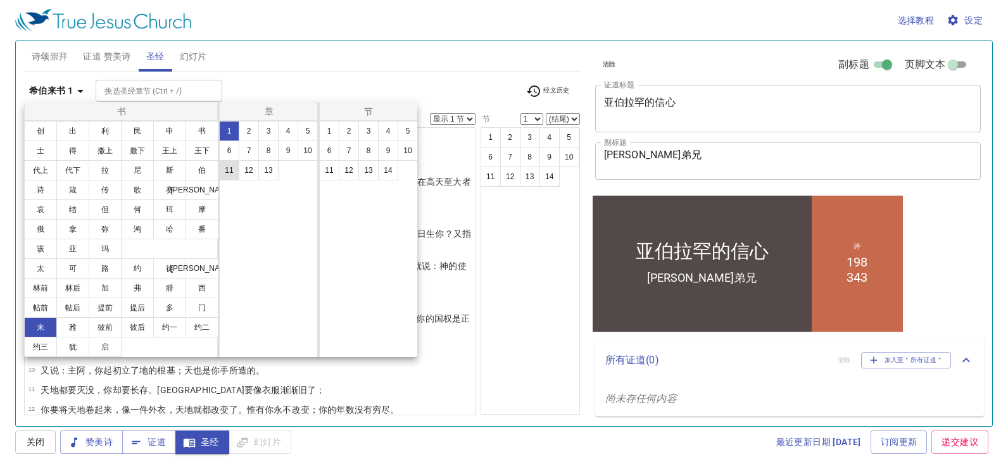
click at [229, 174] on button "11" at bounding box center [229, 170] width 20 height 20
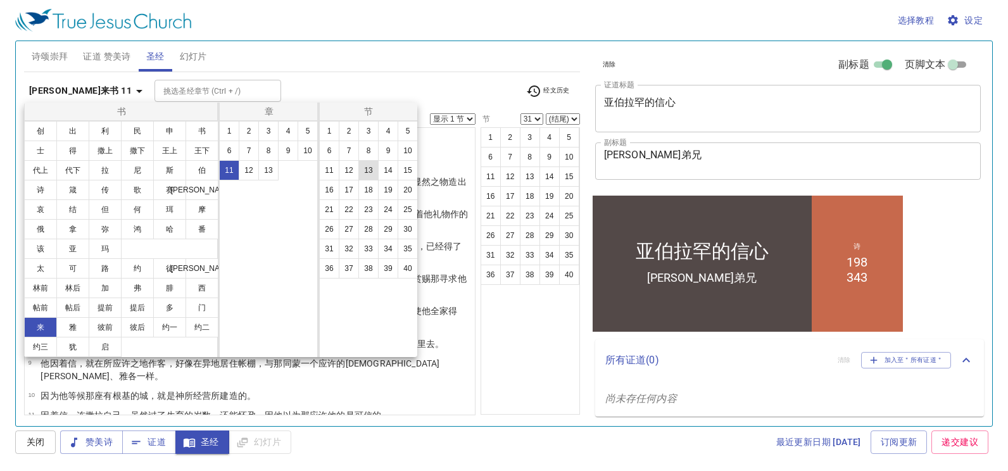
click at [372, 160] on button "13" at bounding box center [368, 170] width 20 height 20
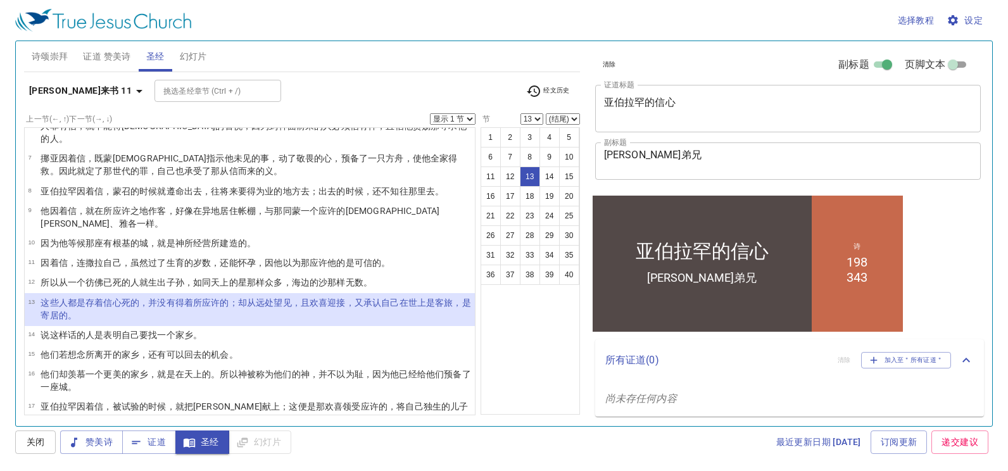
click at [369, 156] on li "7 挪亚 因着信 ，既蒙神指示 他未 见 的 事，动了敬畏 的心，预备了 一只方舟 ，使 他 全家 得救 。因 此 就定了 那世代 的罪，自己也 承受了 那从…" at bounding box center [250, 165] width 450 height 32
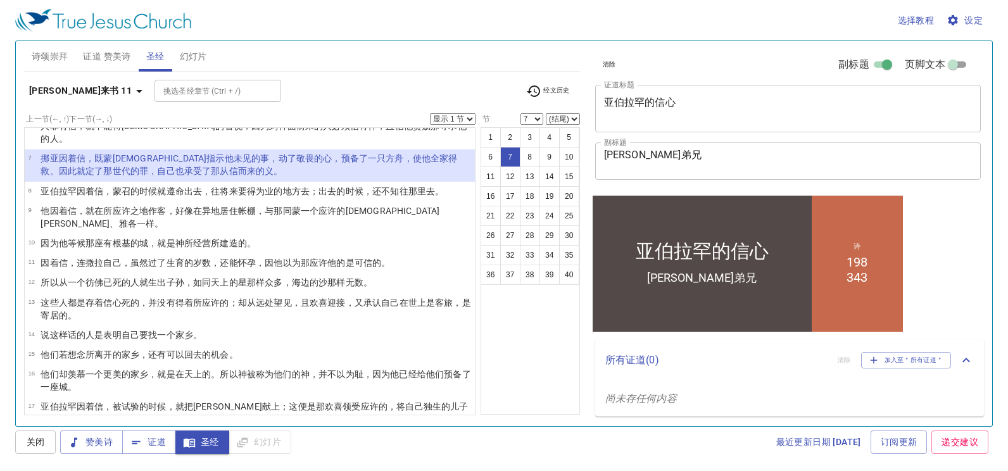
scroll to position [22, 0]
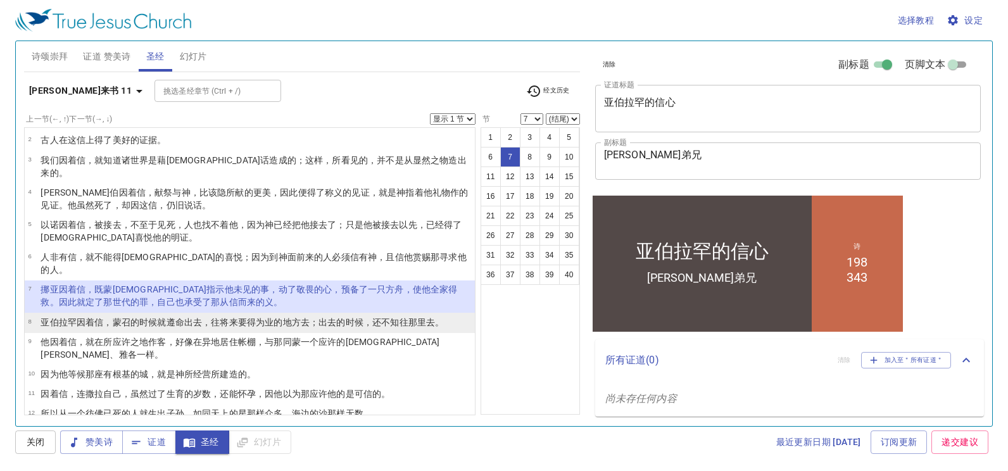
click at [99, 317] on wg11 "因着信 ，蒙召 的时候就遵命 出去 ，往 将来要 得 为 业 的 地方 去；出去 的时候，还 不 知 往那里 去 。" at bounding box center [260, 322] width 367 height 10
select select "8"
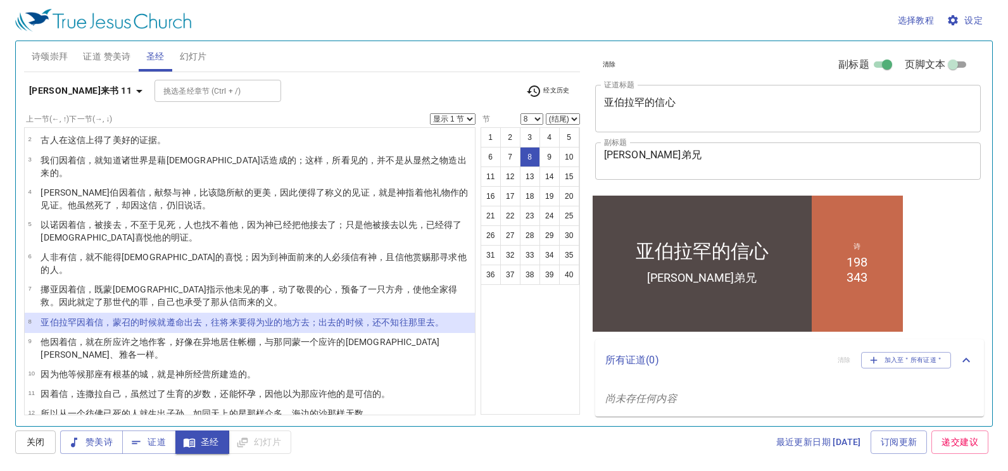
drag, startPoint x: 457, startPoint y: 119, endPoint x: 453, endPoint y: 125, distance: 7.4
click at [457, 119] on select "显示 1 节 显示 2 节 显示 3 节 显示 4 节 显示 5 节" at bounding box center [453, 118] width 46 height 11
click at [430, 113] on select "显示 1 节 显示 2 节 显示 3 节 显示 4 节 显示 5 节" at bounding box center [453, 118] width 46 height 11
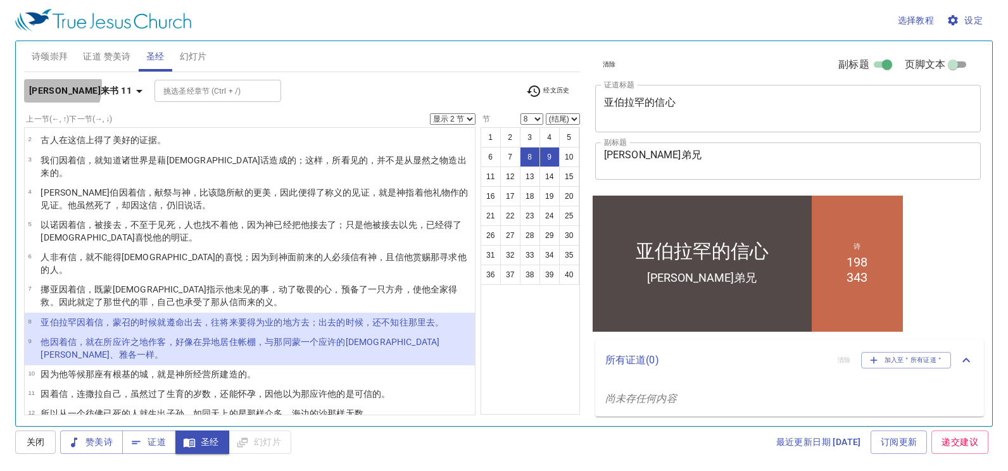
click at [44, 85] on b "希伯来书 11" at bounding box center [80, 91] width 103 height 16
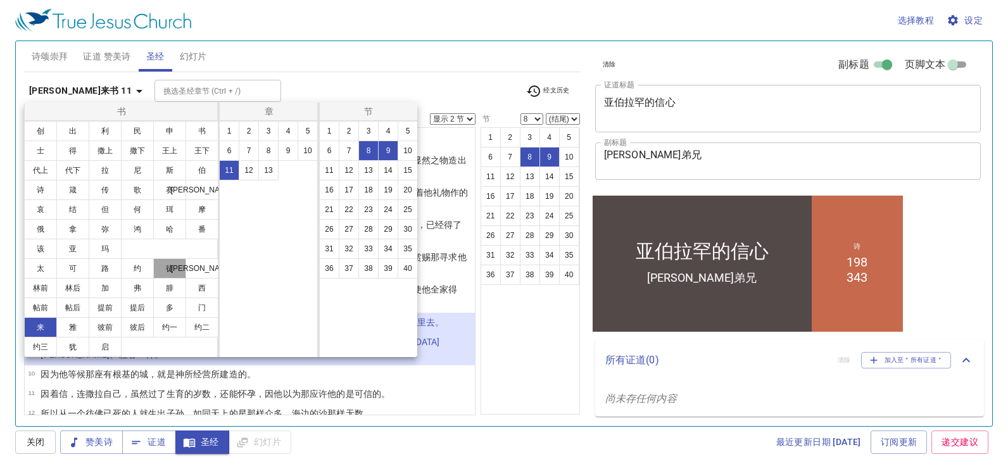
click at [163, 267] on button "徒" at bounding box center [169, 268] width 33 height 20
select select "1"
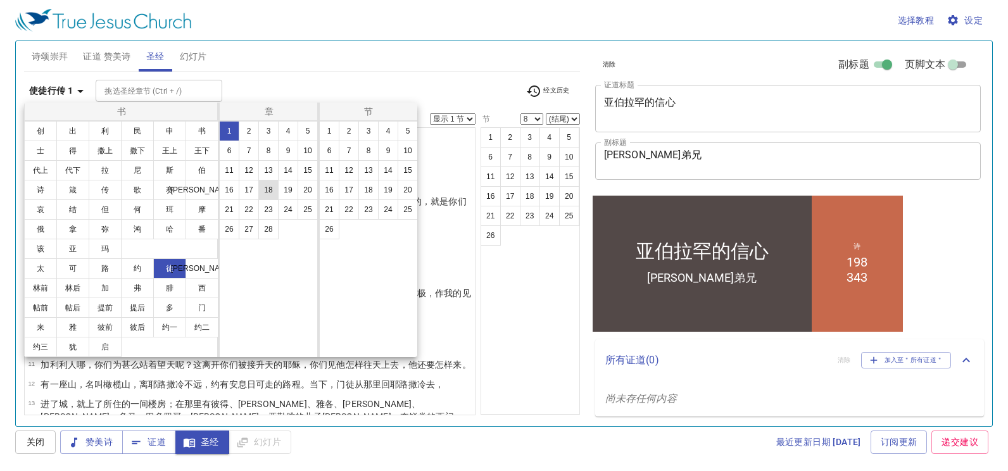
click at [266, 191] on button "18" at bounding box center [268, 190] width 20 height 20
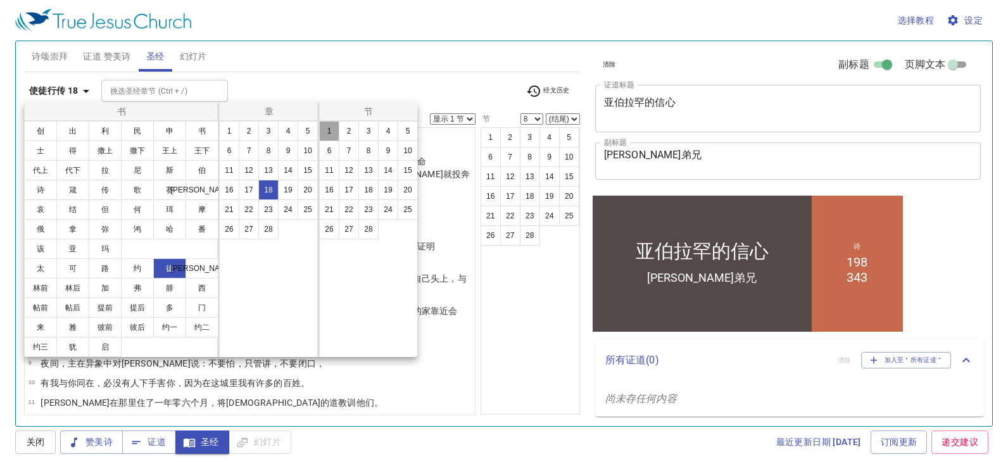
click at [332, 124] on button "1" at bounding box center [329, 131] width 20 height 20
select select "1"
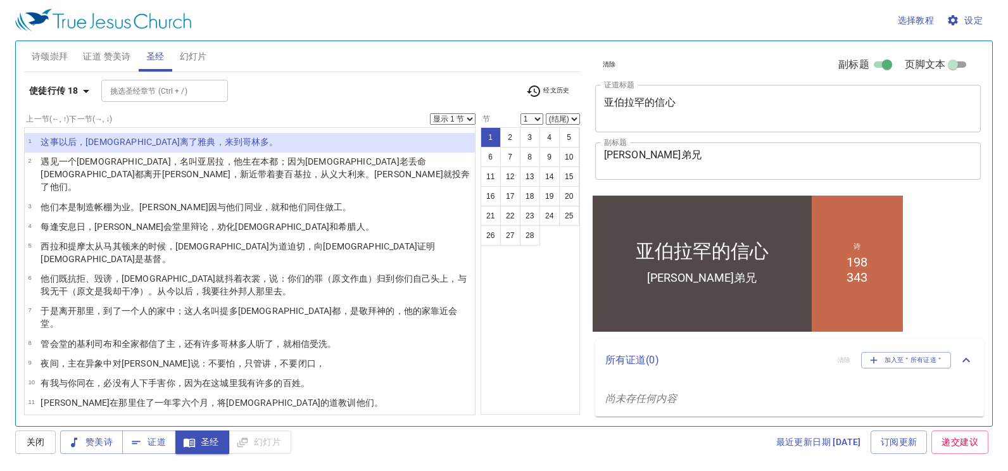
click at [455, 112] on div "使徒行传 18 挑选圣经章节 (Ctrl + /) 挑选圣经章节 (Ctrl + /) 经文历史" at bounding box center [302, 96] width 556 height 35
click at [455, 122] on select "显示 1 节 显示 2 节 显示 3 节 显示 4 节 显示 5 节" at bounding box center [453, 118] width 46 height 11
select select "2"
click at [430, 113] on select "显示 1 节 显示 2 节 显示 3 节 显示 4 节 显示 5 节" at bounding box center [453, 118] width 46 height 11
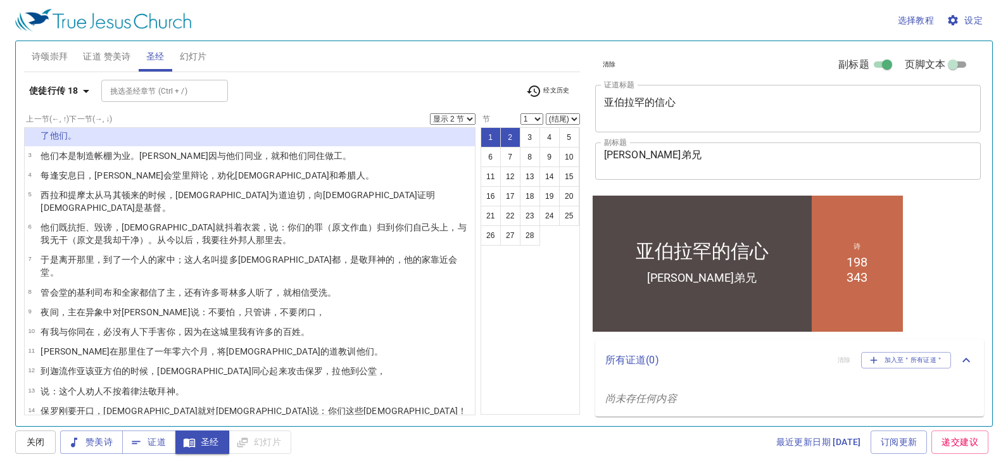
scroll to position [190, 0]
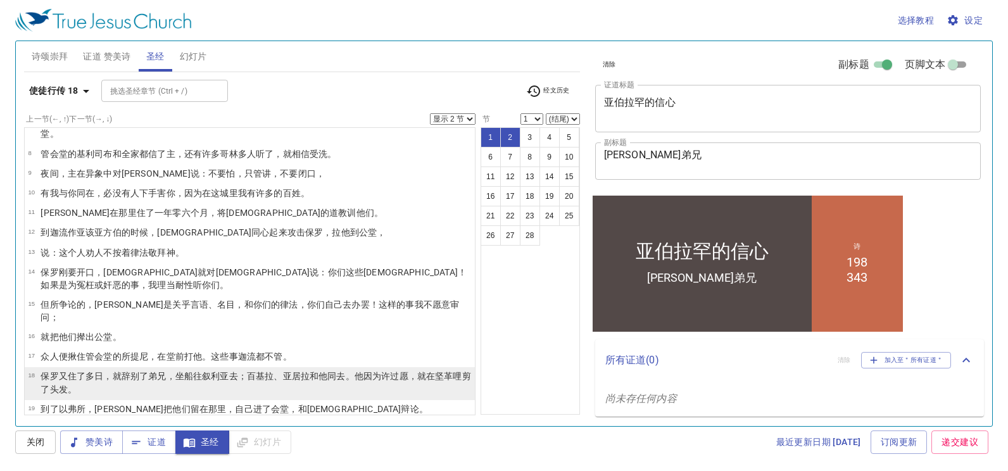
click at [120, 371] on wg2250 "，就辞别 了弟兄 ，坐船 往 叙利亚 去；百基拉 、亚居拉 和 他 同去。他因为 许过 愿 ，就在 坚革哩 剪了 头 发。" at bounding box center [256, 382] width 430 height 23
select select "18"
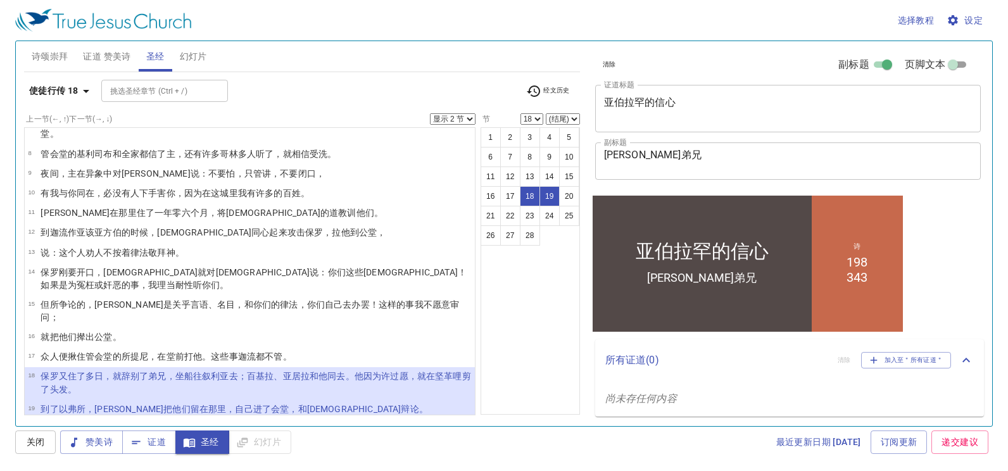
click at [56, 94] on b "使徒行传 18" at bounding box center [53, 91] width 49 height 16
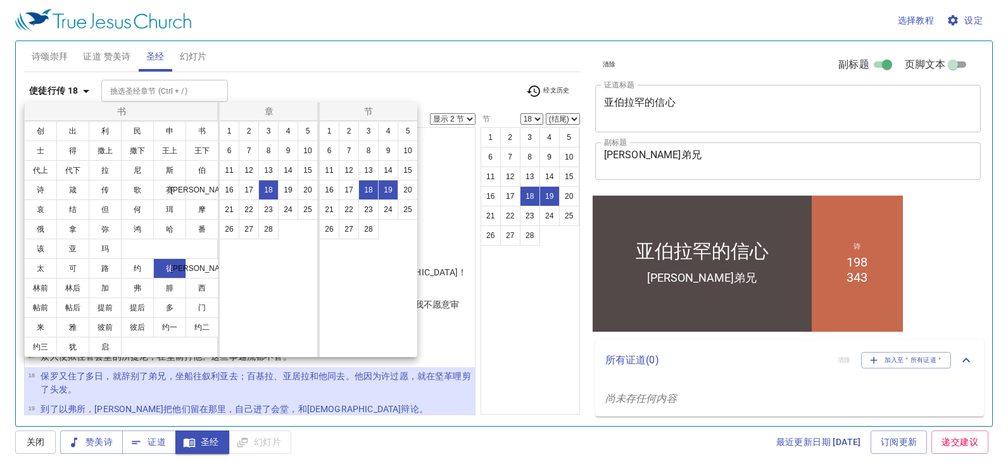
click at [151, 89] on div at bounding box center [504, 235] width 1008 height 471
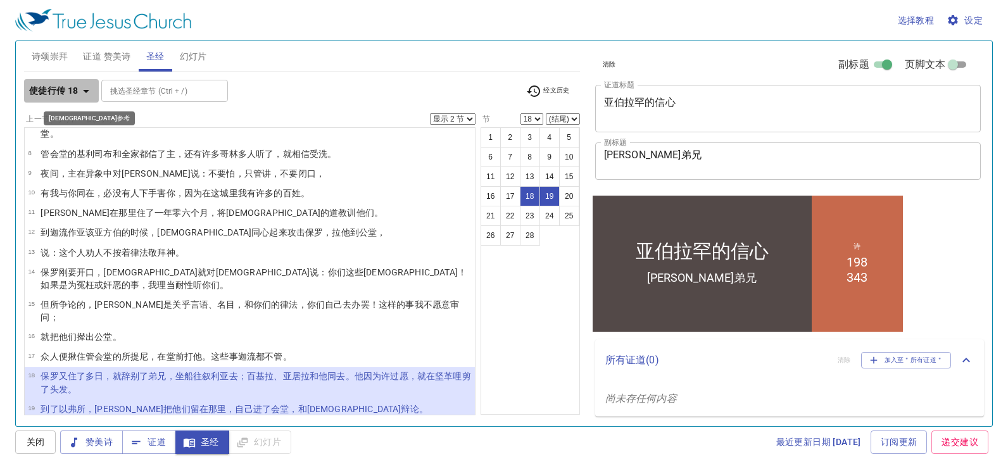
click at [85, 88] on icon "button" at bounding box center [86, 91] width 15 height 15
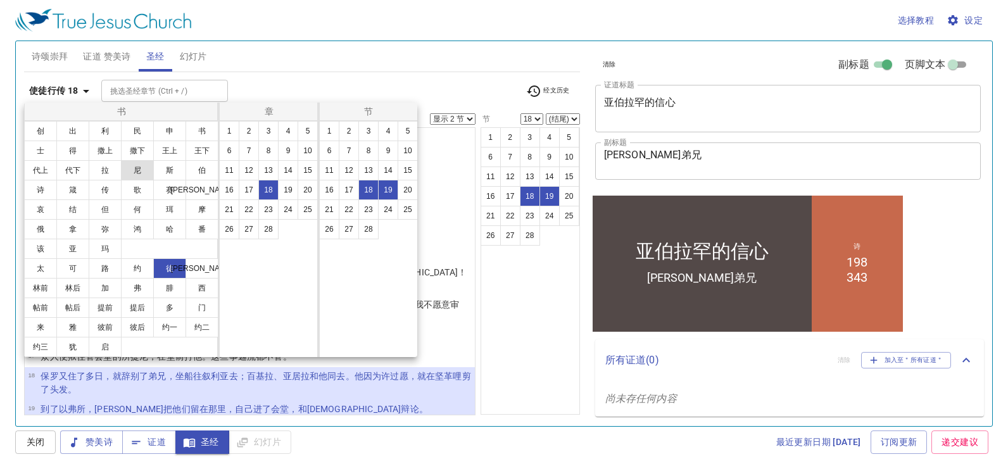
click at [135, 170] on button "尼" at bounding box center [137, 170] width 33 height 20
select select "1"
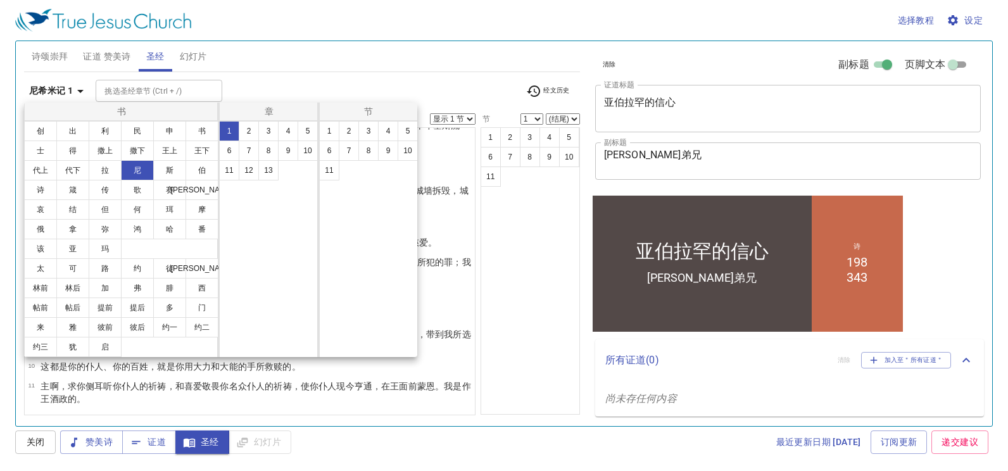
scroll to position [0, 0]
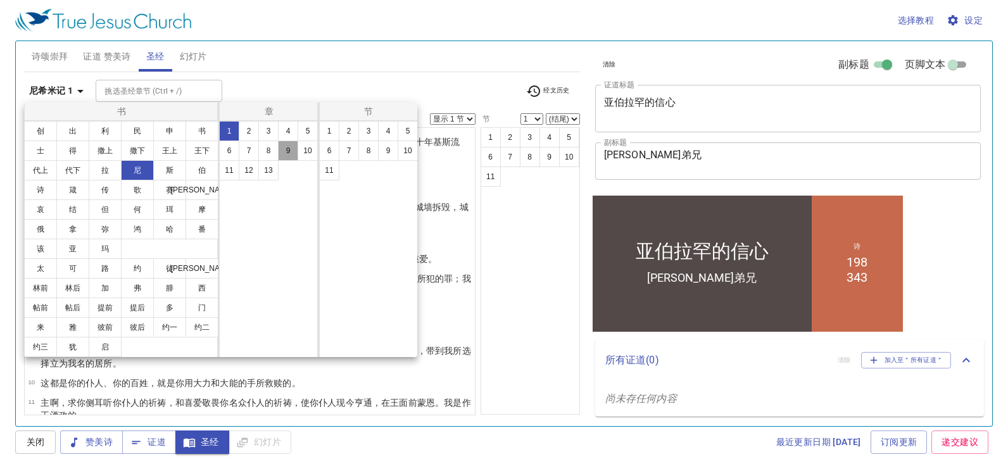
click at [289, 151] on button "9" at bounding box center [288, 151] width 20 height 20
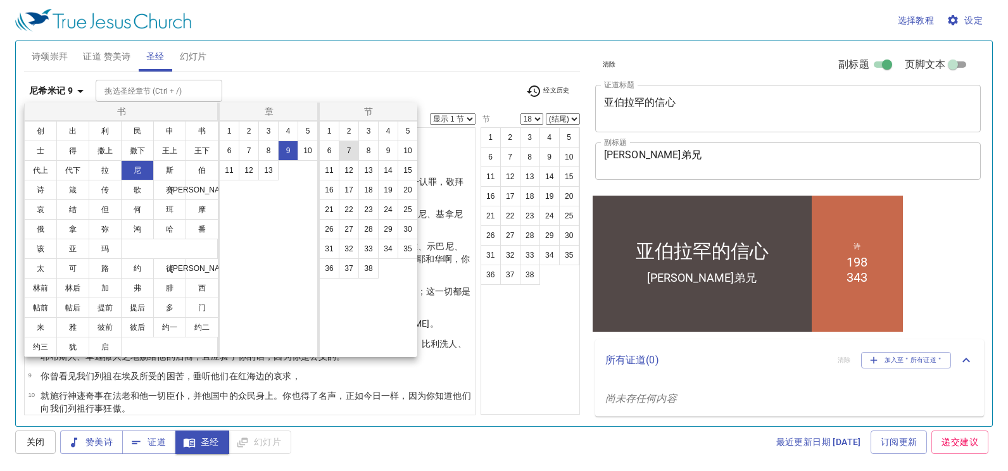
click at [354, 153] on button "7" at bounding box center [349, 151] width 20 height 20
select select "7"
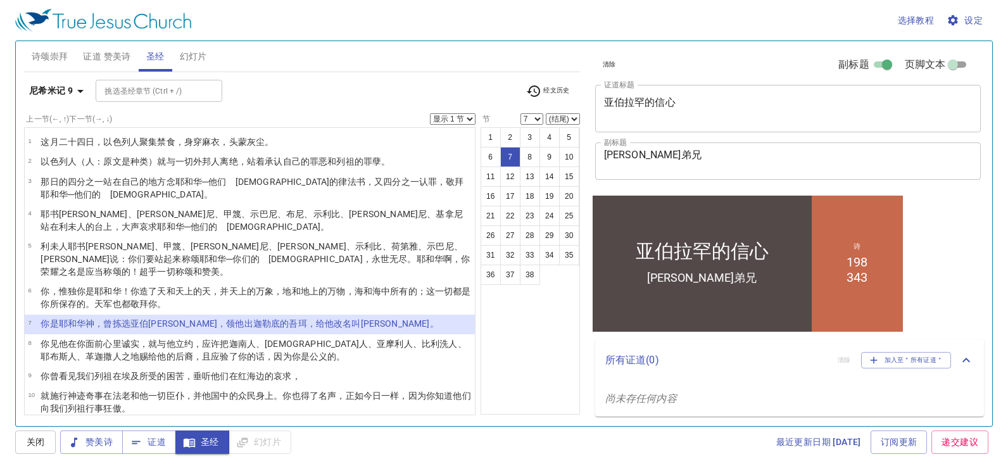
drag, startPoint x: 458, startPoint y: 119, endPoint x: 458, endPoint y: 127, distance: 7.6
click at [458, 119] on select "显示 1 节 显示 2 节 显示 3 节 显示 4 节 显示 5 节" at bounding box center [453, 118] width 46 height 11
click at [430, 113] on select "显示 1 节 显示 2 节 显示 3 节 显示 4 节 显示 5 节" at bounding box center [453, 118] width 46 height 11
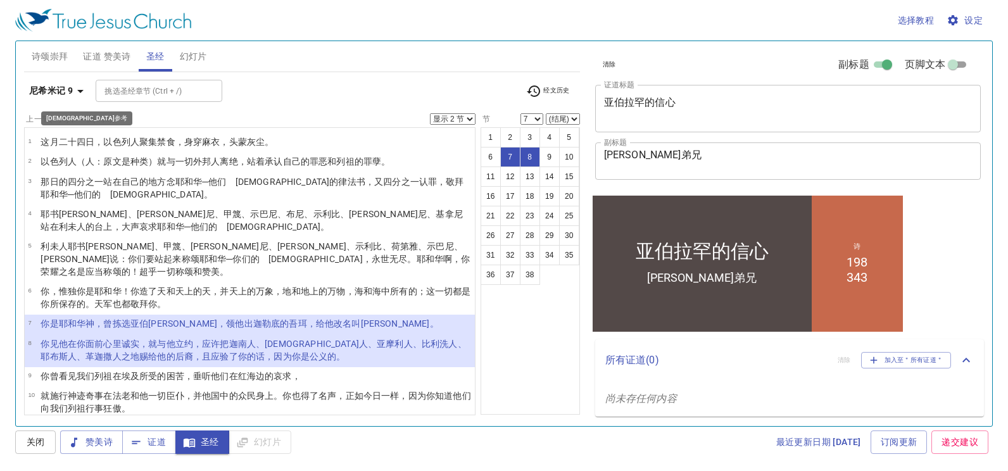
click at [51, 88] on b "尼希米记 9" at bounding box center [51, 91] width 44 height 16
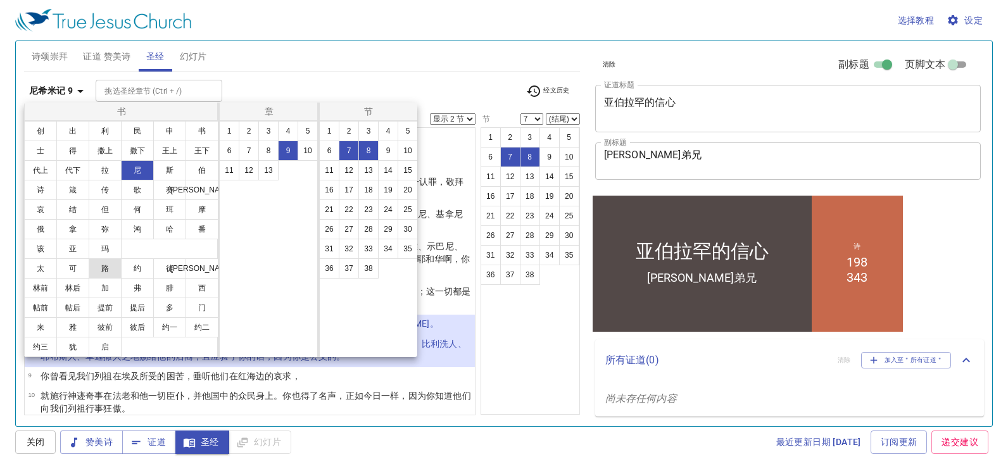
click at [108, 275] on button "路" at bounding box center [105, 268] width 33 height 20
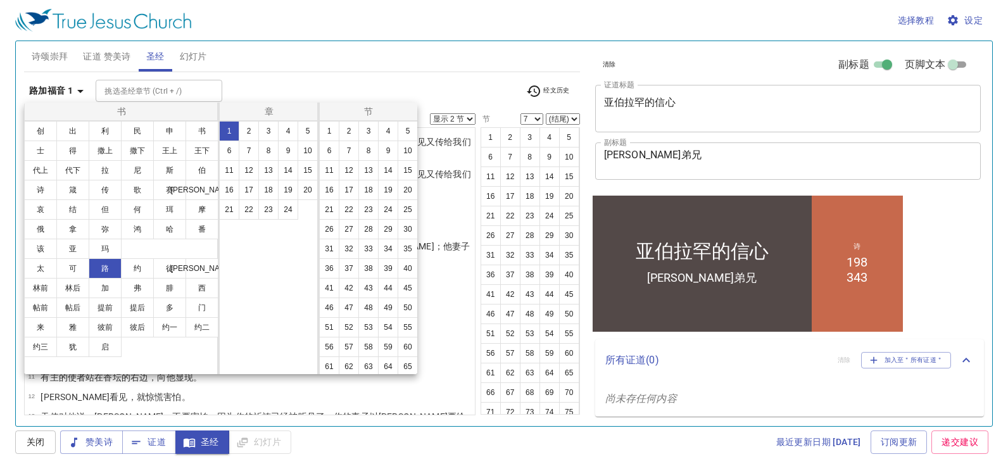
select select "1"
click at [290, 156] on button "9" at bounding box center [288, 151] width 20 height 20
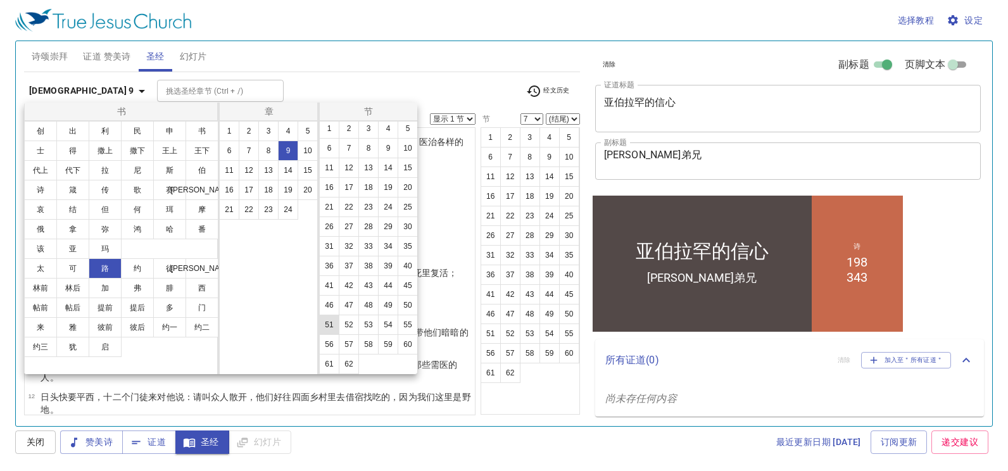
scroll to position [61, 0]
click at [326, 360] on button "61" at bounding box center [329, 364] width 20 height 20
select select "61"
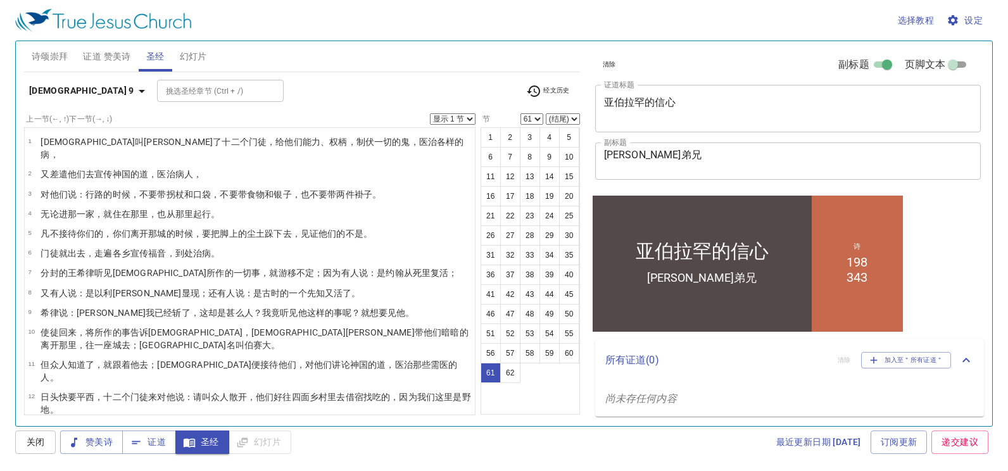
scroll to position [1037, 0]
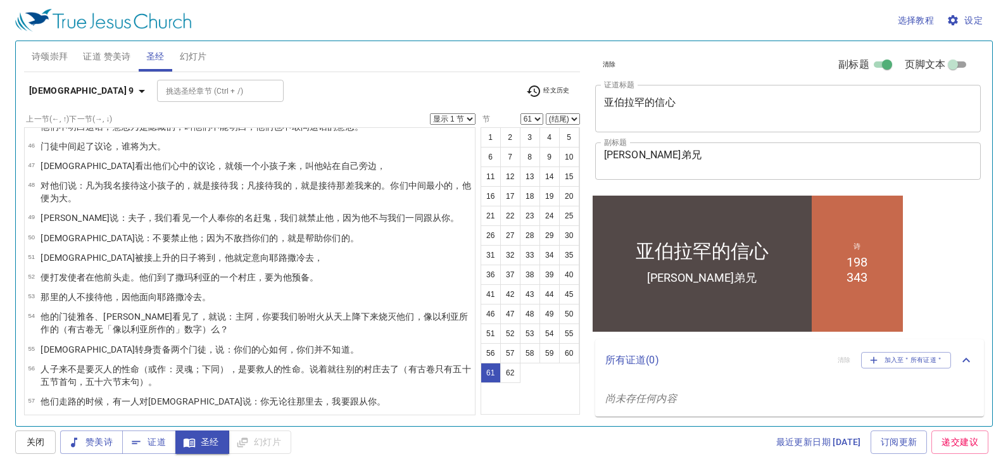
click at [442, 119] on select "显示 1 节 显示 2 节 显示 3 节 显示 4 节 显示 5 节" at bounding box center [453, 118] width 46 height 11
click at [430, 113] on select "显示 1 节 显示 2 节 显示 3 节 显示 4 节 显示 5 节" at bounding box center [453, 118] width 46 height 11
click at [134, 93] on icon "button" at bounding box center [141, 91] width 15 height 15
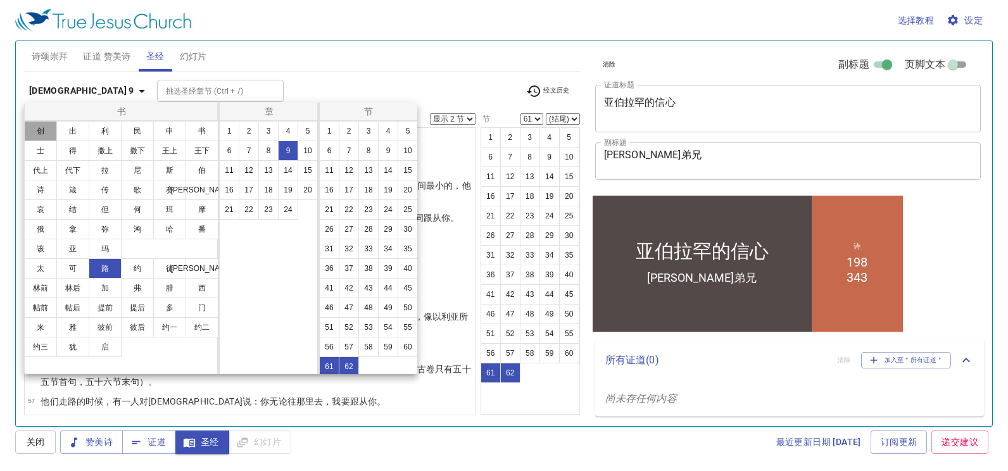
click at [47, 129] on button "创" at bounding box center [40, 131] width 33 height 20
select select "1"
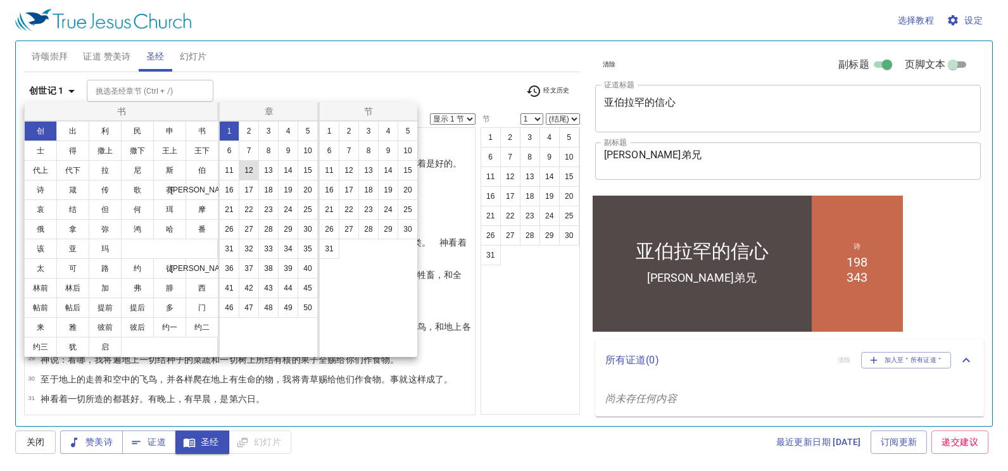
scroll to position [0, 0]
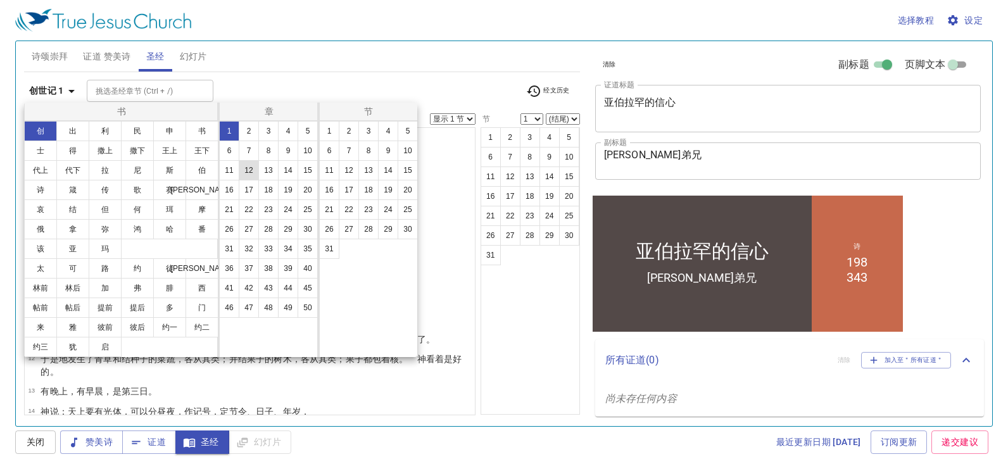
click at [252, 167] on button "12" at bounding box center [249, 170] width 20 height 20
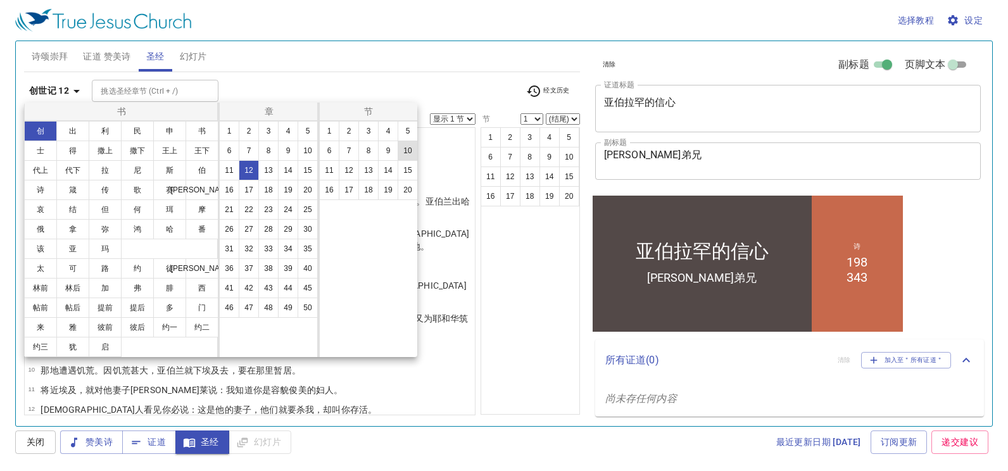
click at [405, 152] on button "10" at bounding box center [408, 151] width 20 height 20
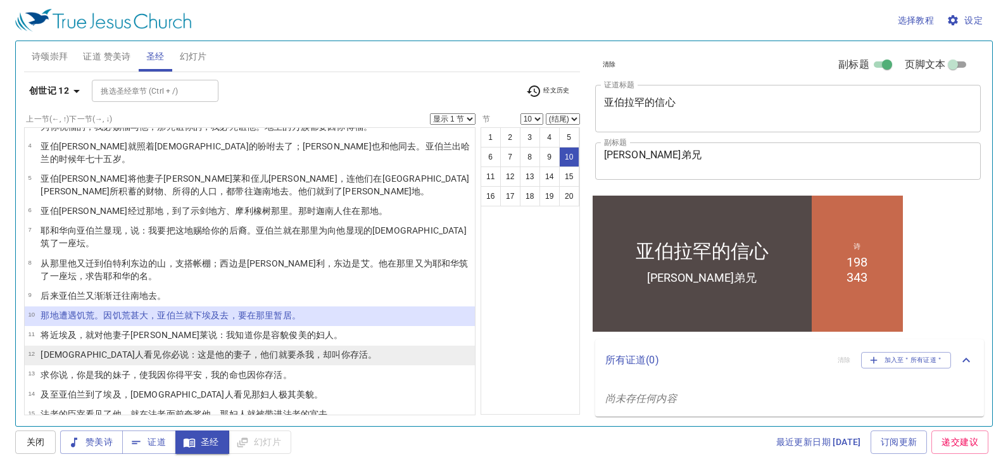
scroll to position [127, 0]
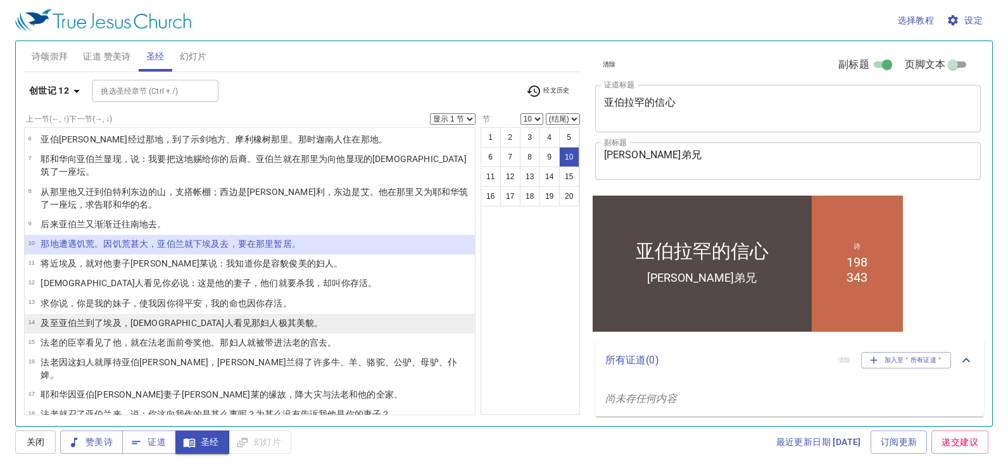
click at [120, 318] on wh935 "了埃及 ，埃及人 看见 那妇人 极其 美貌 。" at bounding box center [208, 323] width 229 height 10
select select "14"
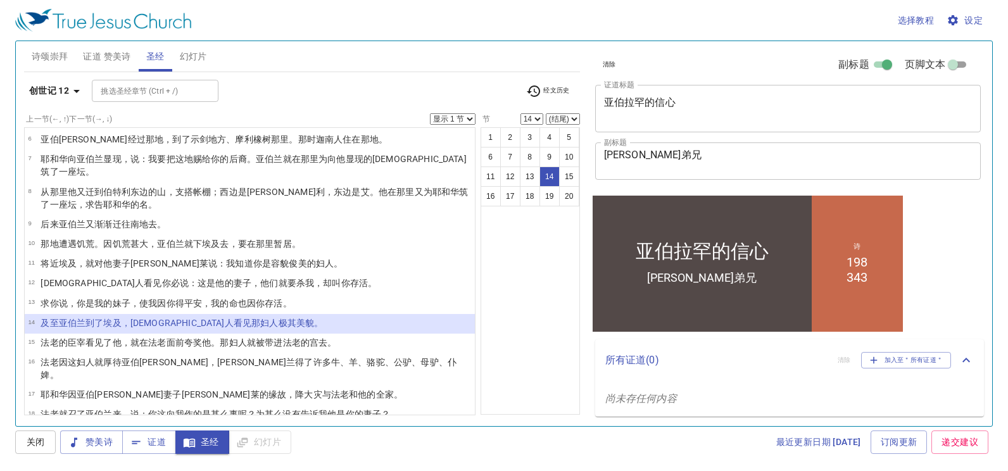
click at [458, 119] on select "显示 1 节 显示 2 节 显示 3 节 显示 4 节 显示 5 节" at bounding box center [453, 118] width 46 height 11
select select "4"
click at [430, 113] on select "显示 1 节 显示 2 节 显示 3 节 显示 4 节 显示 5 节" at bounding box center [453, 118] width 46 height 11
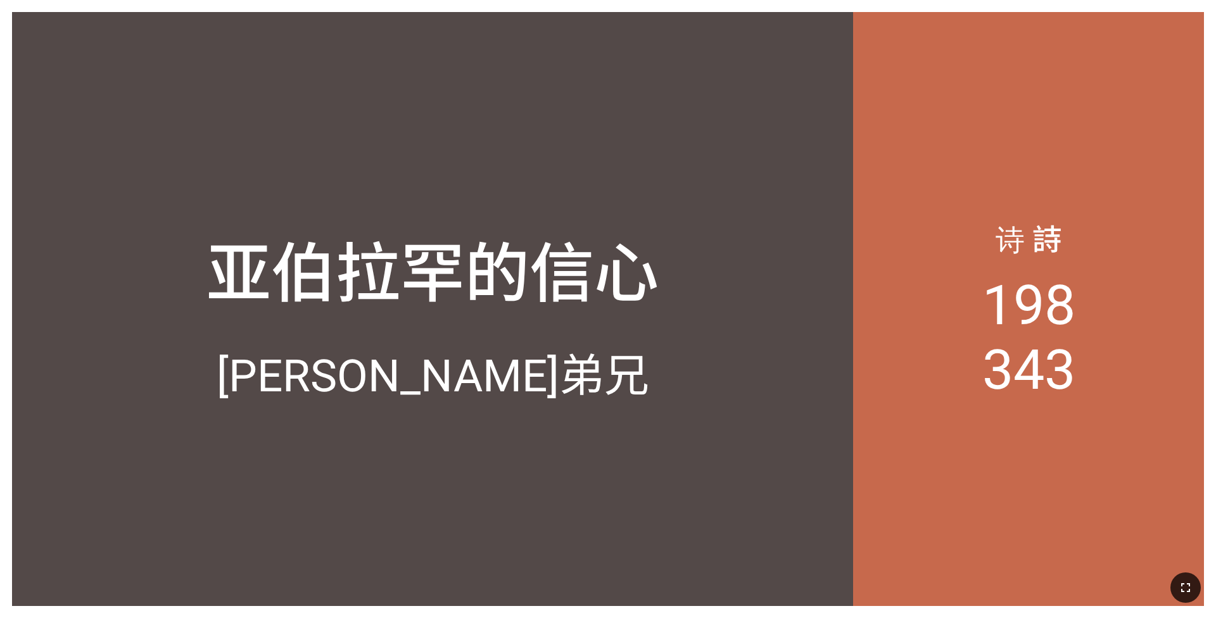
click at [506, 405] on icon "button" at bounding box center [1185, 587] width 15 height 15
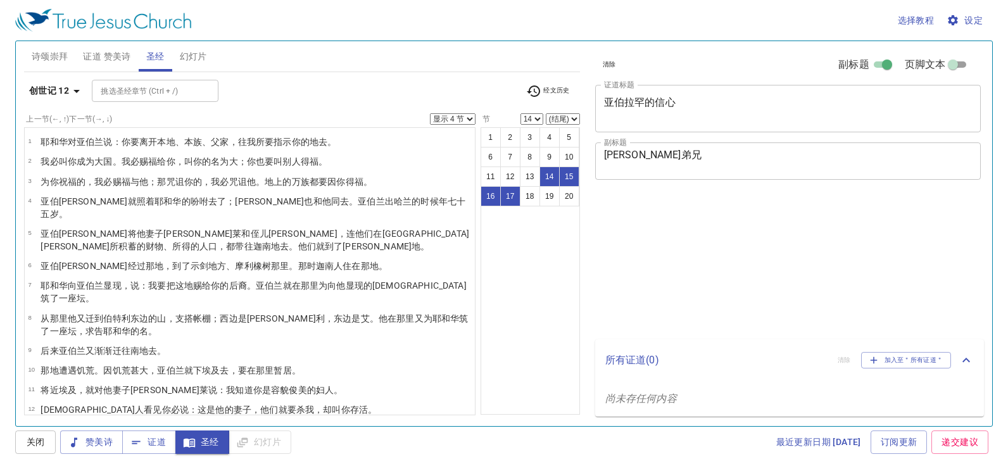
select select "4"
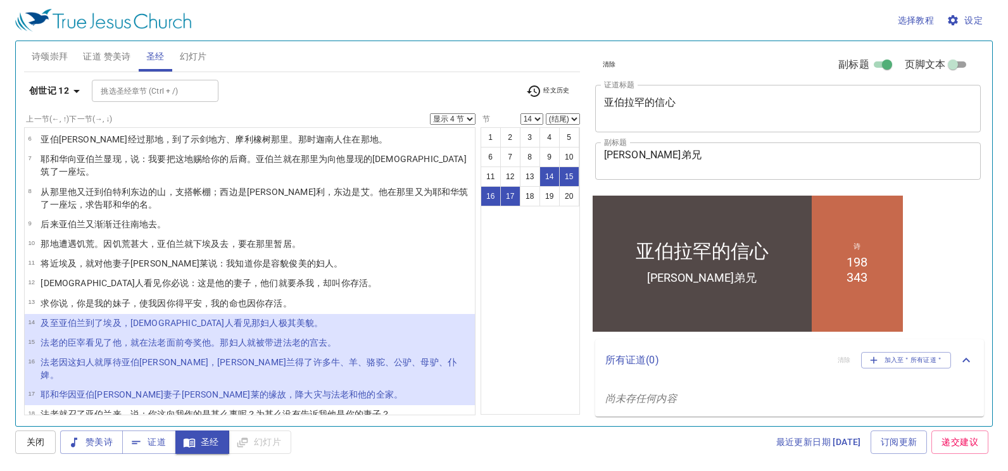
scroll to position [144, 0]
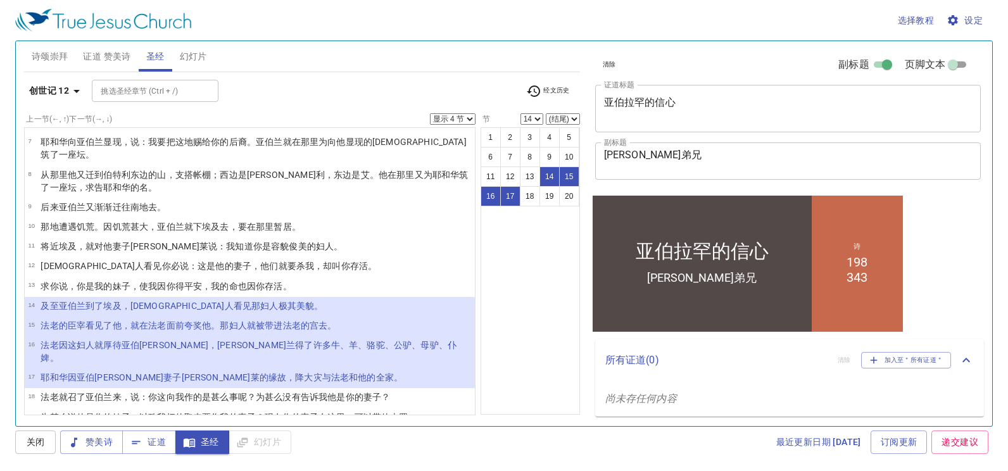
click at [149, 432] on wh582 "将[PERSON_NAME]和他妻子 ，并他所有的都送走 了。" at bounding box center [209, 437] width 212 height 10
select select "20"
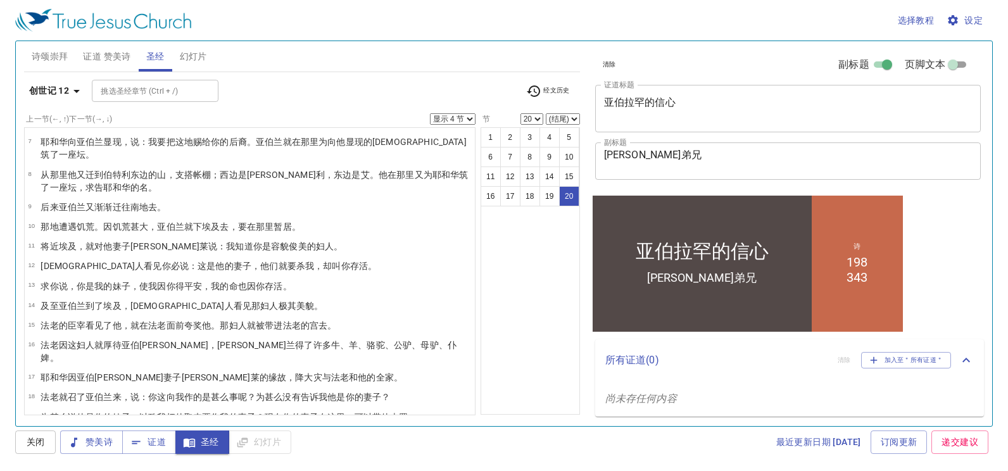
click at [48, 77] on div "创世记 12 挑选[DEMOGRAPHIC_DATA] (Ctrl + /) 挑选[DEMOGRAPHIC_DATA] (Ctrl + /) 经文历史 上一节…" at bounding box center [302, 243] width 556 height 343
click at [51, 87] on b "创世记 12" at bounding box center [49, 91] width 40 height 16
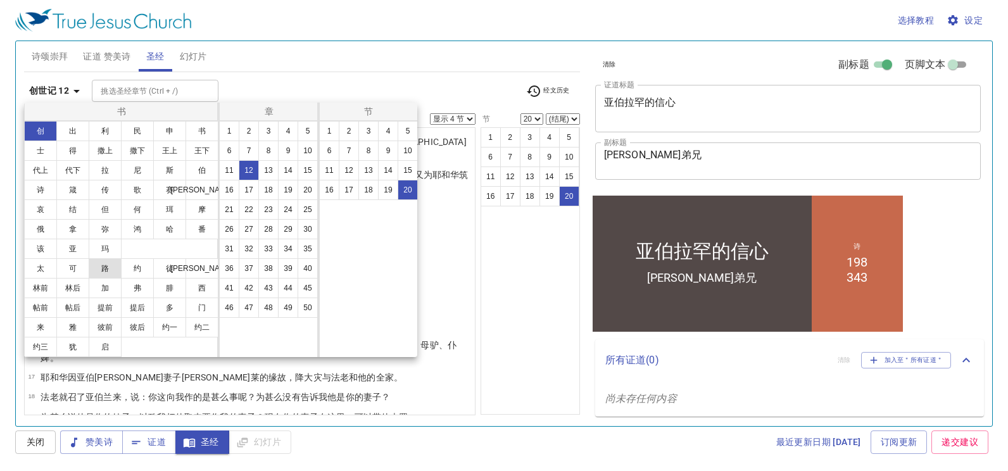
click at [110, 267] on button "路" at bounding box center [105, 268] width 33 height 20
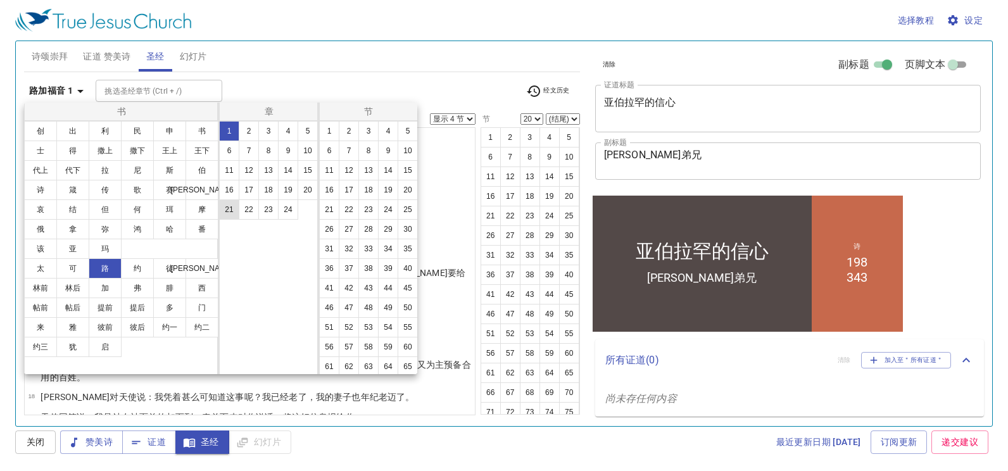
select select "1"
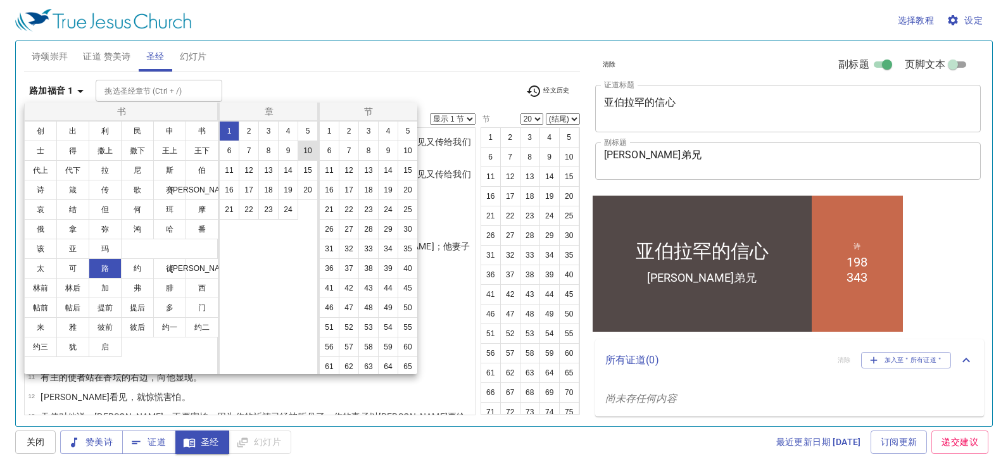
click at [305, 152] on button "10" at bounding box center [308, 151] width 20 height 20
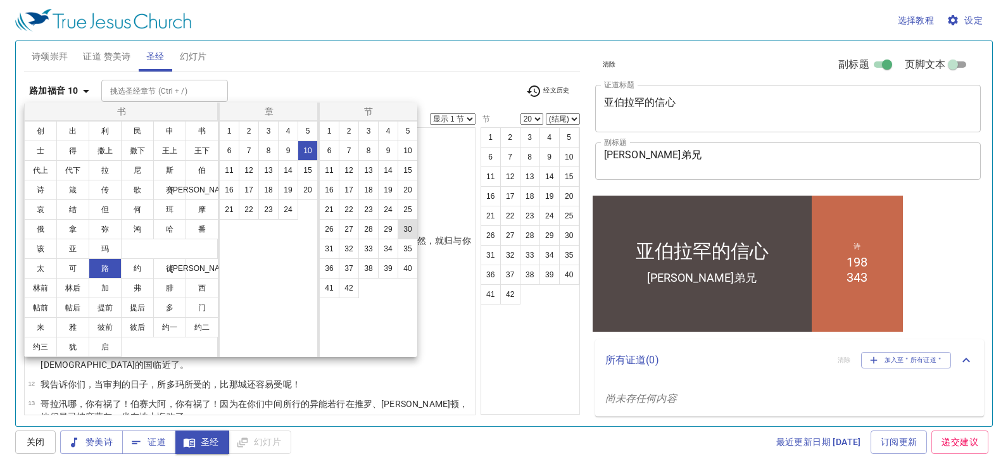
click at [402, 231] on button "30" at bounding box center [408, 229] width 20 height 20
select select "30"
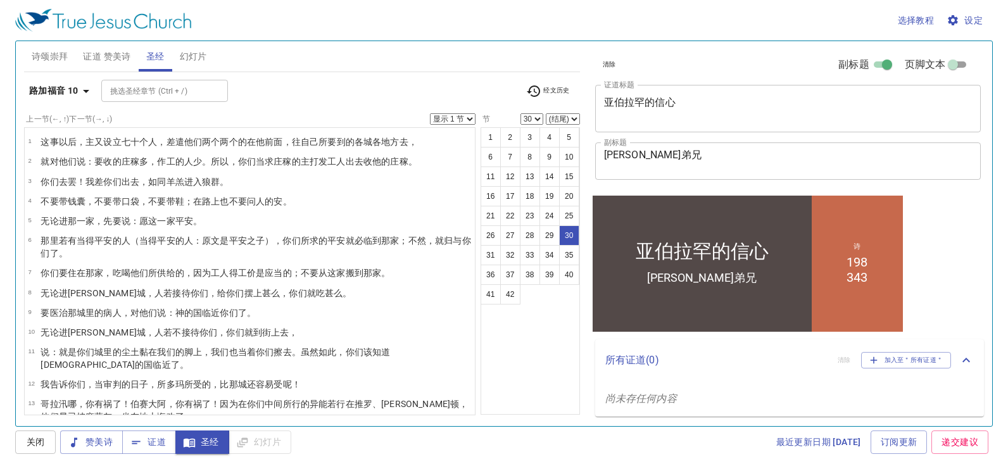
scroll to position [502, 0]
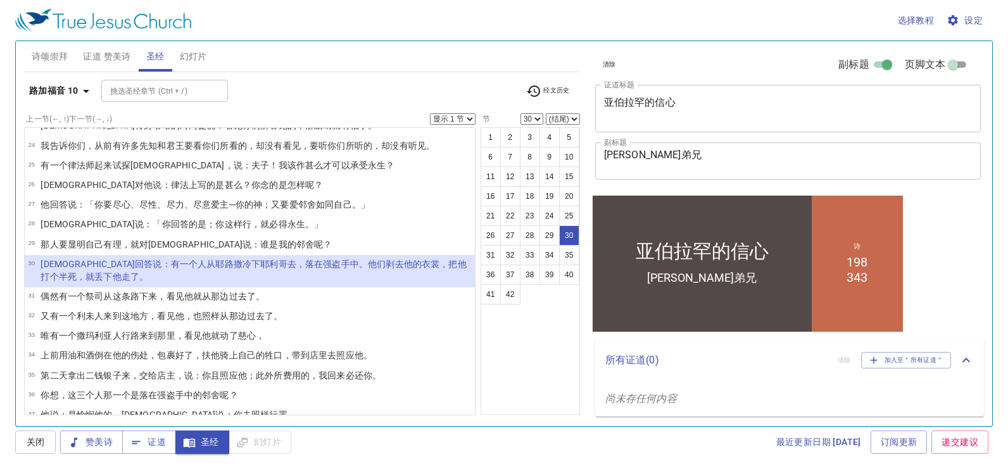
click at [464, 117] on select "显示 1 节 显示 2 节 显示 3 节 显示 4 节 显示 5 节" at bounding box center [453, 118] width 46 height 11
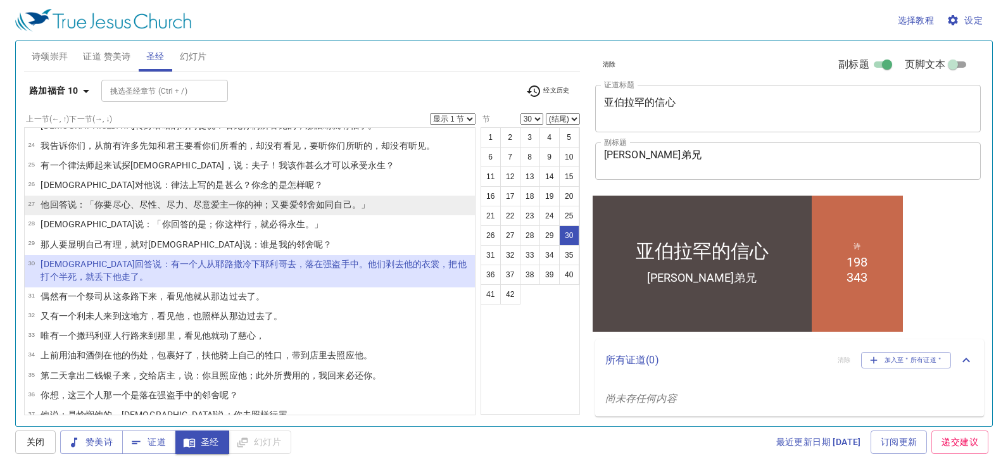
select select "5"
click at [430, 113] on select "显示 1 节 显示 2 节 显示 3 节 显示 4 节 显示 5 节" at bounding box center [453, 118] width 46 height 11
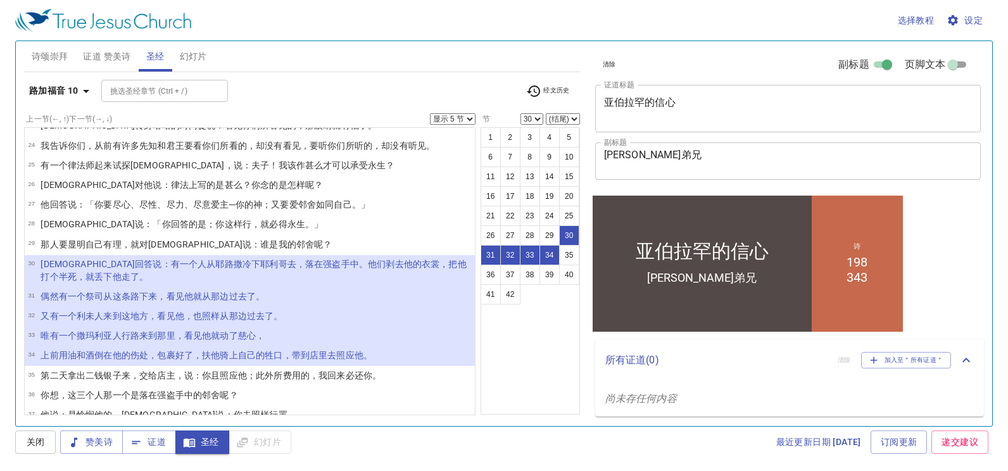
click at [495, 255] on button "31" at bounding box center [491, 255] width 20 height 20
select select "31"
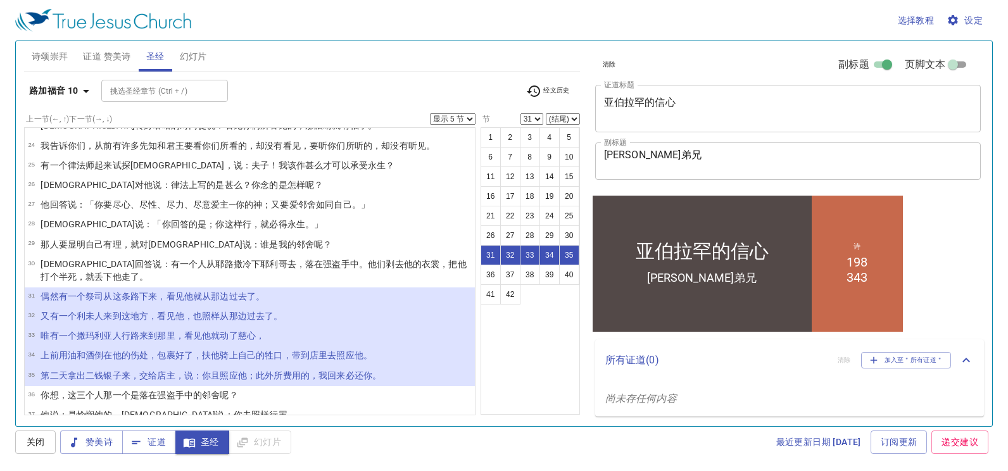
click at [60, 92] on b "路加福音 10" at bounding box center [53, 91] width 49 height 16
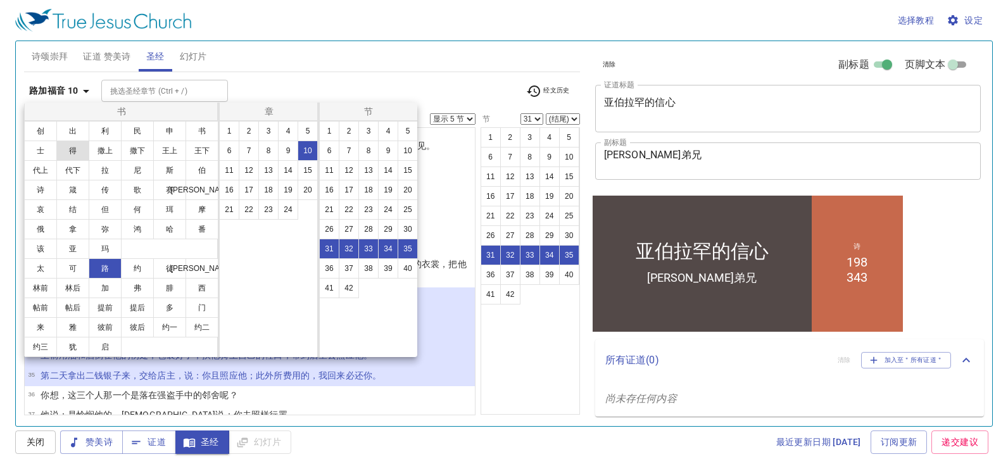
click at [73, 154] on button "得" at bounding box center [72, 151] width 33 height 20
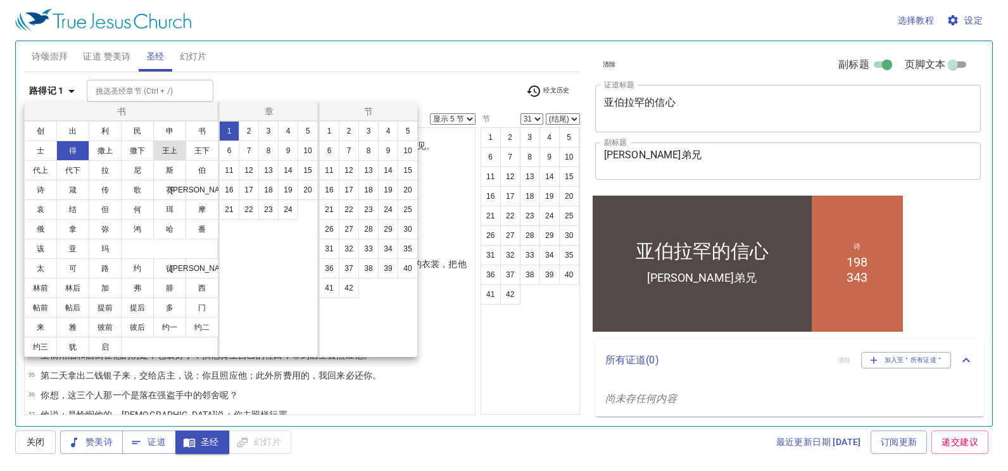
select select "1"
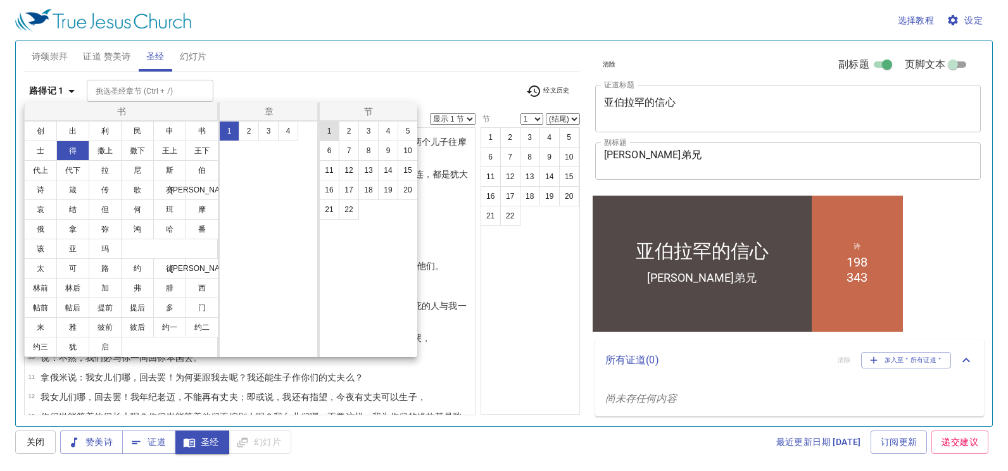
click at [326, 133] on button "1" at bounding box center [329, 131] width 20 height 20
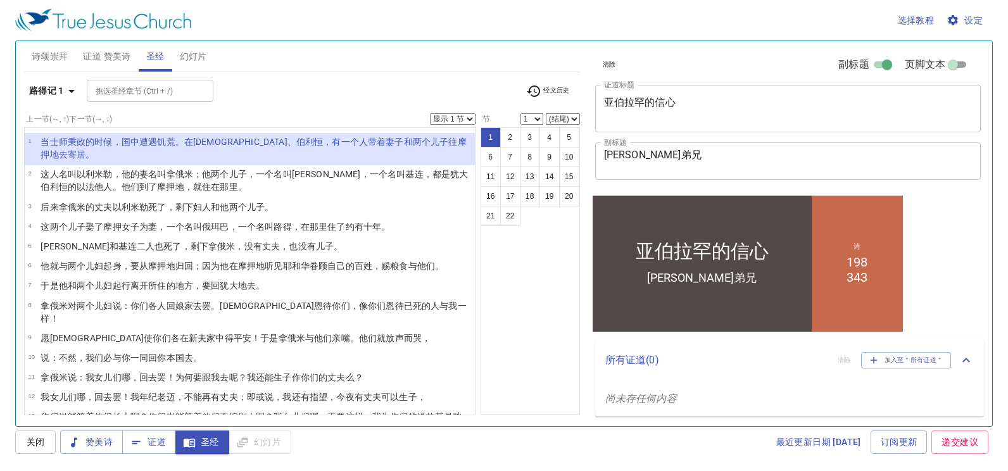
click at [457, 118] on select "显示 1 节 显示 2 节 显示 3 节 显示 4 节 显示 5 节" at bounding box center [453, 118] width 46 height 11
select select "5"
click at [430, 113] on select "显示 1 节 显示 2 节 显示 3 节 显示 4 节 显示 5 节" at bounding box center [453, 118] width 46 height 11
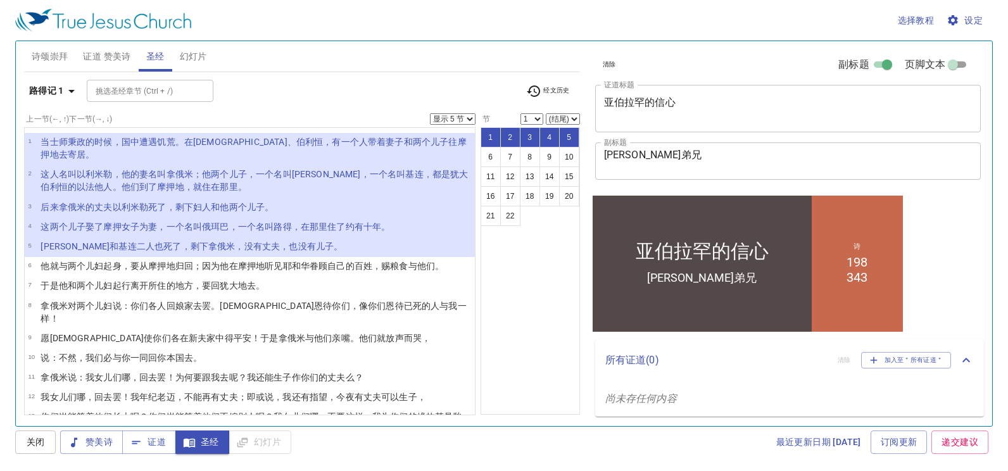
click at [104, 60] on span "证道 赞美诗" at bounding box center [106, 57] width 47 height 16
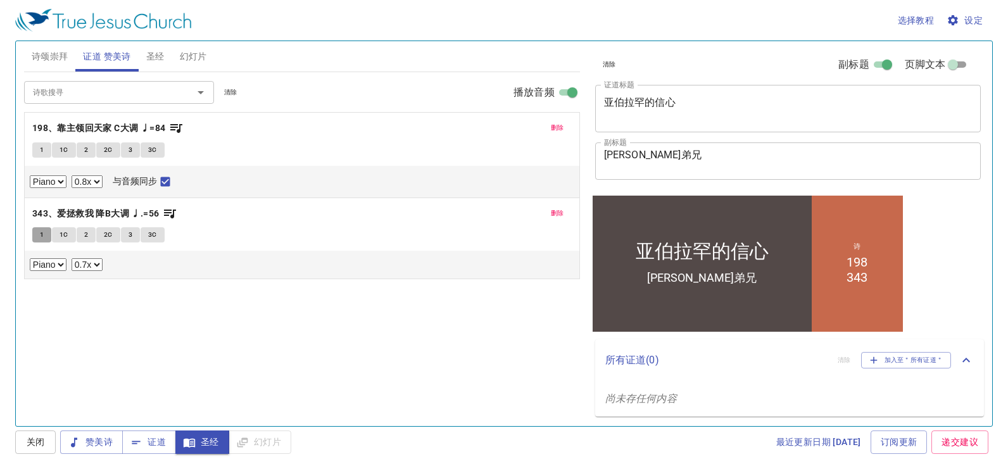
click at [37, 232] on button "1" at bounding box center [41, 234] width 19 height 15
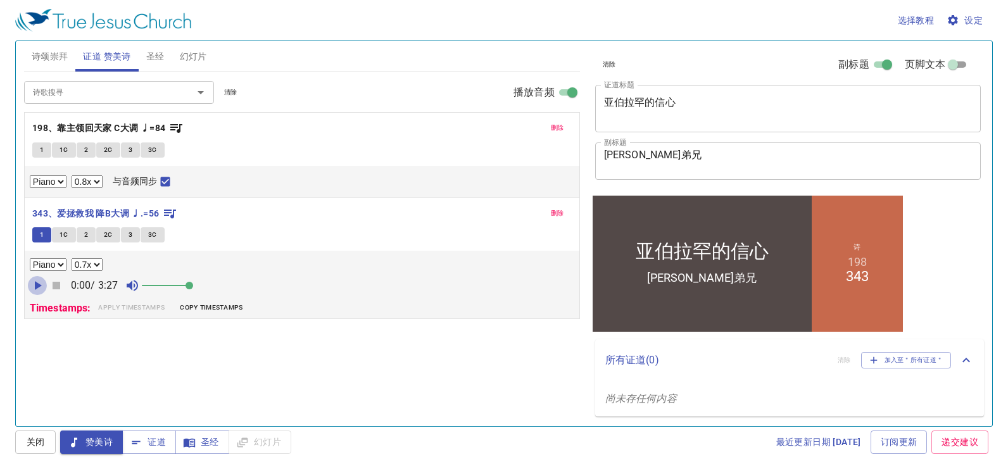
click at [35, 291] on icon "button" at bounding box center [37, 285] width 15 height 15
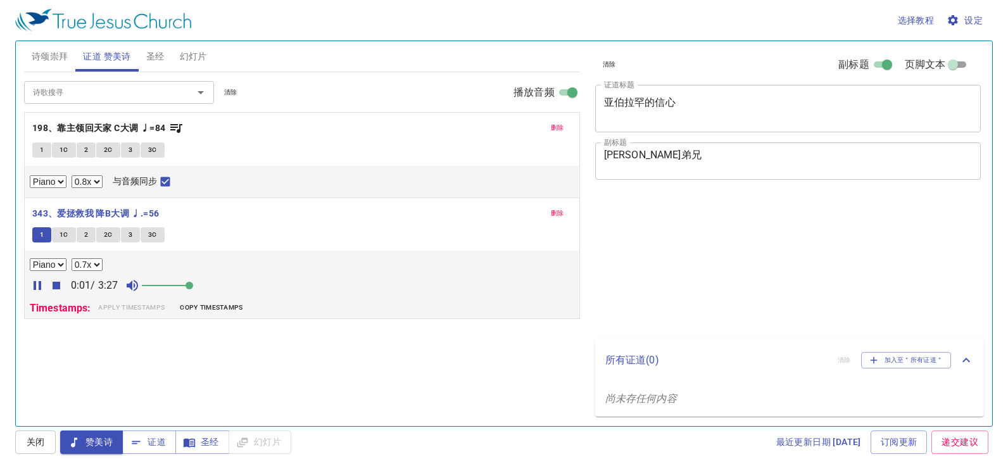
select select "0.8"
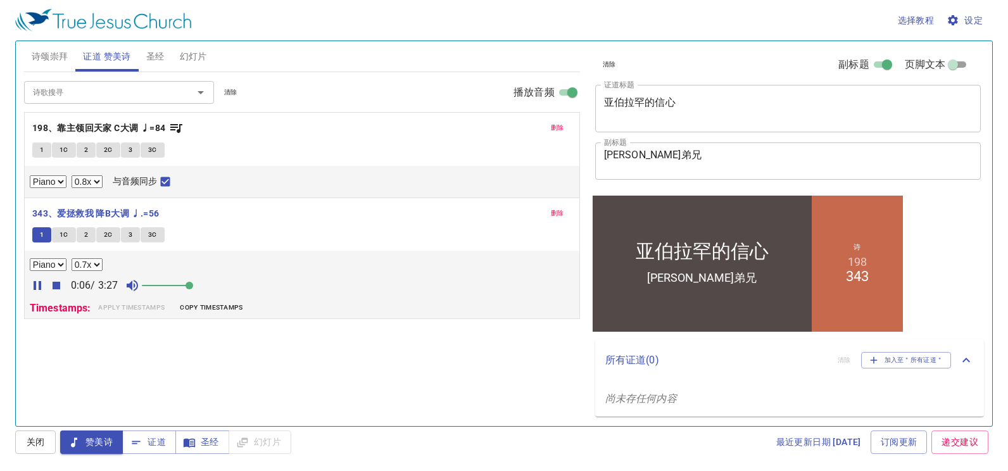
click at [95, 263] on select "0.6x 0.7x 0.8x 0.9x 1x 1.1x 1.2x 1.3x 1.4x 1.5x 1.7x 2x" at bounding box center [87, 264] width 31 height 13
select select "0.8"
click at [72, 258] on select "0.6x 0.7x 0.8x 0.9x 1x 1.1x 1.2x 1.3x 1.4x 1.5x 1.7x 2x" at bounding box center [87, 264] width 31 height 13
click at [64, 234] on span "1C" at bounding box center [64, 234] width 9 height 11
click at [85, 235] on span "2" at bounding box center [86, 234] width 4 height 11
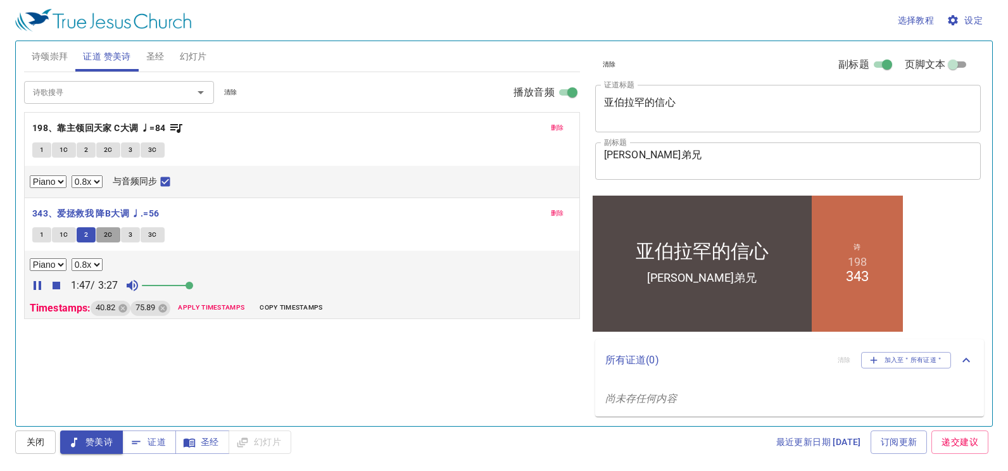
click at [106, 237] on span "2C" at bounding box center [108, 234] width 9 height 11
click at [134, 233] on button "3" at bounding box center [130, 234] width 19 height 15
click at [154, 235] on span "3C" at bounding box center [152, 234] width 9 height 11
click at [56, 288] on icon "button" at bounding box center [57, 286] width 8 height 8
click at [151, 440] on span "证道" at bounding box center [149, 442] width 34 height 16
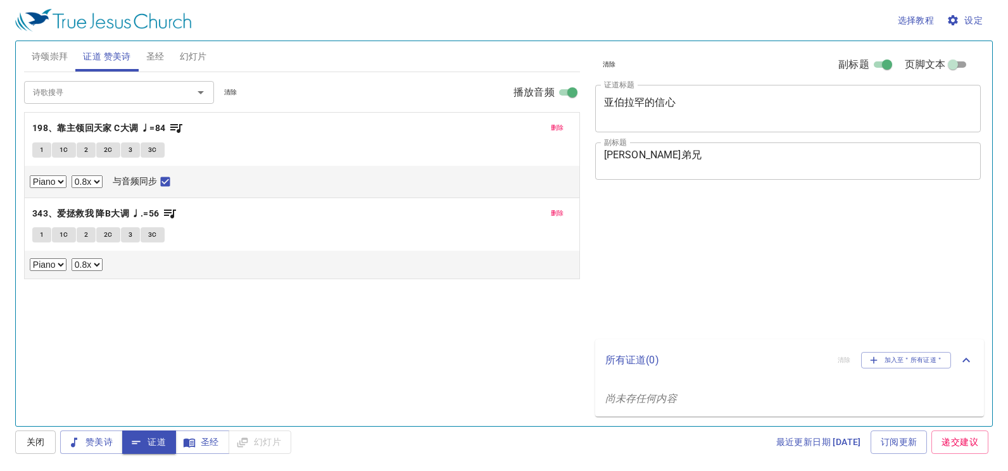
select select "0.8"
